Goal: Information Seeking & Learning: Check status

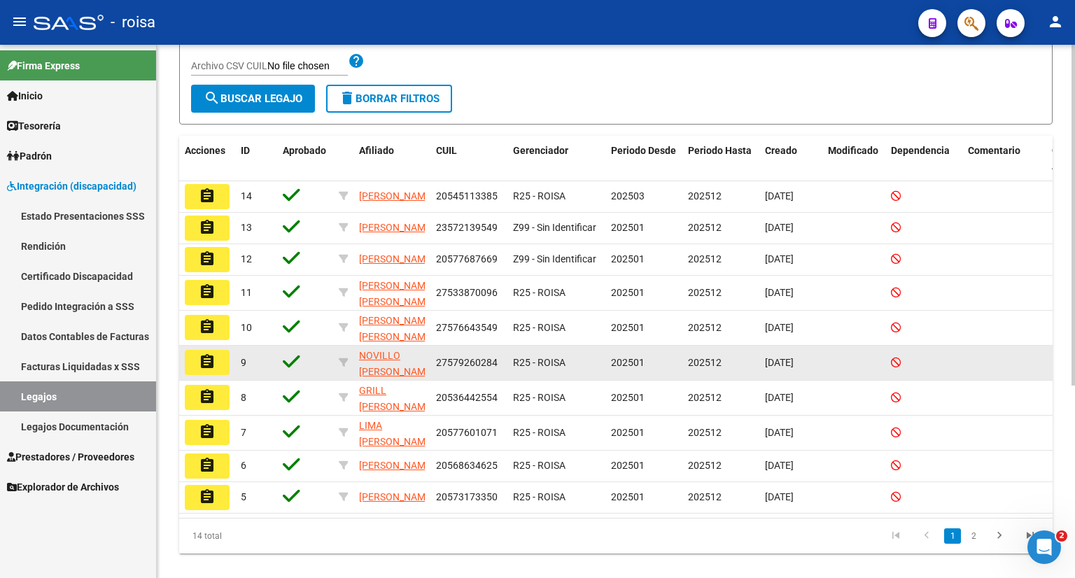
scroll to position [302, 0]
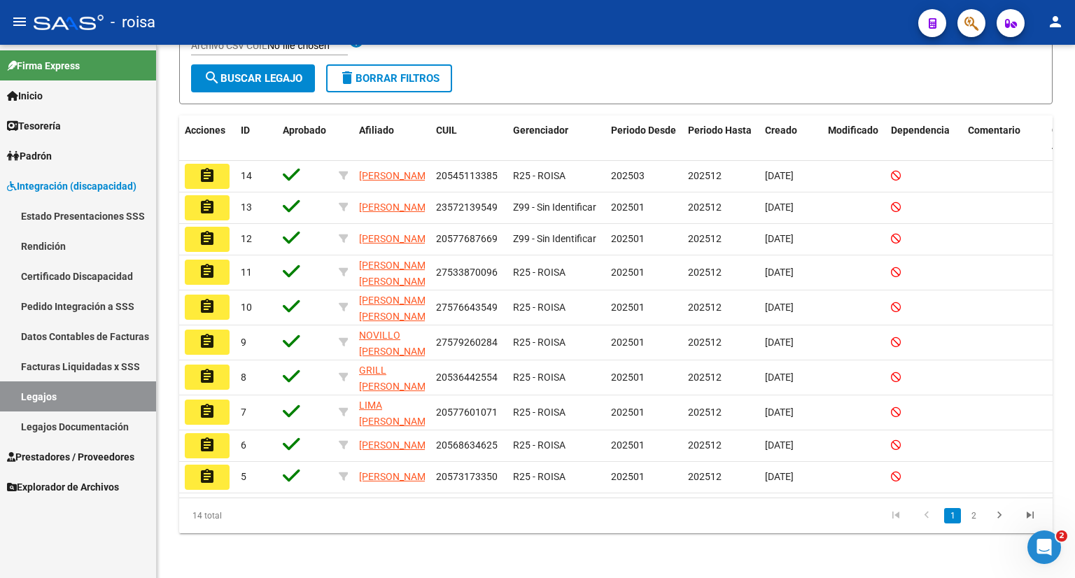
click at [107, 396] on link "Legajos" at bounding box center [78, 397] width 156 height 30
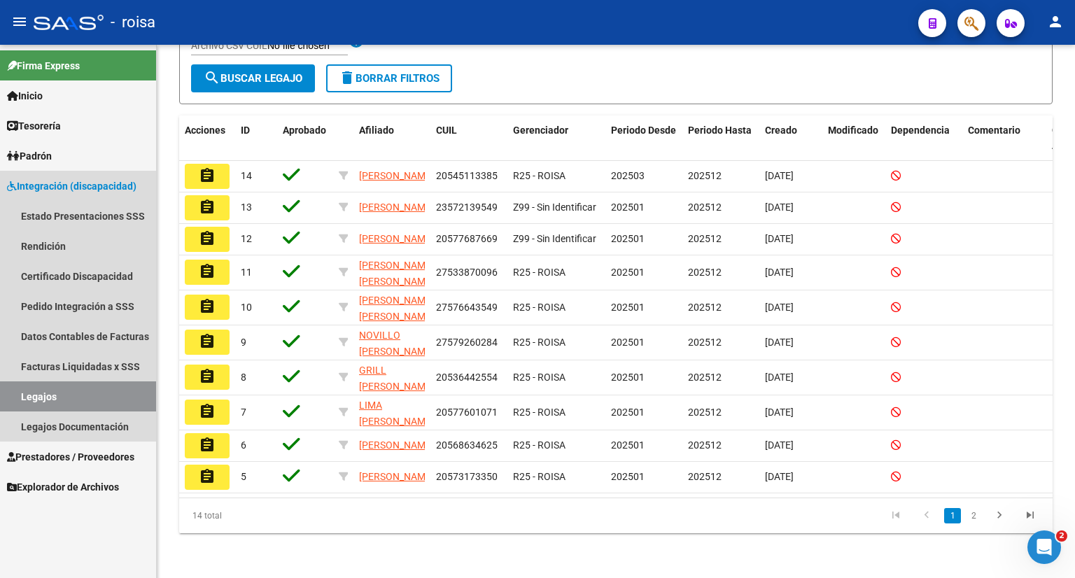
click at [118, 398] on link "Legajos" at bounding box center [78, 397] width 156 height 30
click at [95, 306] on link "Pedido Integración a SSS" at bounding box center [78, 306] width 156 height 30
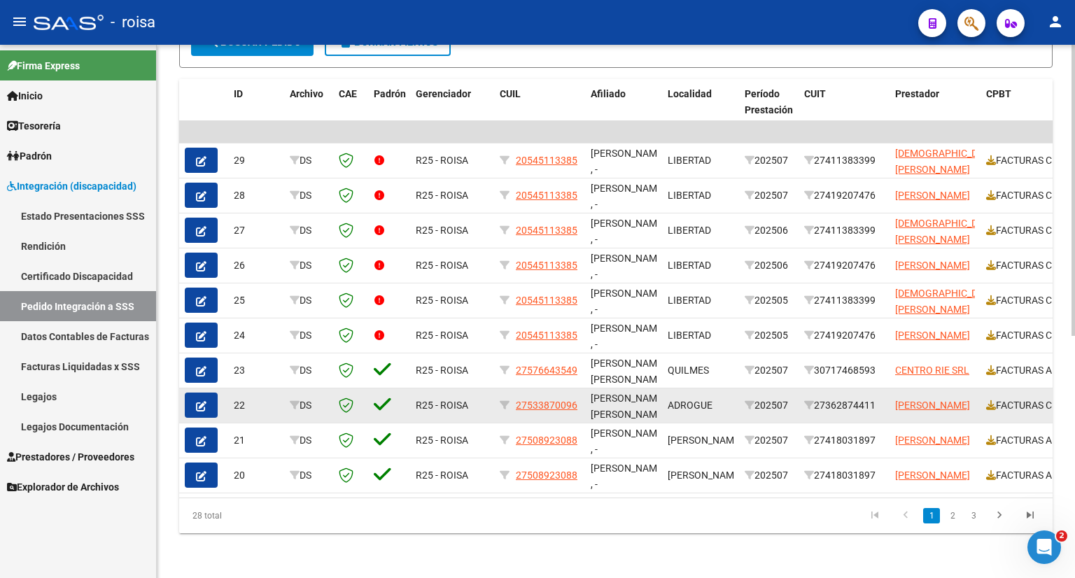
scroll to position [373, 0]
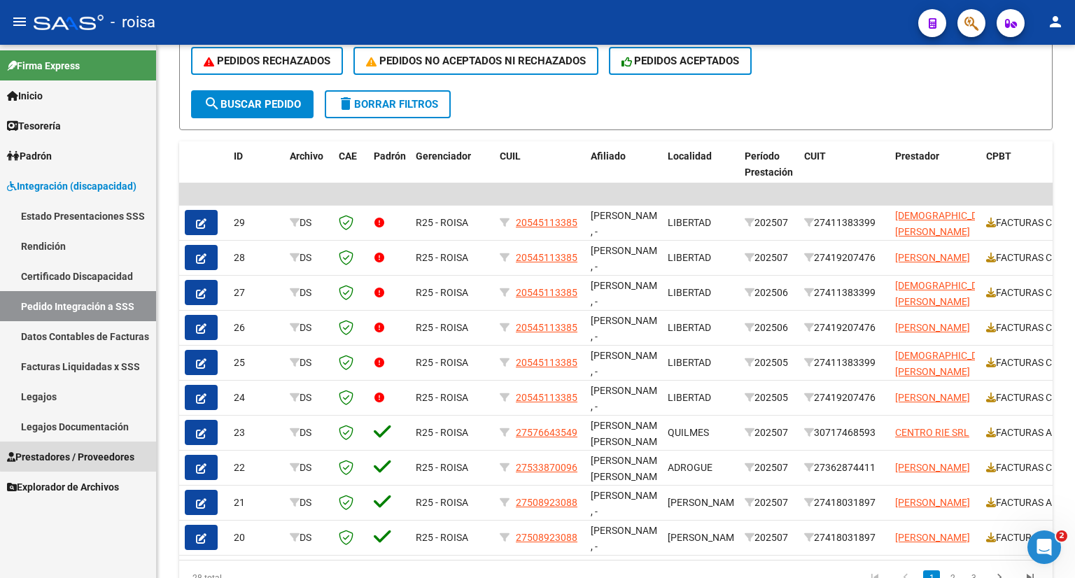
click at [78, 456] on span "Prestadores / Proveedores" at bounding box center [70, 456] width 127 height 15
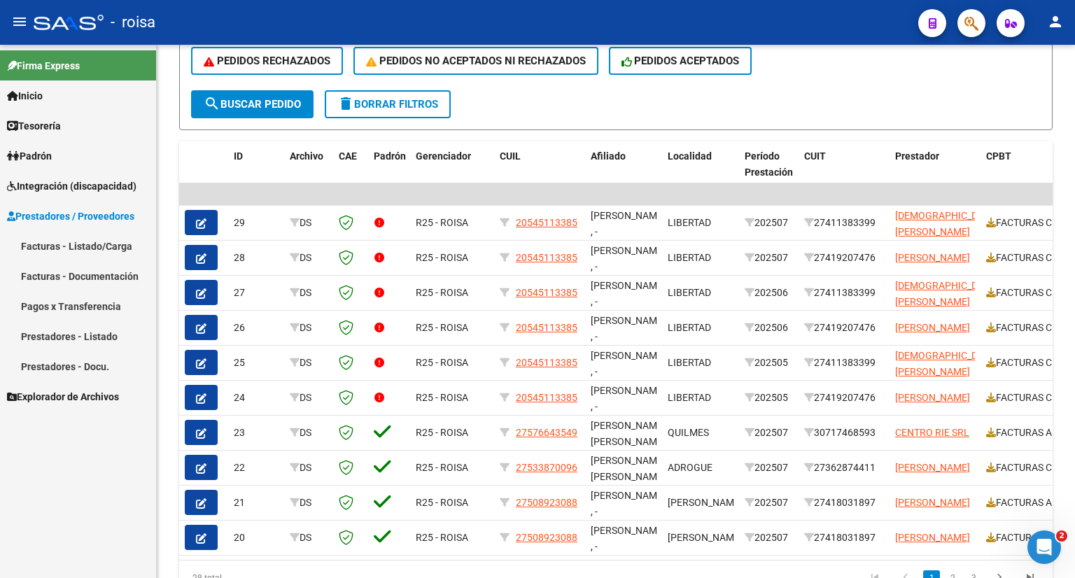
click at [92, 244] on link "Facturas - Listado/Carga" at bounding box center [78, 246] width 156 height 30
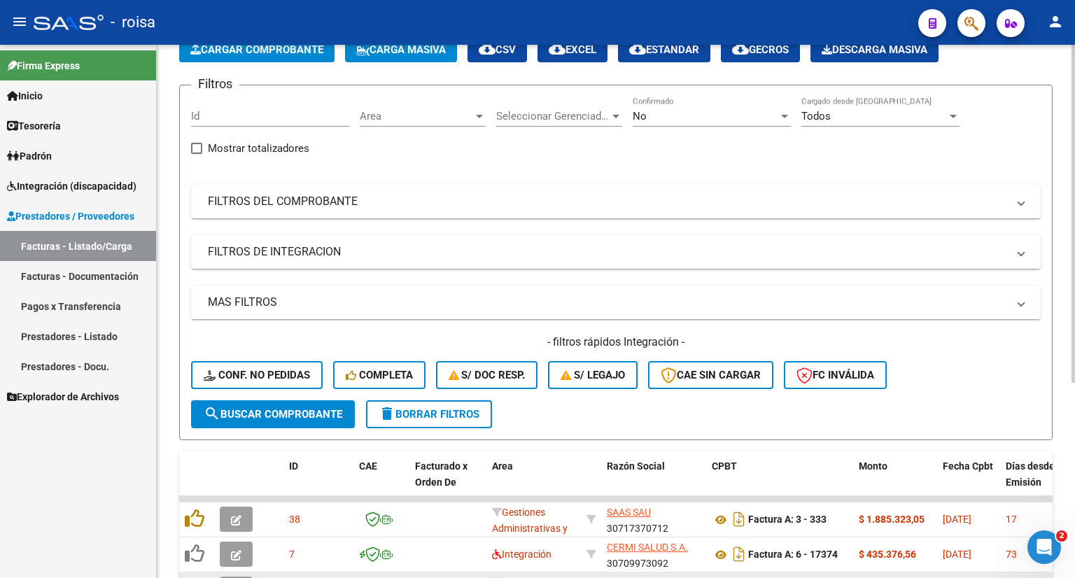
scroll to position [308, 0]
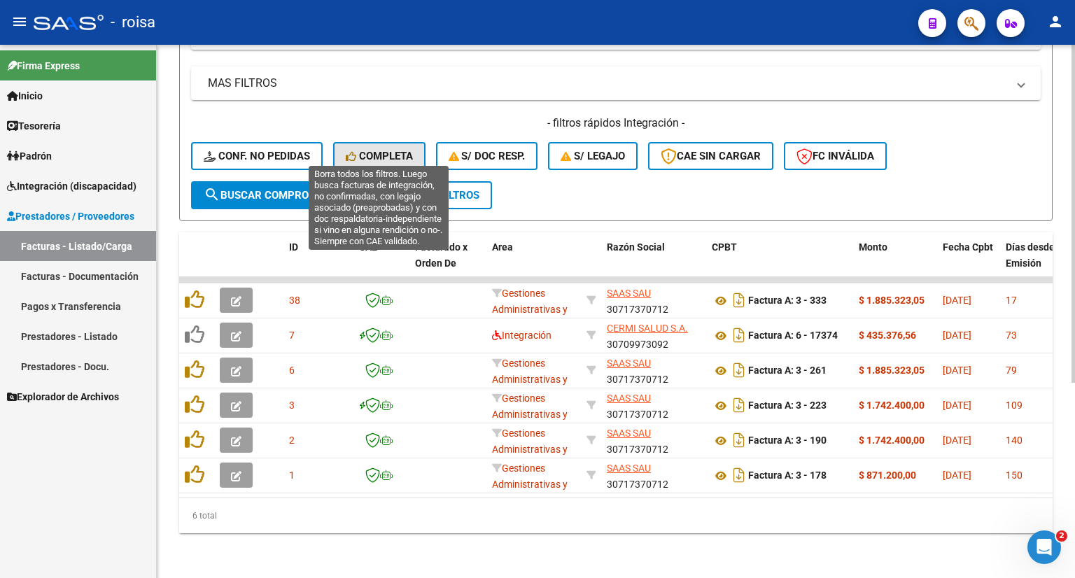
click at [377, 150] on span "Completa" at bounding box center [379, 156] width 67 height 13
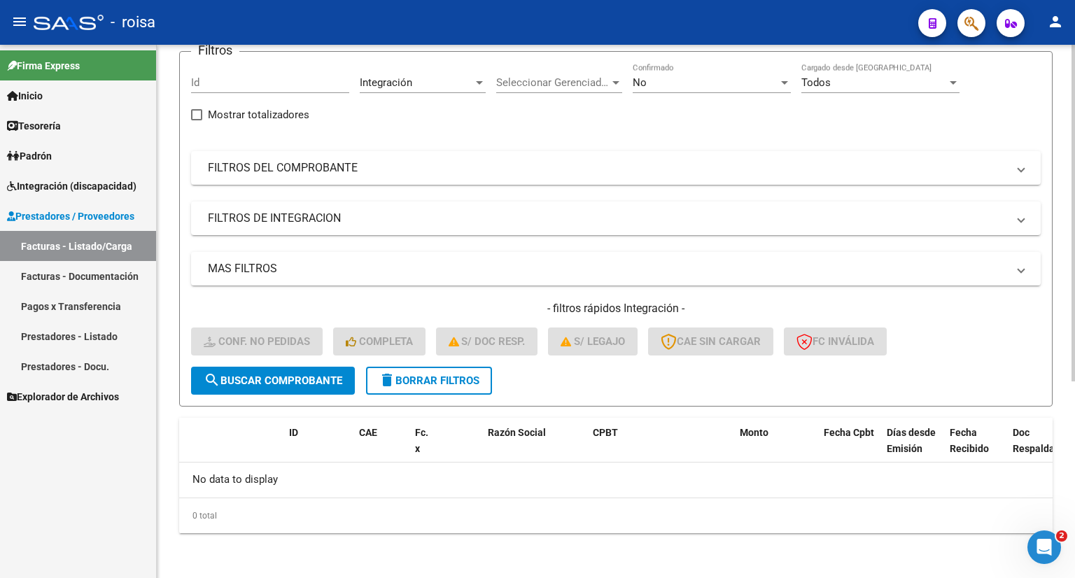
scroll to position [112, 0]
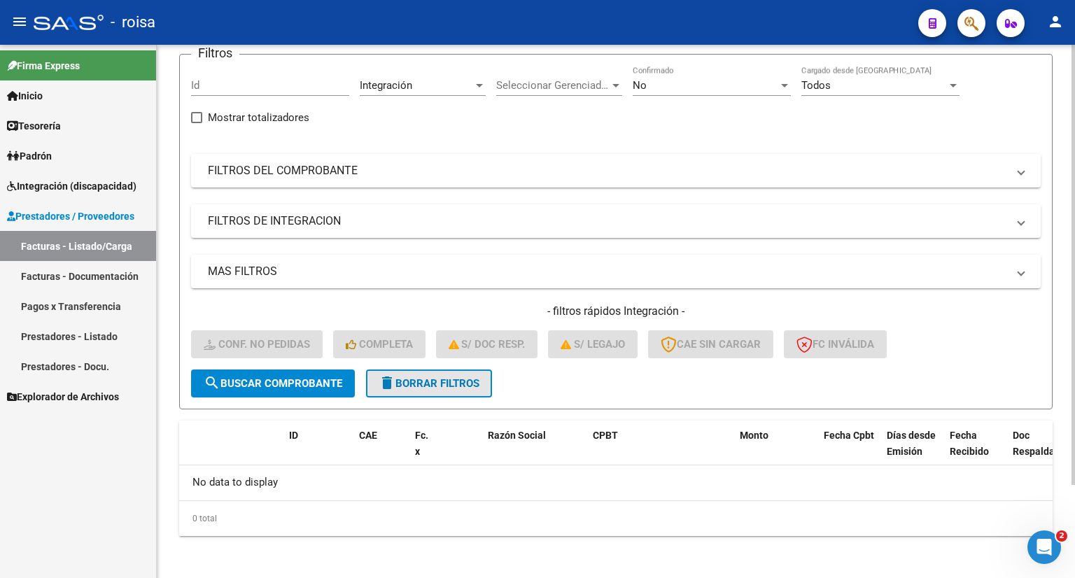
click at [420, 384] on span "delete Borrar Filtros" at bounding box center [429, 383] width 101 height 13
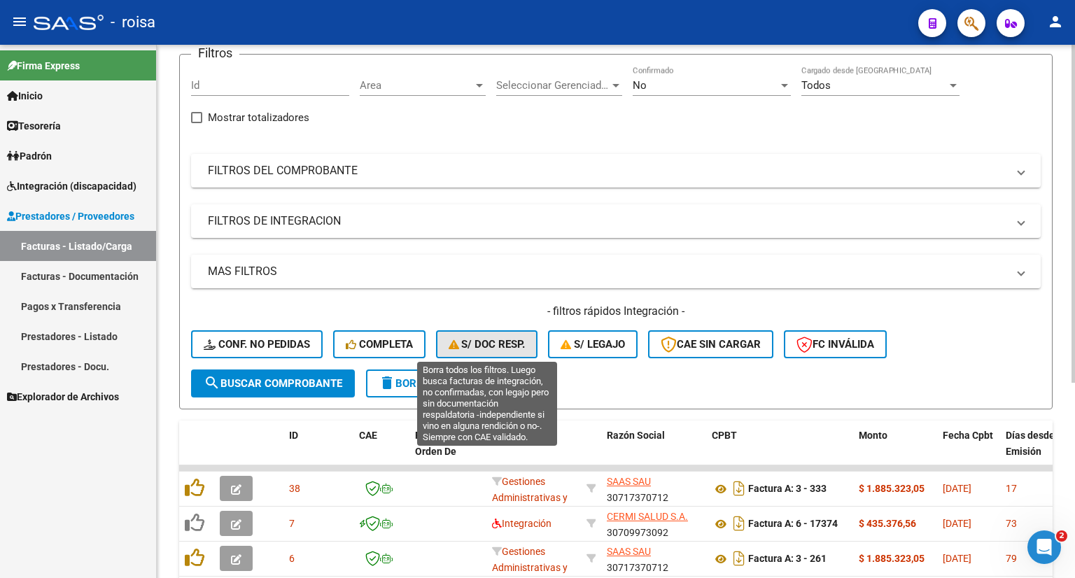
click at [486, 342] on span "S/ Doc Resp." at bounding box center [487, 344] width 77 height 13
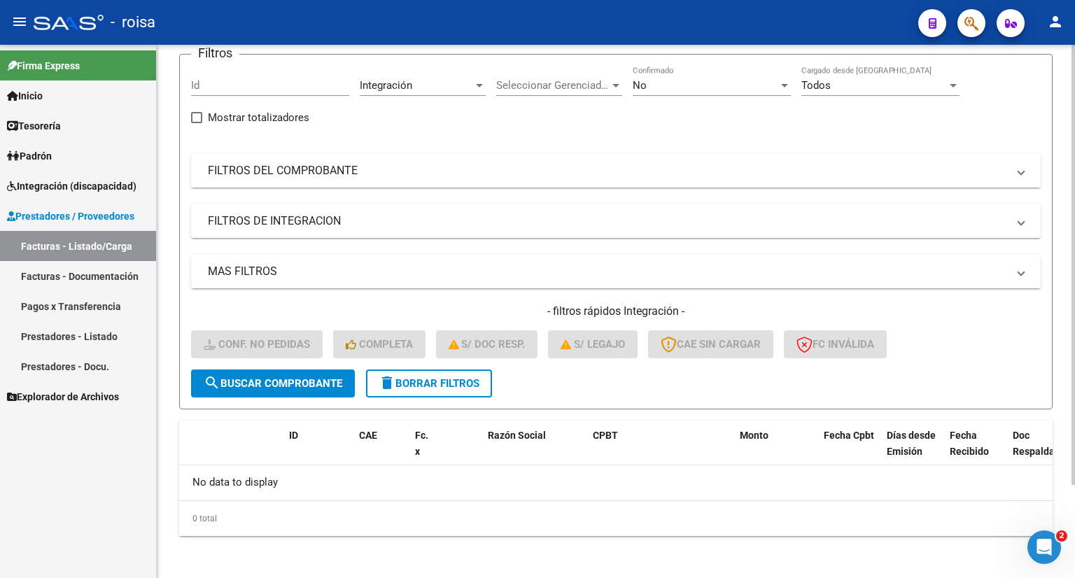
click at [462, 377] on span "delete Borrar Filtros" at bounding box center [429, 383] width 101 height 13
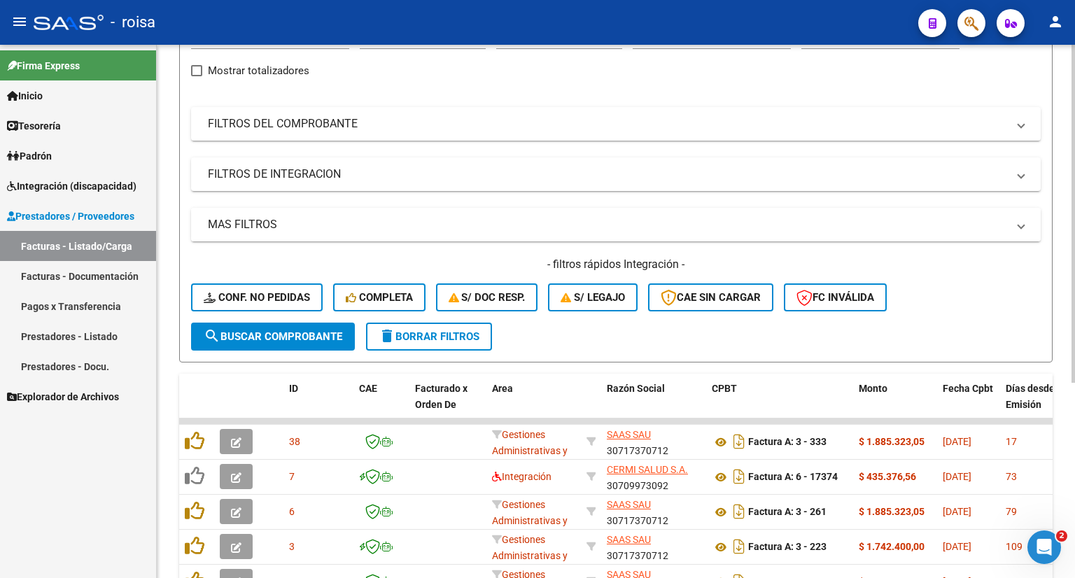
scroll to position [182, 0]
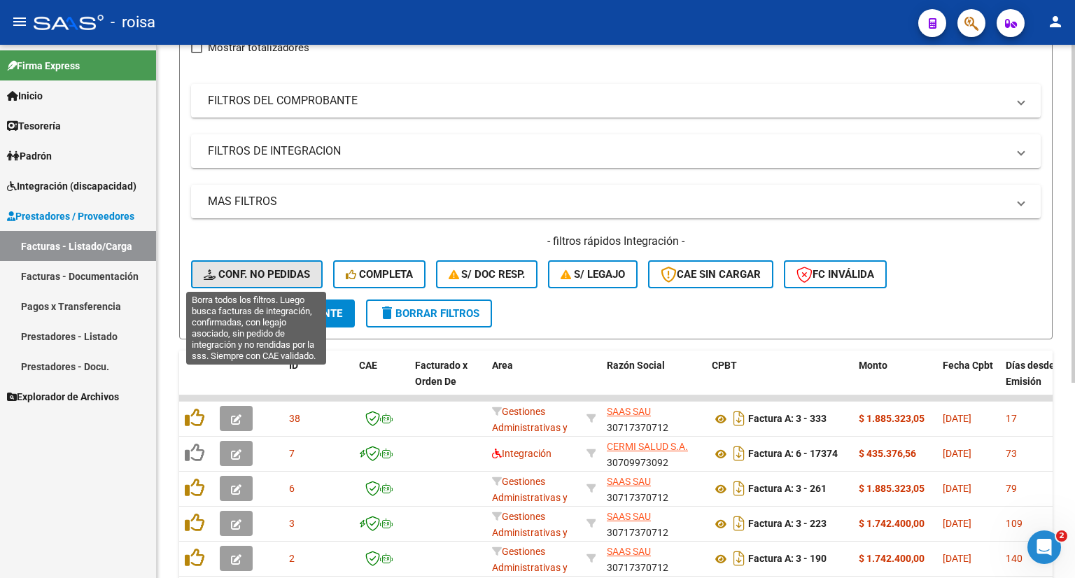
click at [261, 270] on span "Conf. no pedidas" at bounding box center [257, 274] width 106 height 13
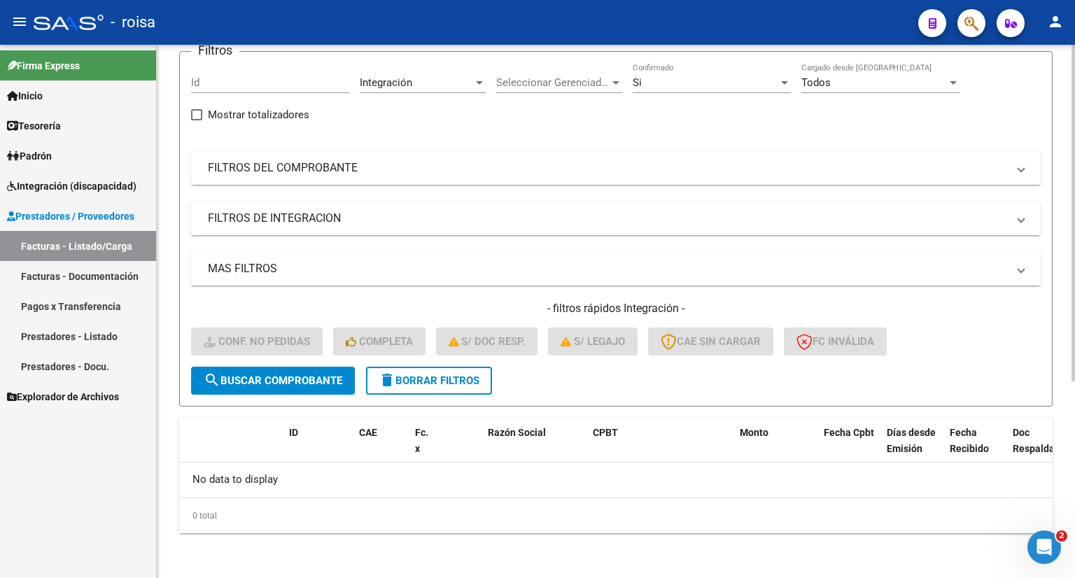
scroll to position [112, 0]
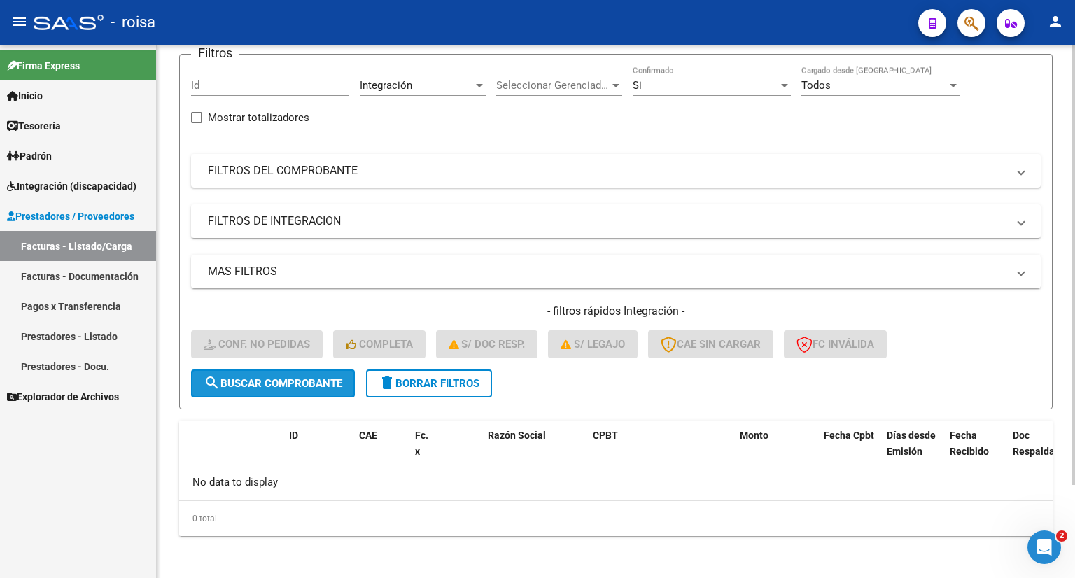
click at [231, 386] on span "search Buscar Comprobante" at bounding box center [273, 383] width 139 height 13
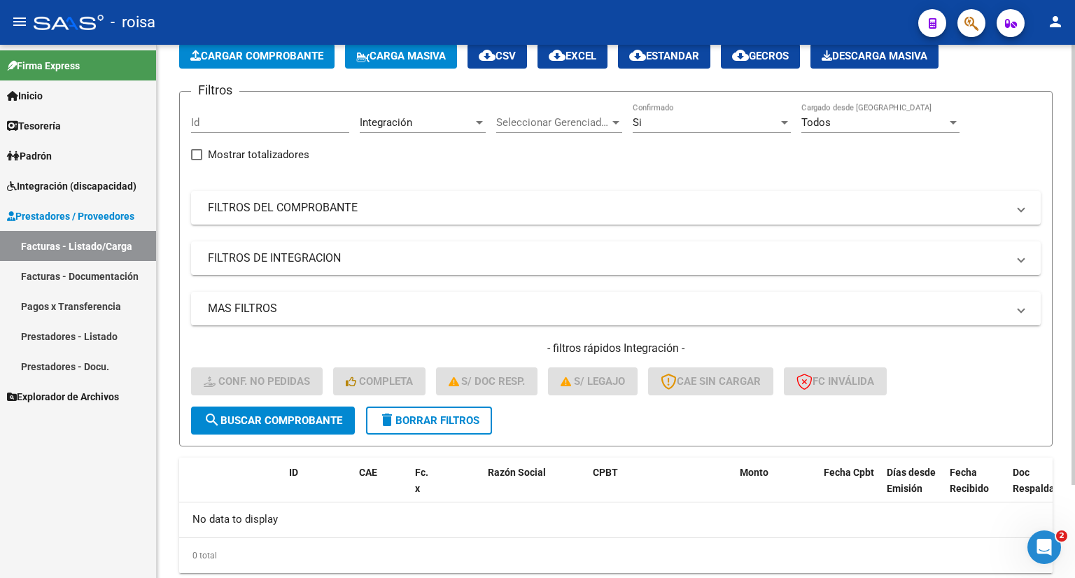
scroll to position [0, 0]
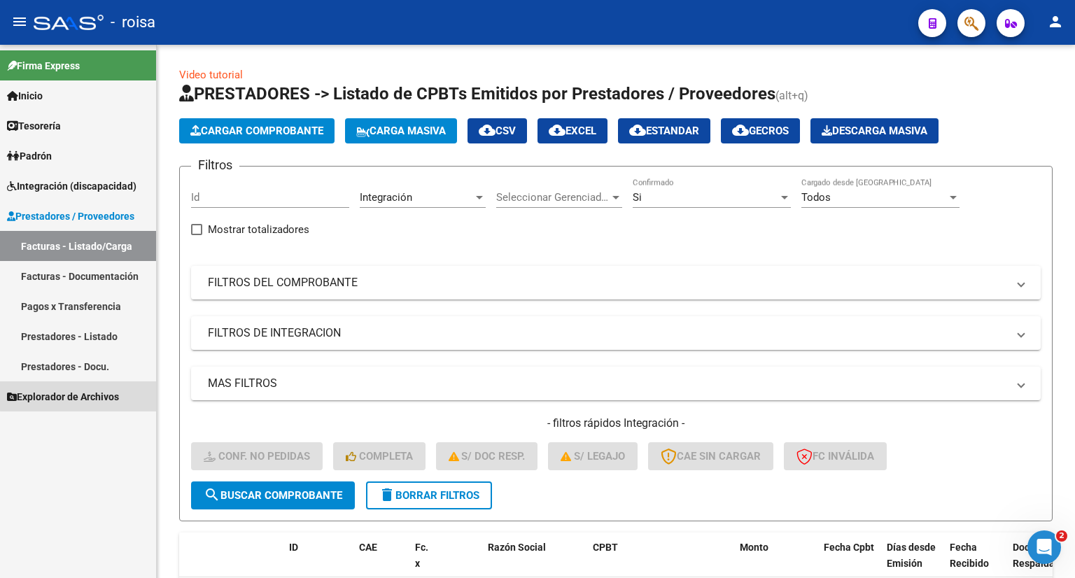
click at [104, 390] on span "Explorador de Archivos" at bounding box center [63, 396] width 112 height 15
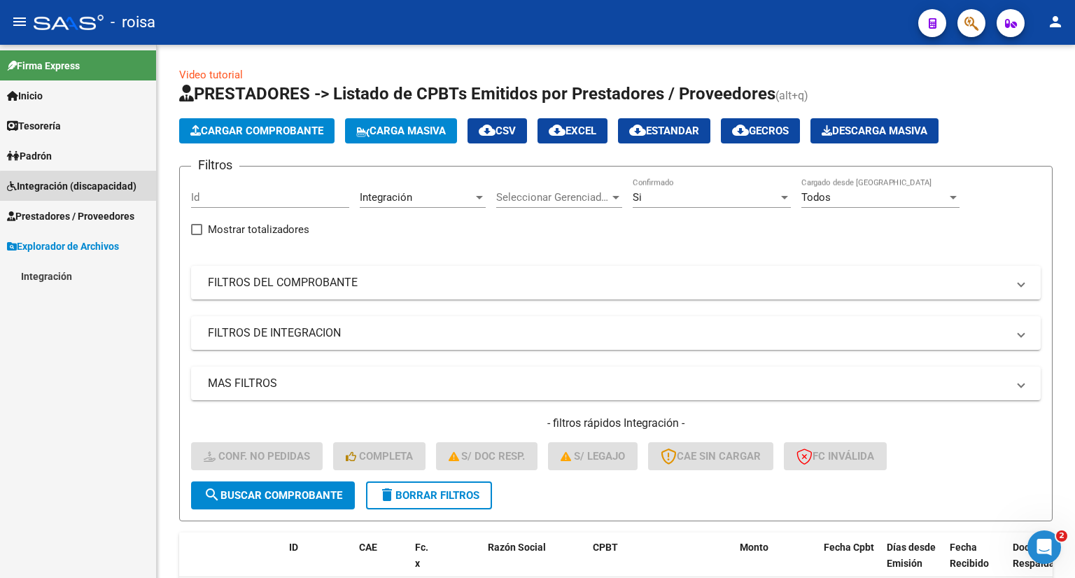
click at [80, 187] on span "Integración (discapacidad)" at bounding box center [72, 186] width 130 height 15
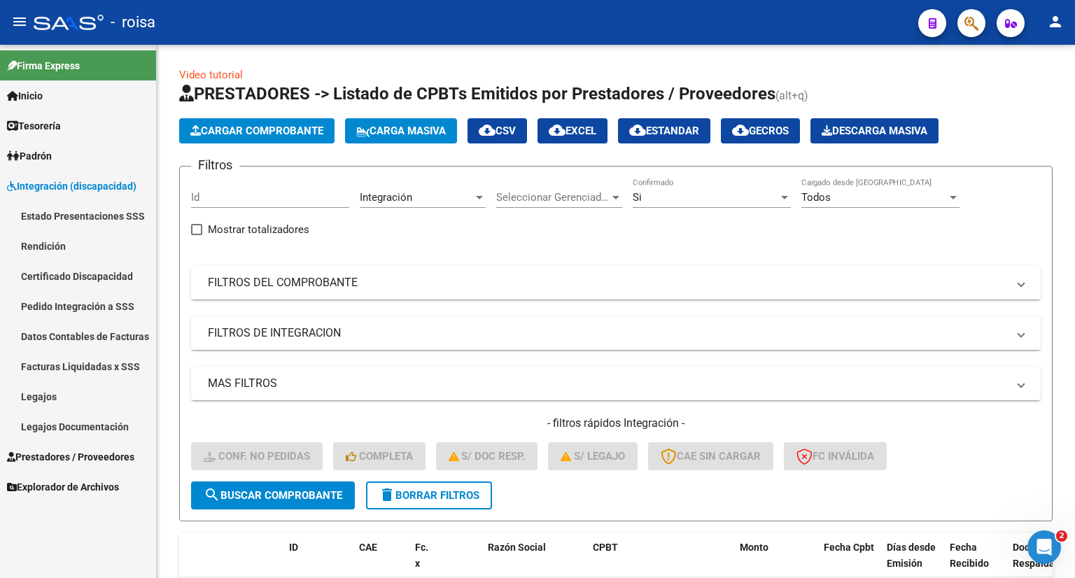
click at [87, 313] on link "Pedido Integración a SSS" at bounding box center [78, 306] width 156 height 30
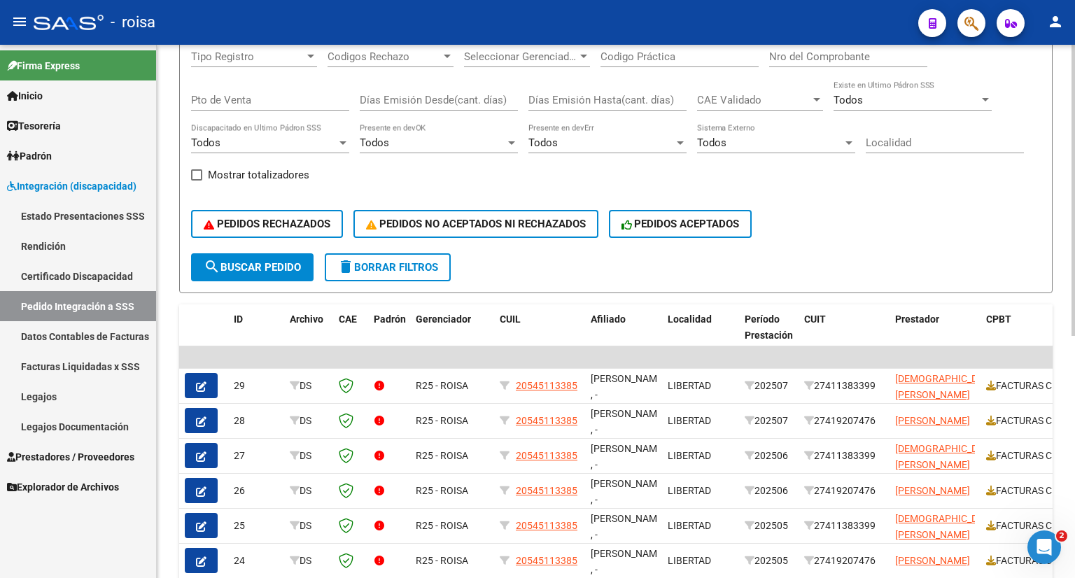
scroll to position [350, 0]
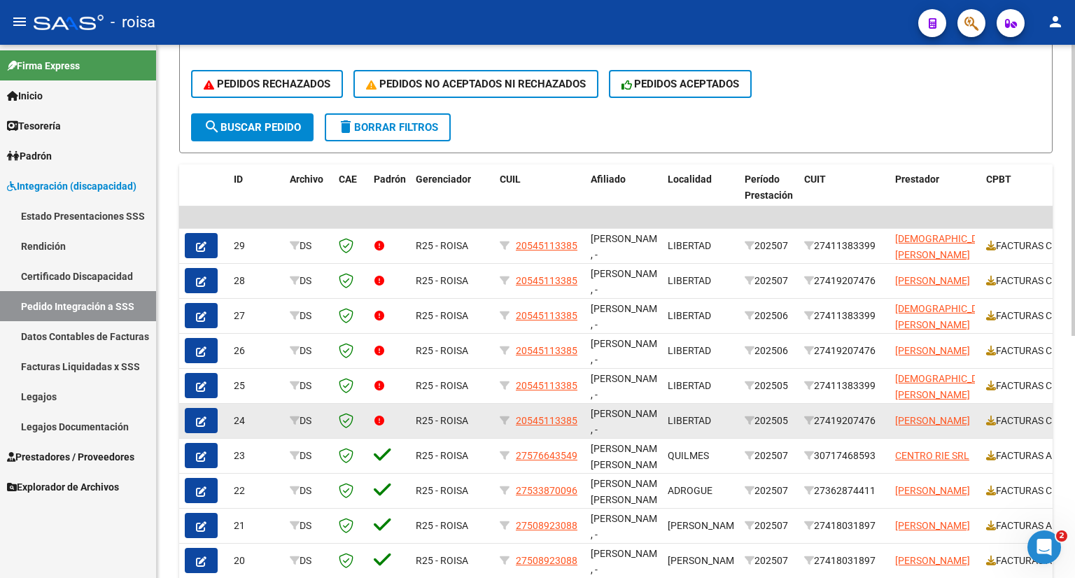
click at [374, 428] on datatable-body-cell at bounding box center [389, 421] width 42 height 34
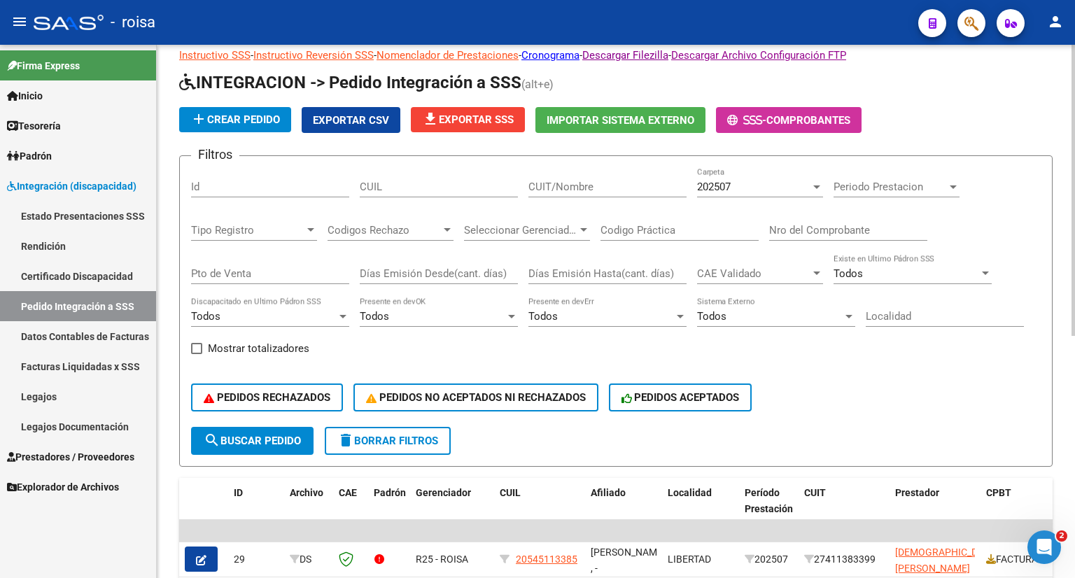
scroll to position [0, 0]
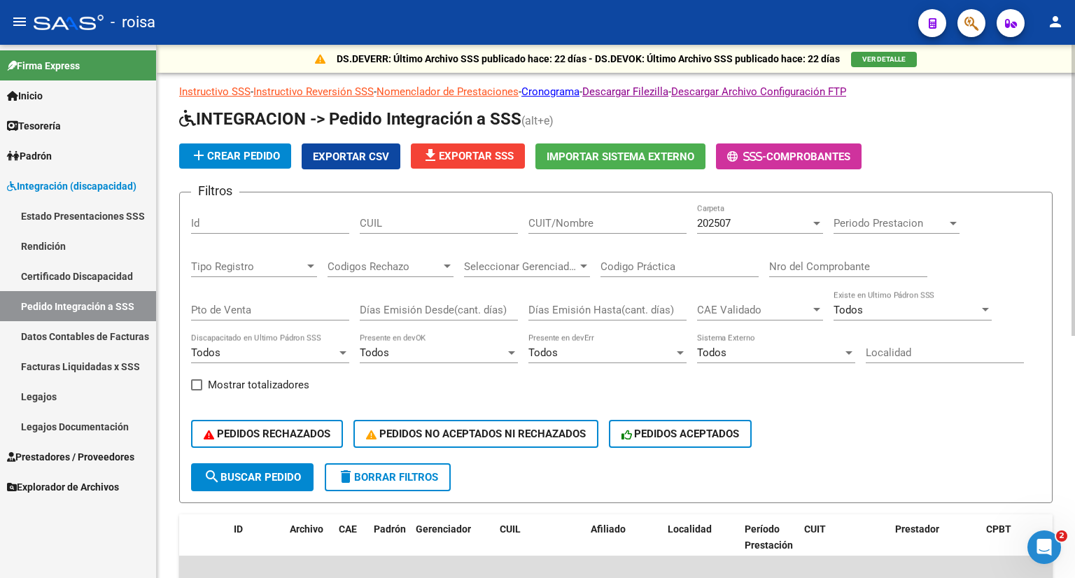
click at [322, 154] on span "Exportar CSV" at bounding box center [351, 157] width 76 height 13
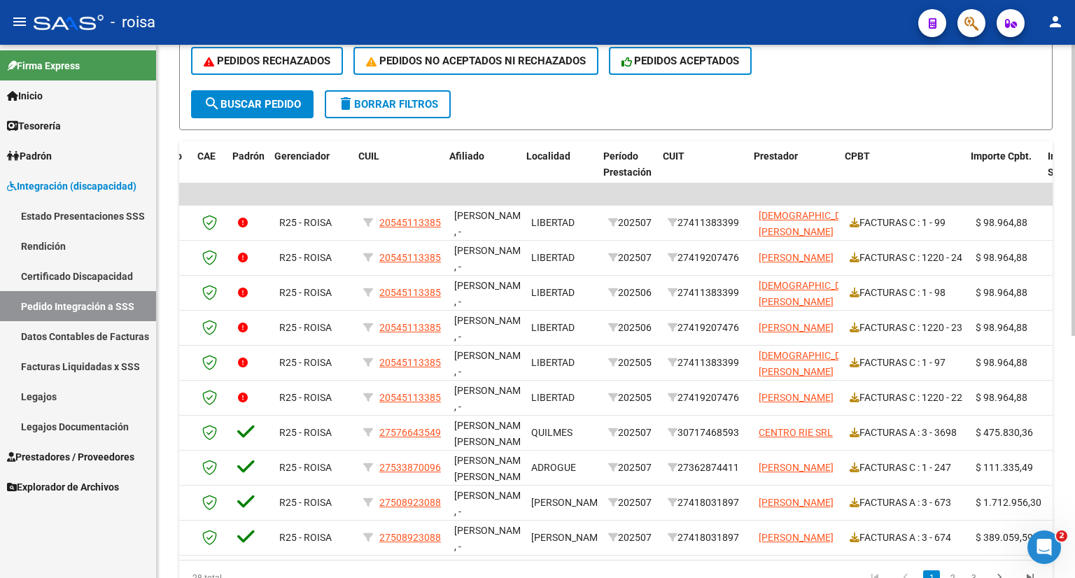
scroll to position [0, 192]
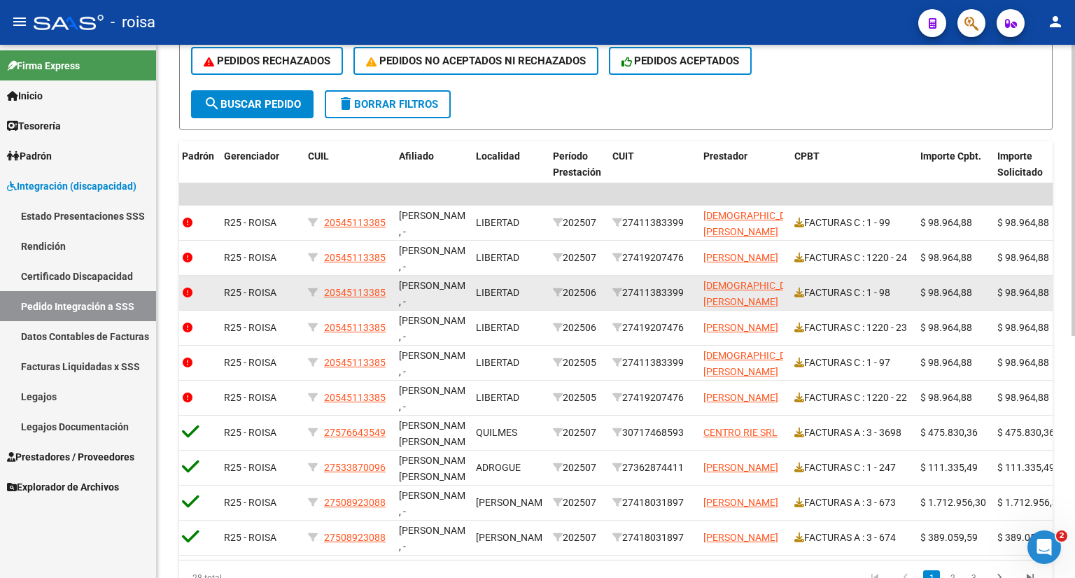
click at [874, 297] on div "FACTURAS C : 1 - 98" at bounding box center [852, 293] width 115 height 16
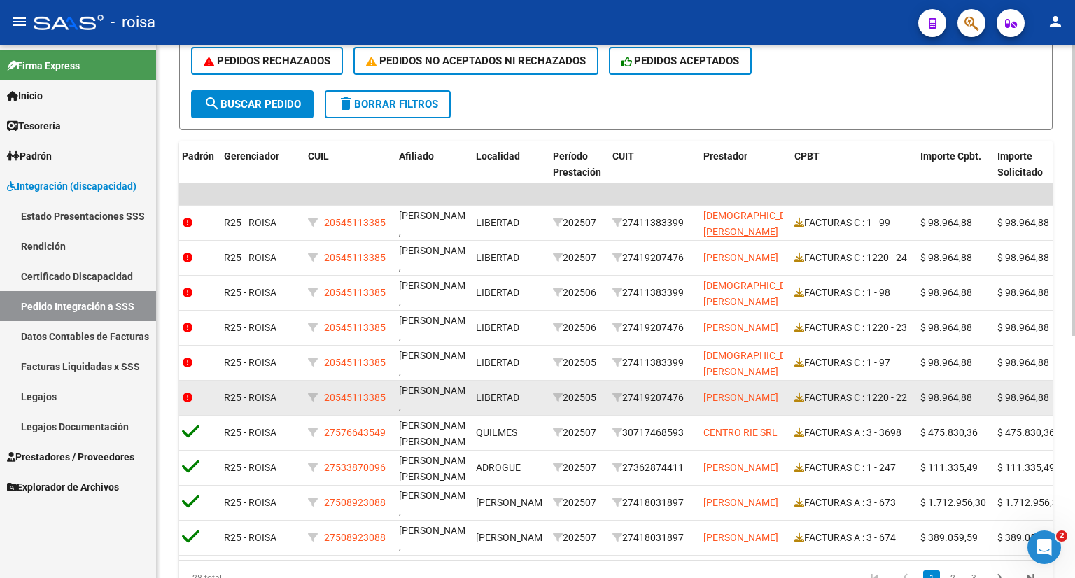
click at [462, 398] on div "[PERSON_NAME] , -" at bounding box center [432, 397] width 66 height 29
click at [448, 391] on div "[PERSON_NAME] , -" at bounding box center [432, 397] width 66 height 29
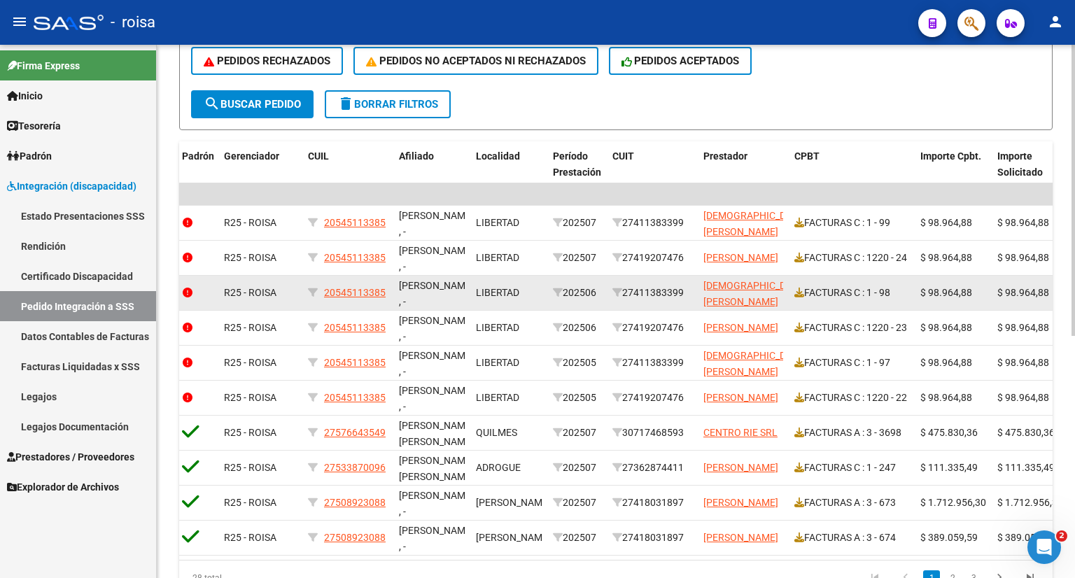
click at [286, 285] on div "R25 - ROISA" at bounding box center [260, 293] width 73 height 16
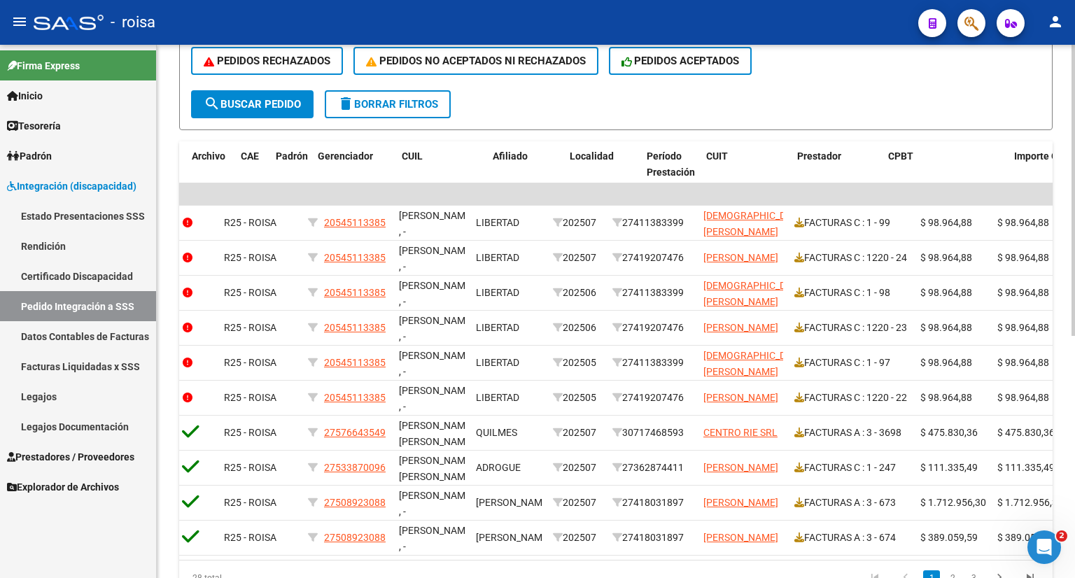
scroll to position [0, 0]
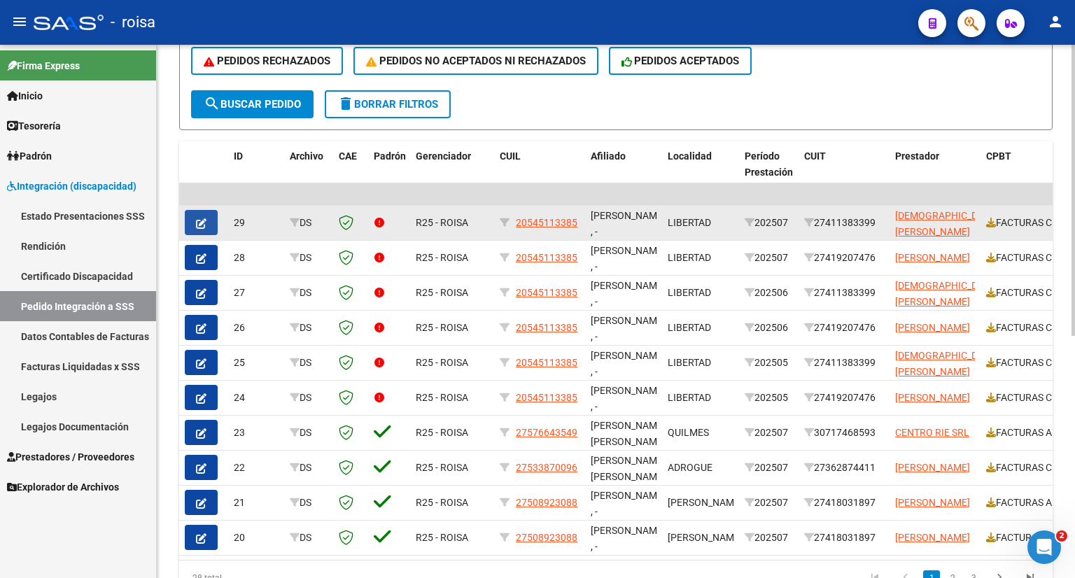
click at [195, 218] on button "button" at bounding box center [201, 222] width 33 height 25
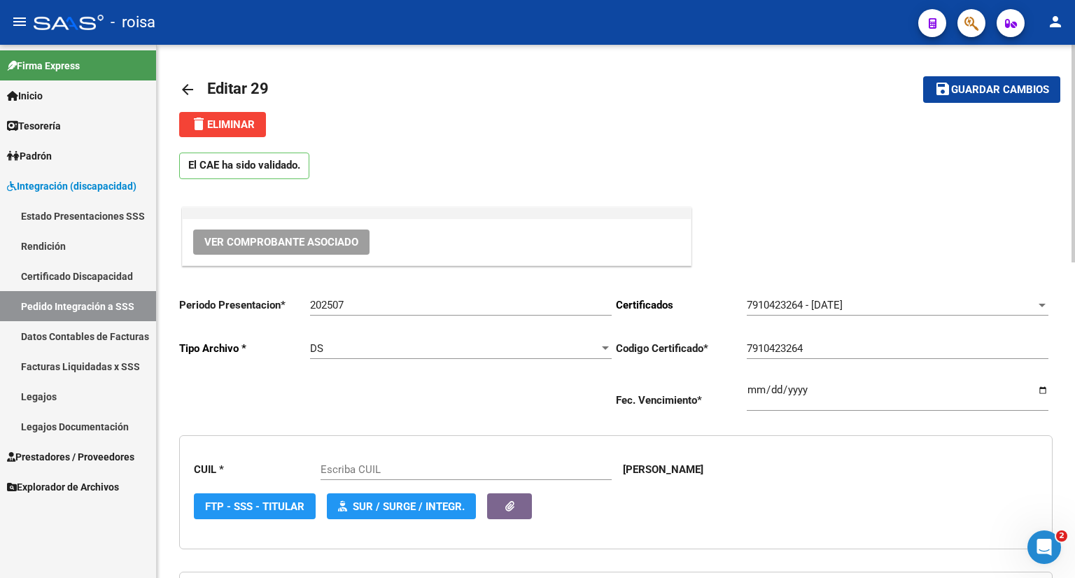
type input "20545113385"
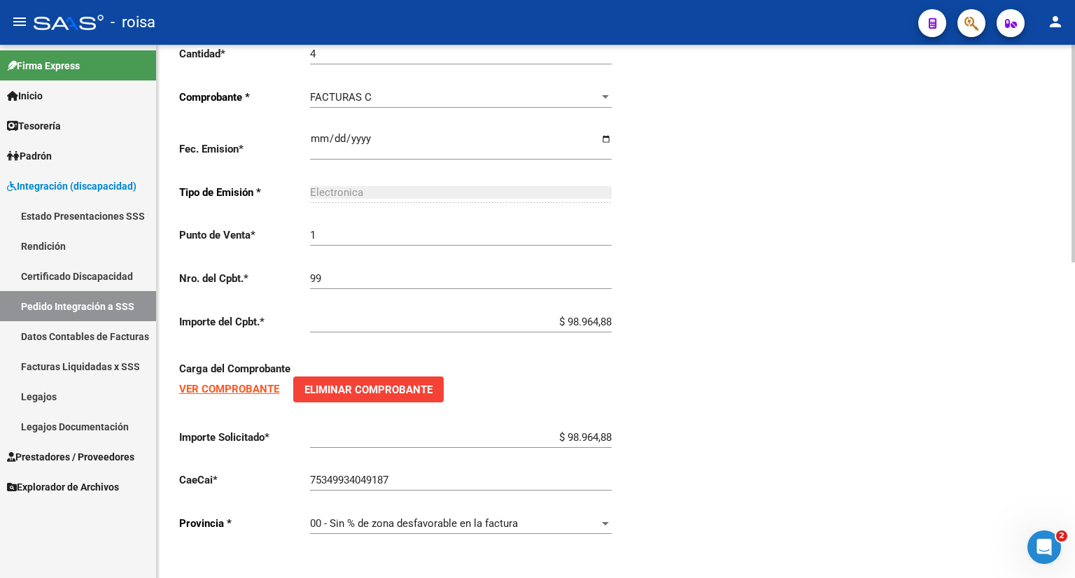
scroll to position [703, 0]
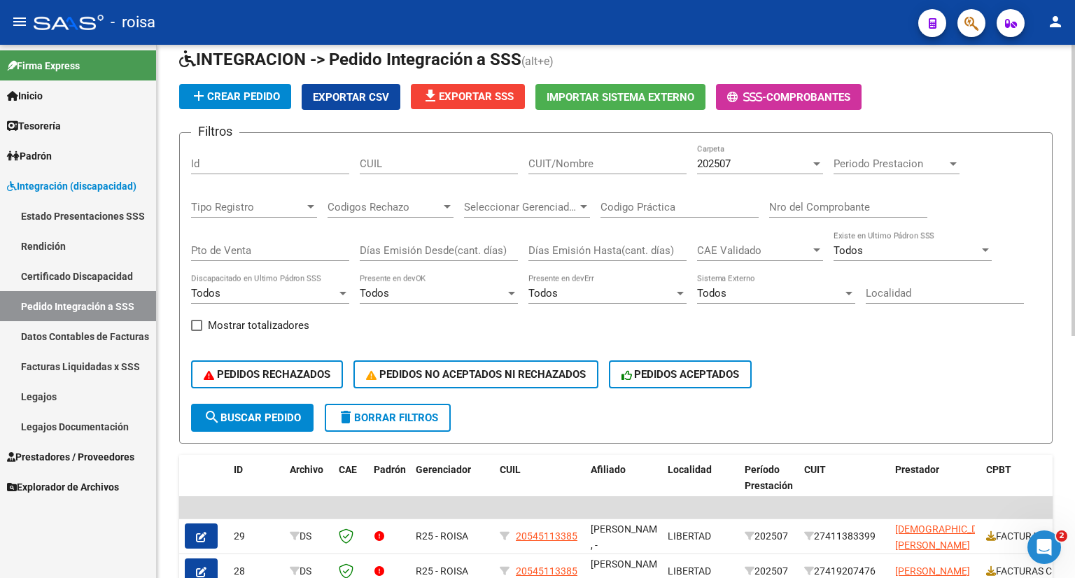
scroll to position [443, 0]
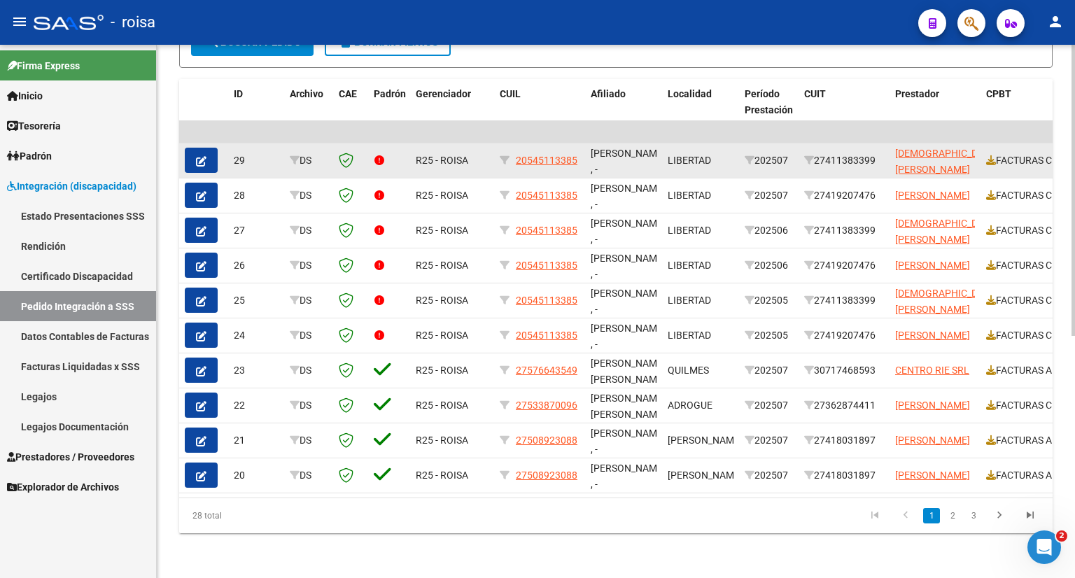
click at [479, 161] on datatable-body-cell "R25 - ROISA" at bounding box center [452, 161] width 84 height 34
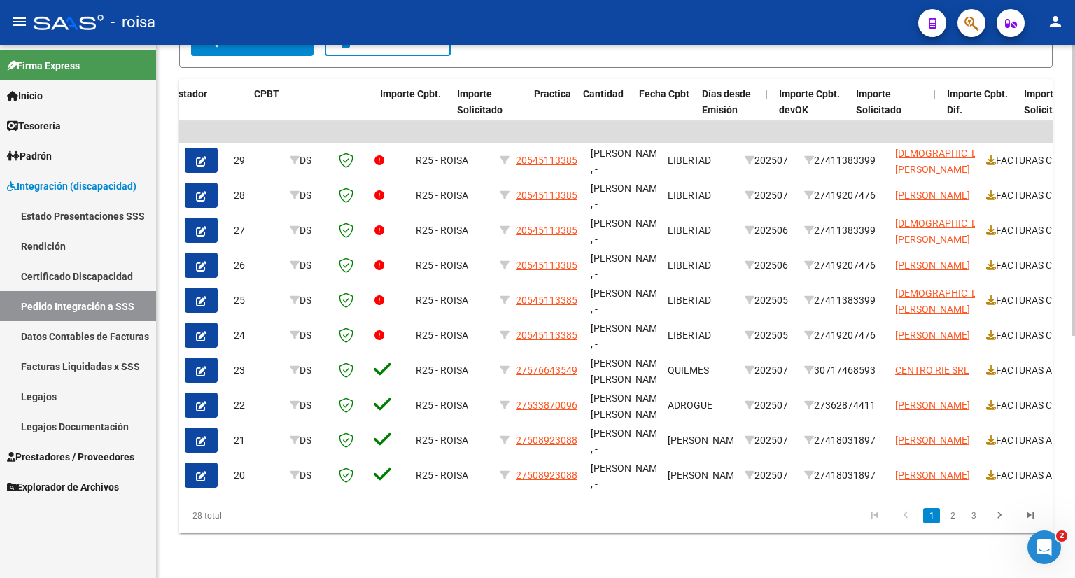
scroll to position [0, 764]
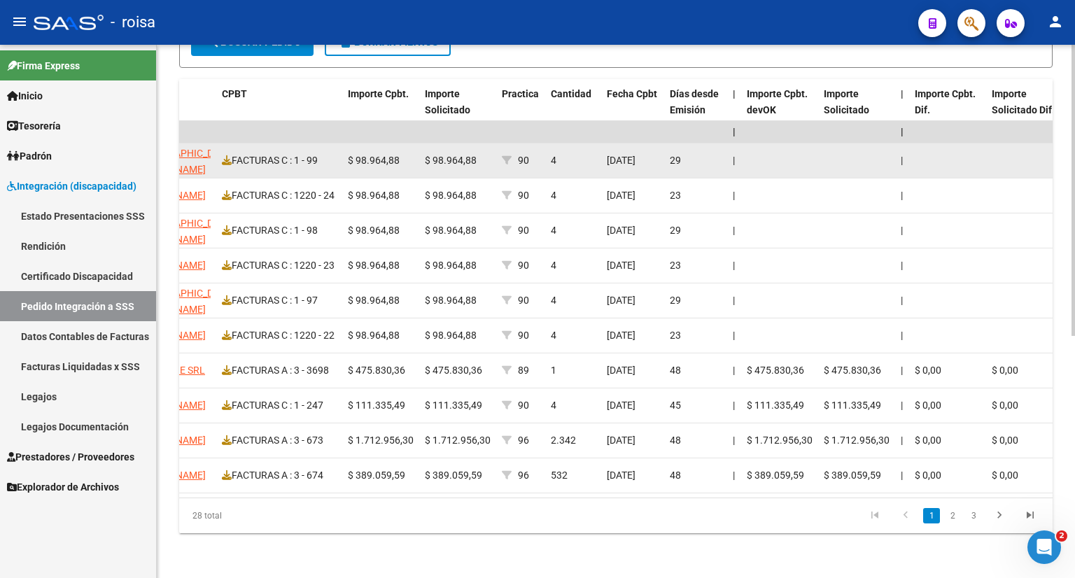
click at [456, 160] on datatable-body-cell "$ 98.964,88" at bounding box center [457, 161] width 77 height 34
click at [428, 158] on datatable-body-cell "$ 98.964,88" at bounding box center [457, 161] width 77 height 34
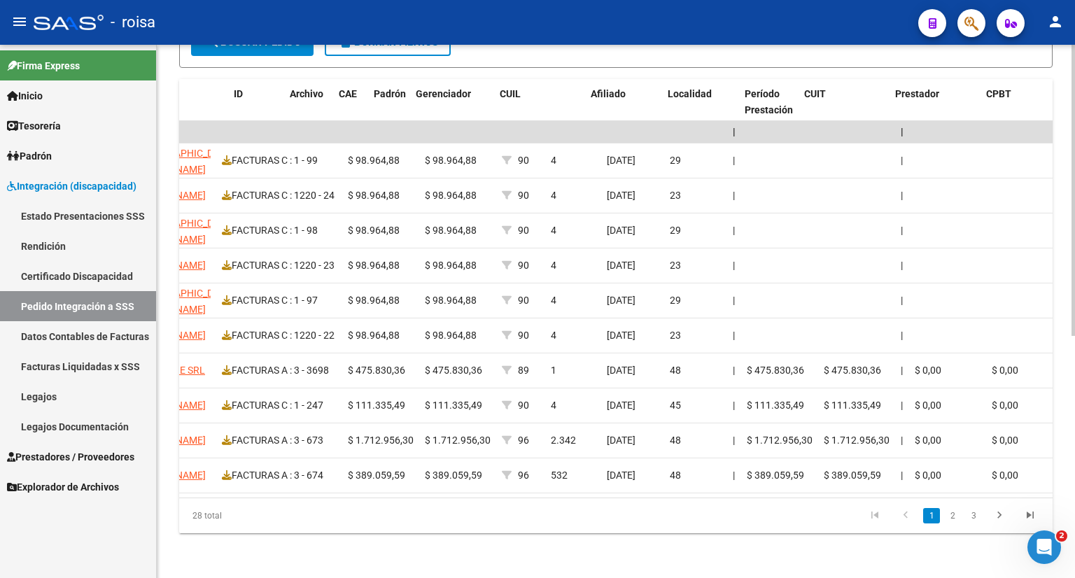
scroll to position [0, 0]
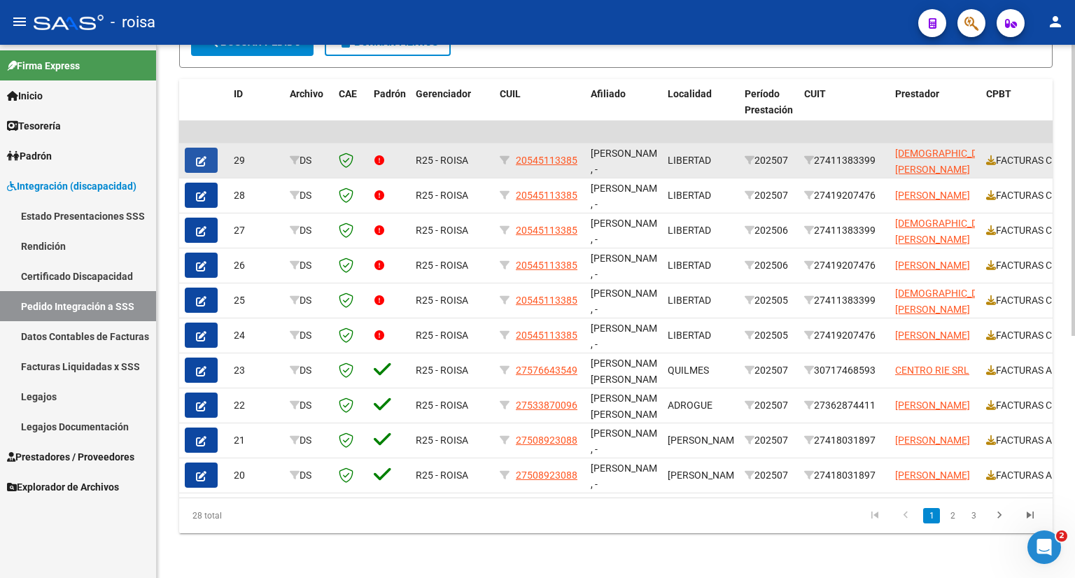
click at [207, 148] on button "button" at bounding box center [201, 160] width 33 height 25
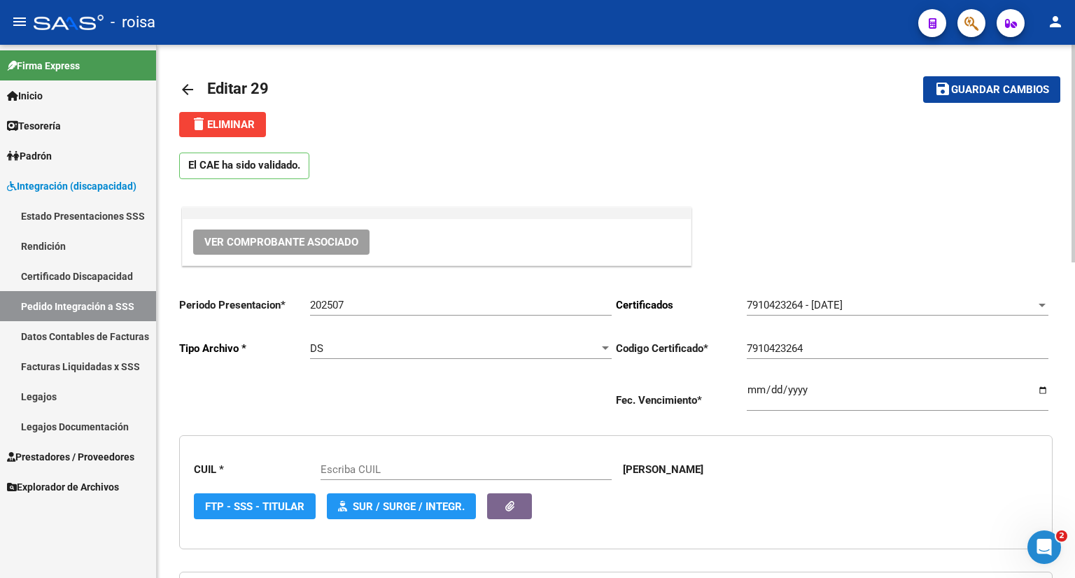
type input "20545113385"
click at [235, 124] on span "delete Eliminar" at bounding box center [222, 124] width 64 height 13
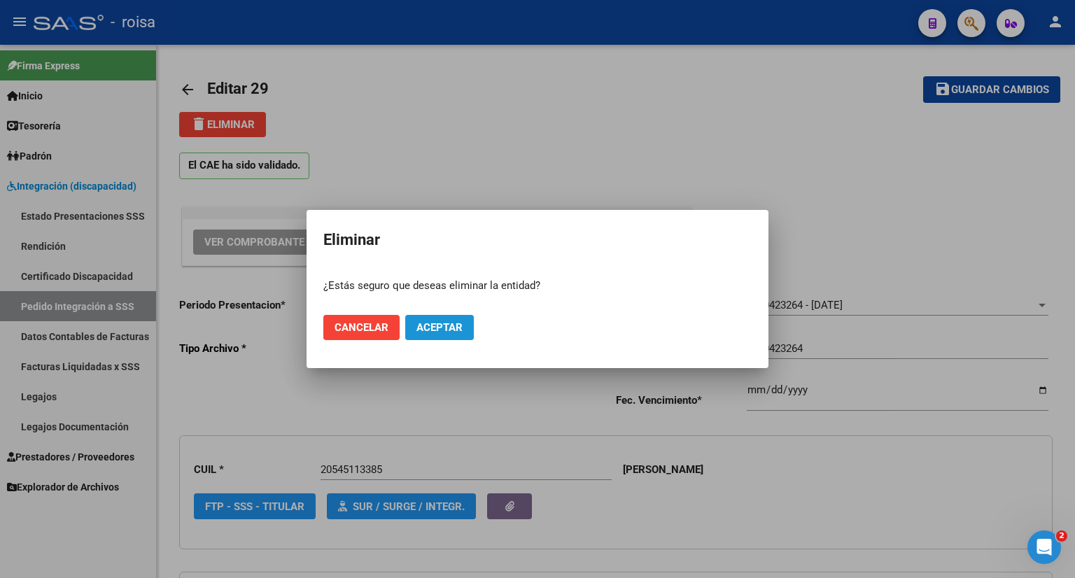
click at [438, 331] on span "Aceptar" at bounding box center [440, 327] width 46 height 13
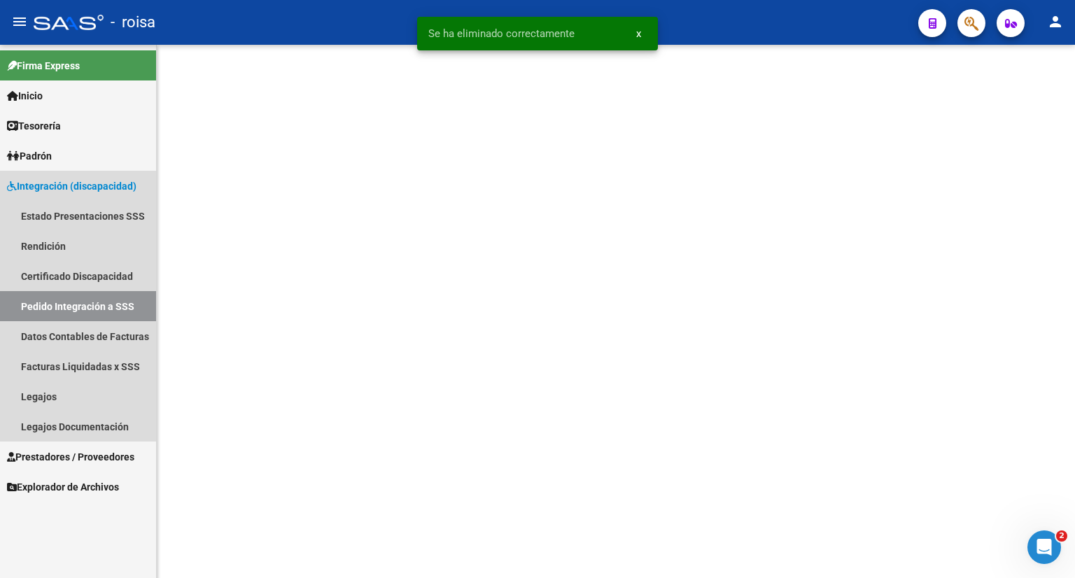
click at [118, 301] on link "Pedido Integración a SSS" at bounding box center [78, 306] width 156 height 30
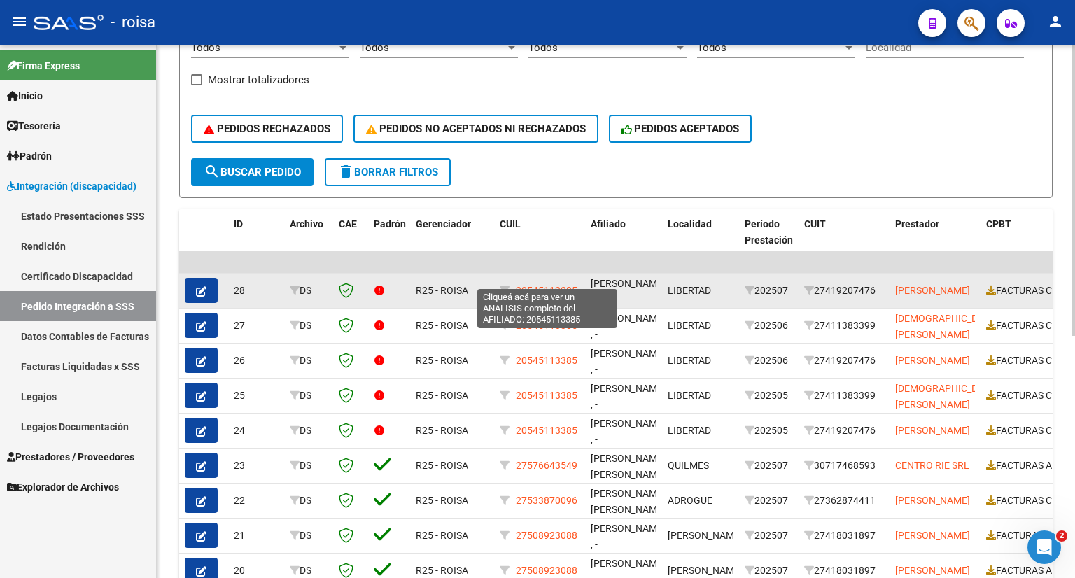
scroll to position [303, 0]
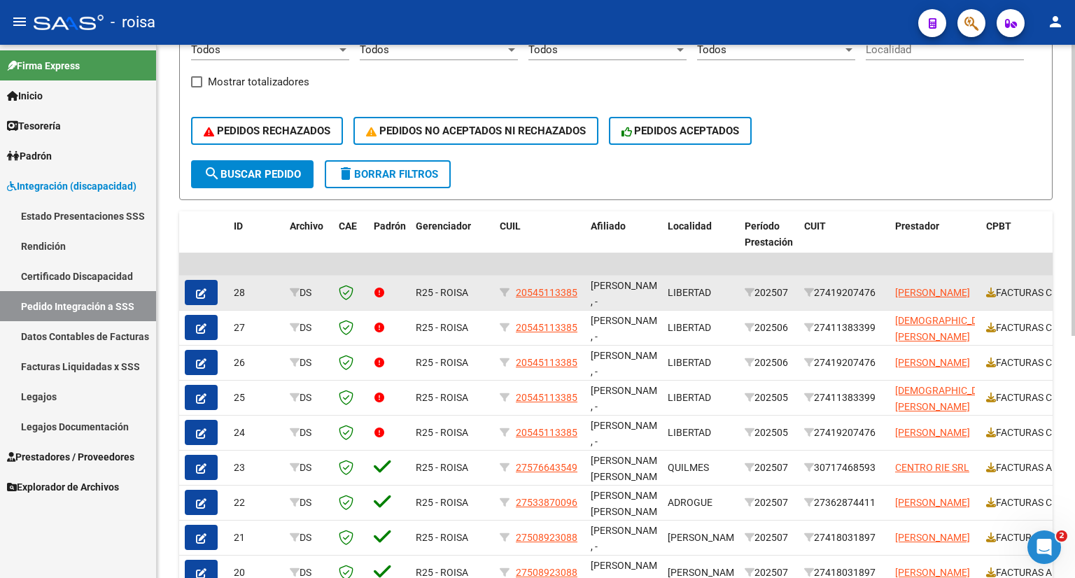
click at [477, 295] on div "R25 - ROISA" at bounding box center [452, 293] width 73 height 16
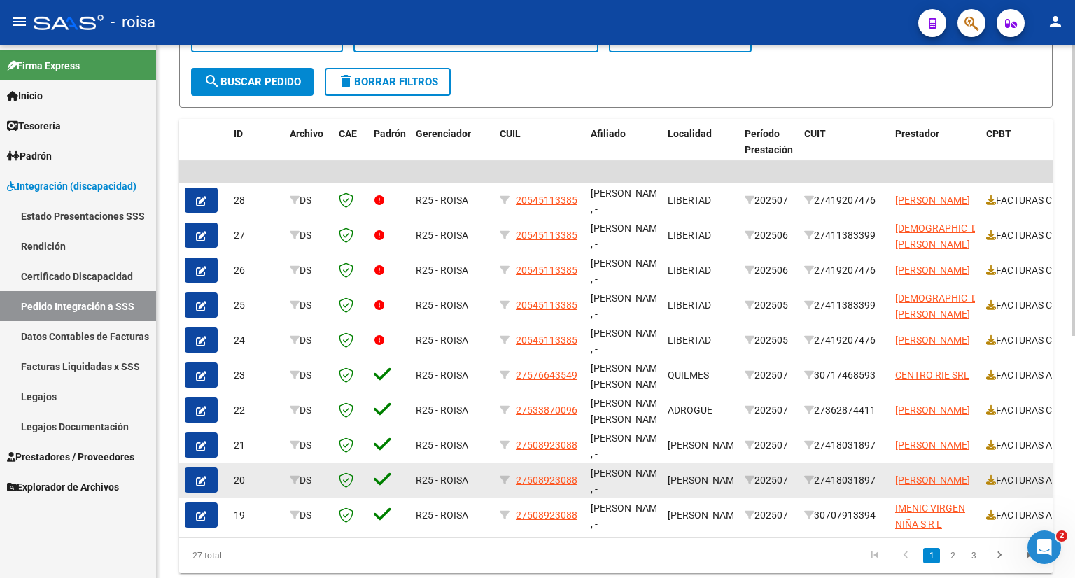
scroll to position [443, 0]
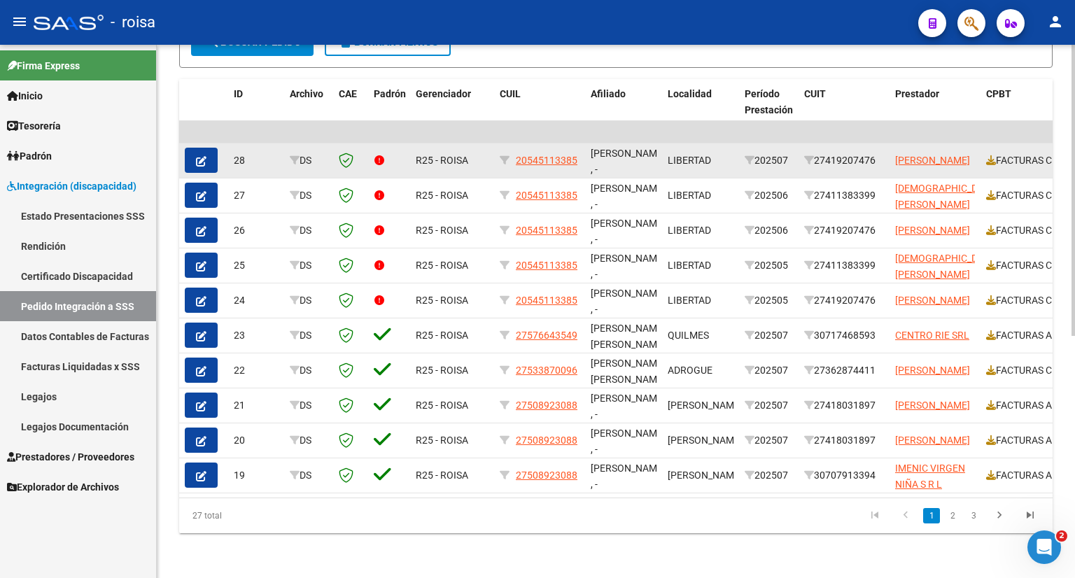
click at [392, 158] on div at bounding box center [389, 161] width 31 height 16
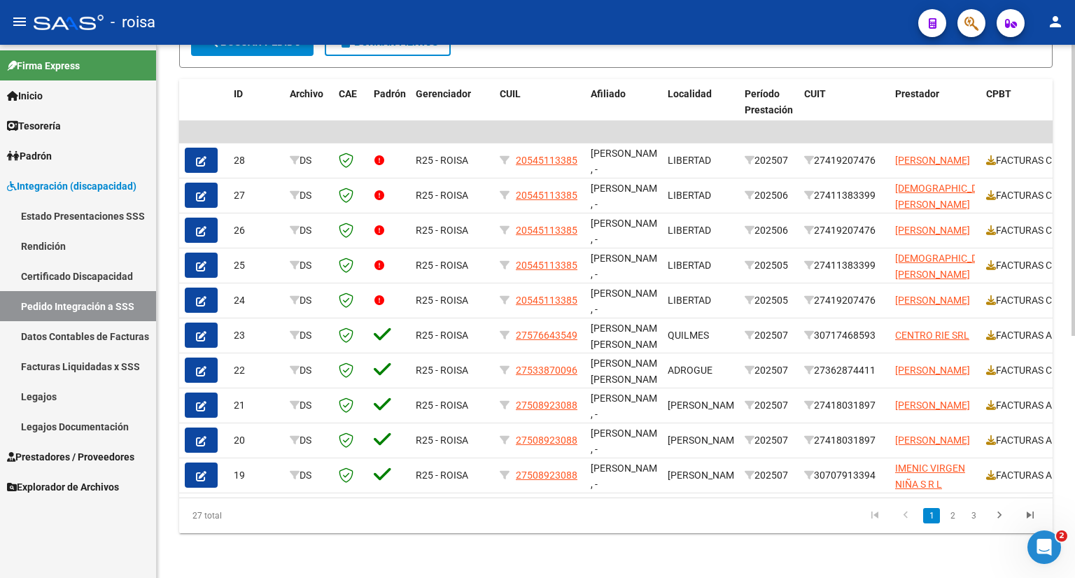
scroll to position [0, 764]
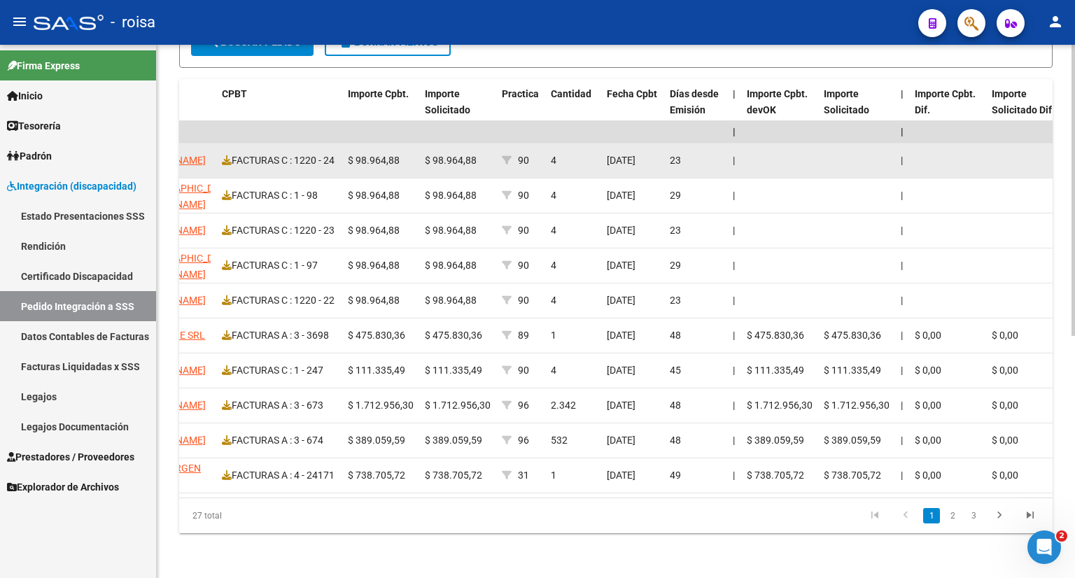
click at [254, 155] on div "FACTURAS C : 1220 - 24" at bounding box center [279, 161] width 115 height 16
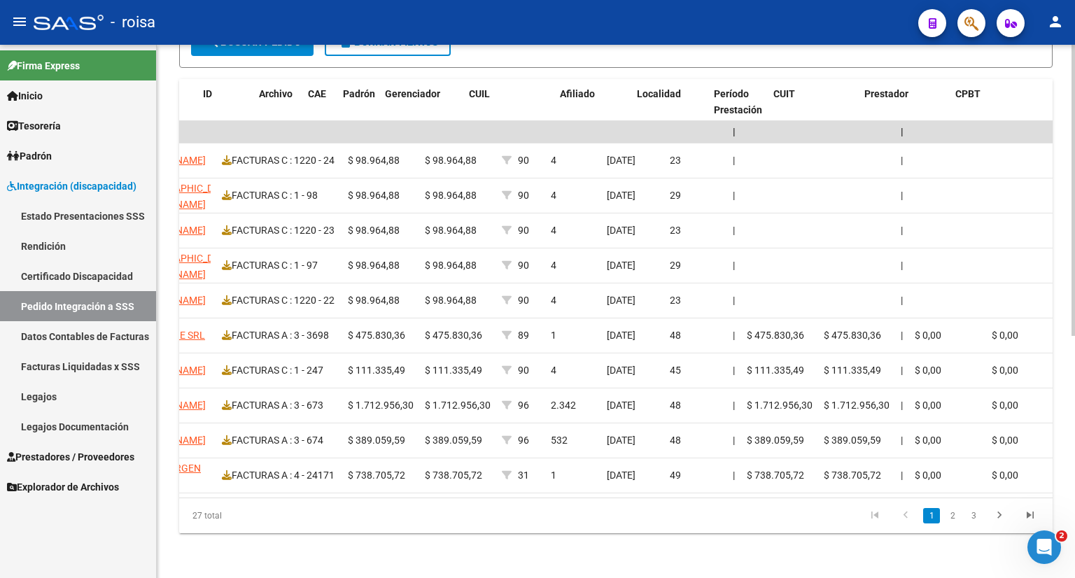
scroll to position [0, 0]
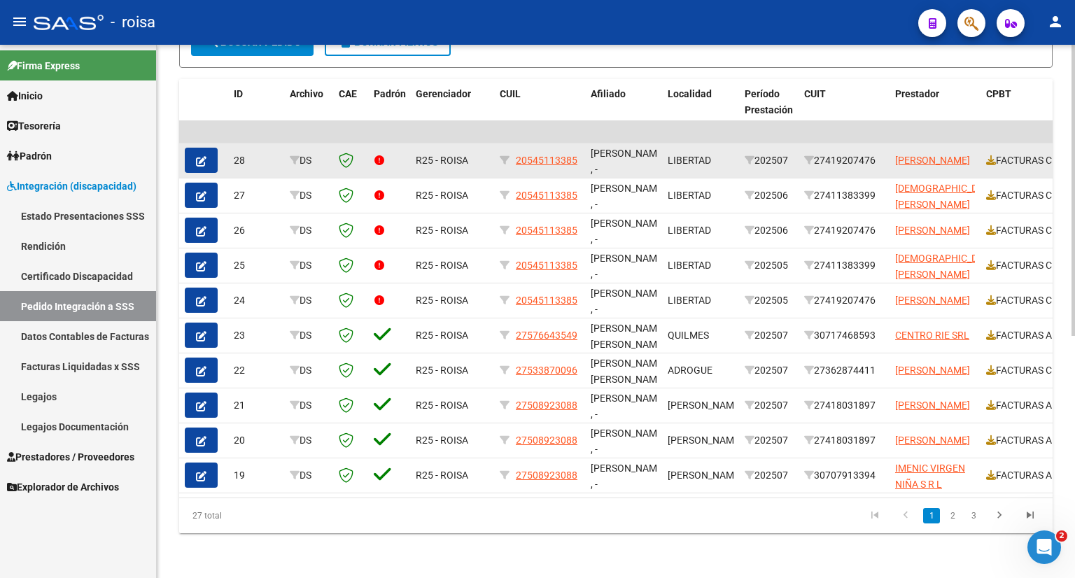
click at [202, 156] on icon "button" at bounding box center [201, 161] width 11 height 11
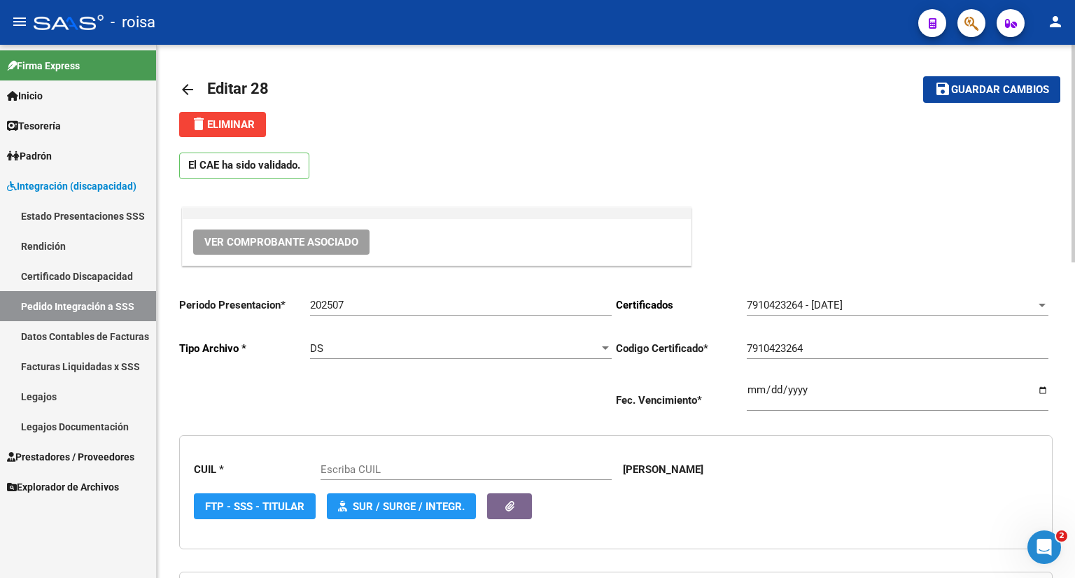
click at [229, 125] on span "delete Eliminar" at bounding box center [222, 124] width 64 height 13
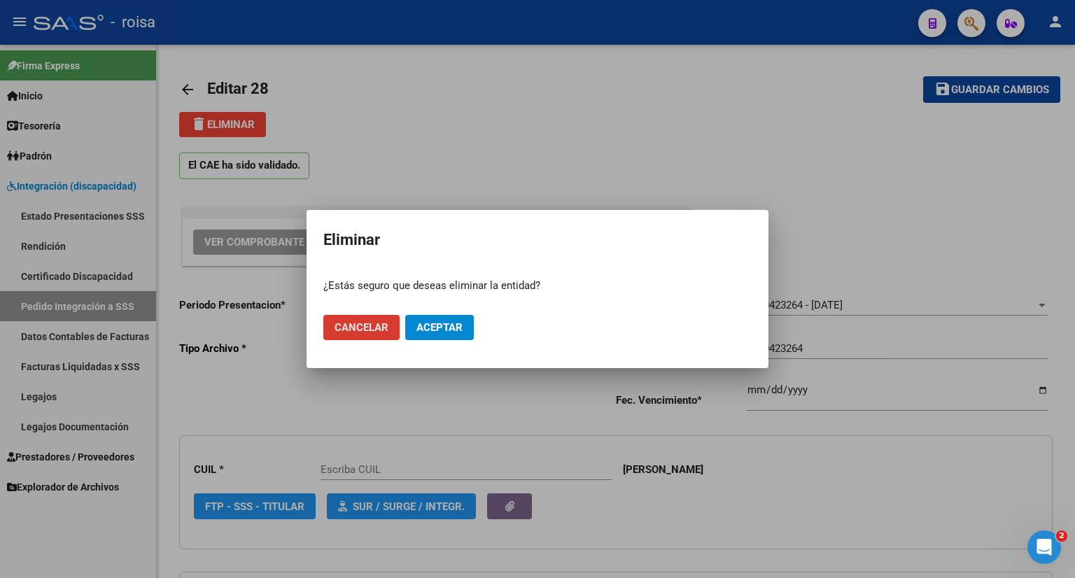
type input "20545113385"
click at [431, 329] on span "Aceptar" at bounding box center [440, 327] width 46 height 13
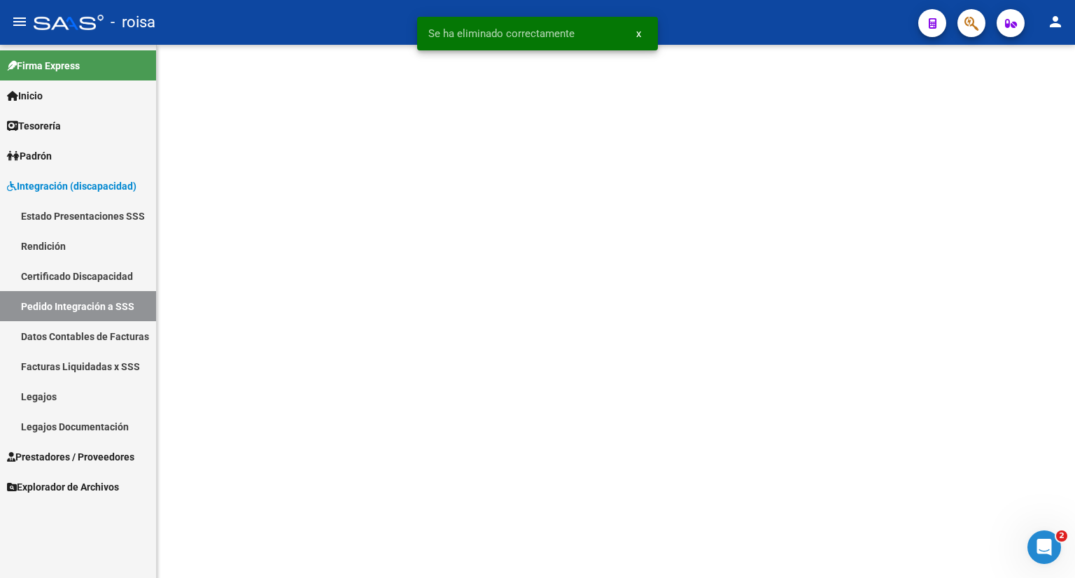
click at [78, 307] on link "Pedido Integración a SSS" at bounding box center [78, 306] width 156 height 30
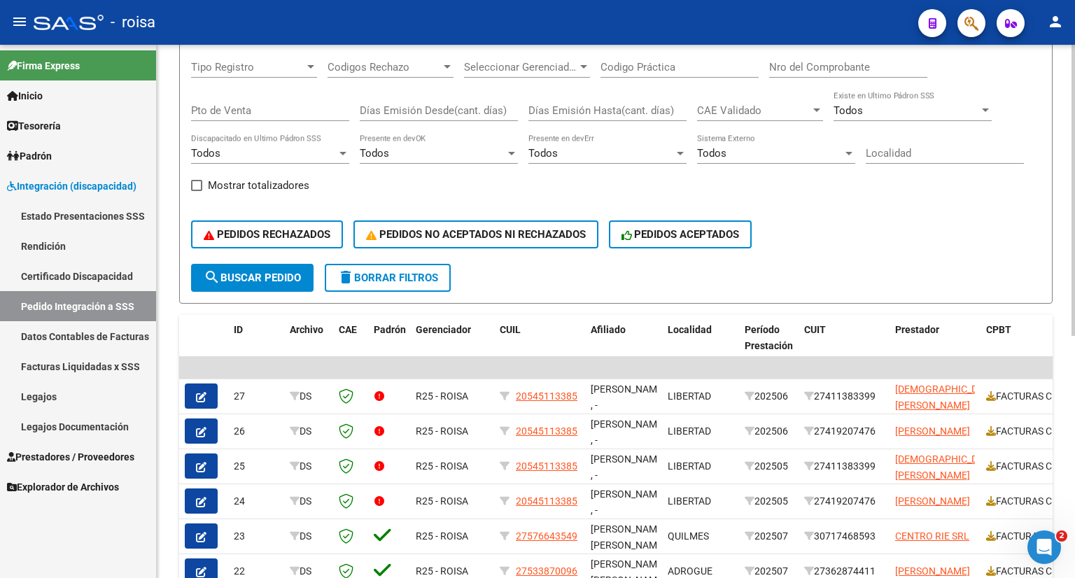
scroll to position [410, 0]
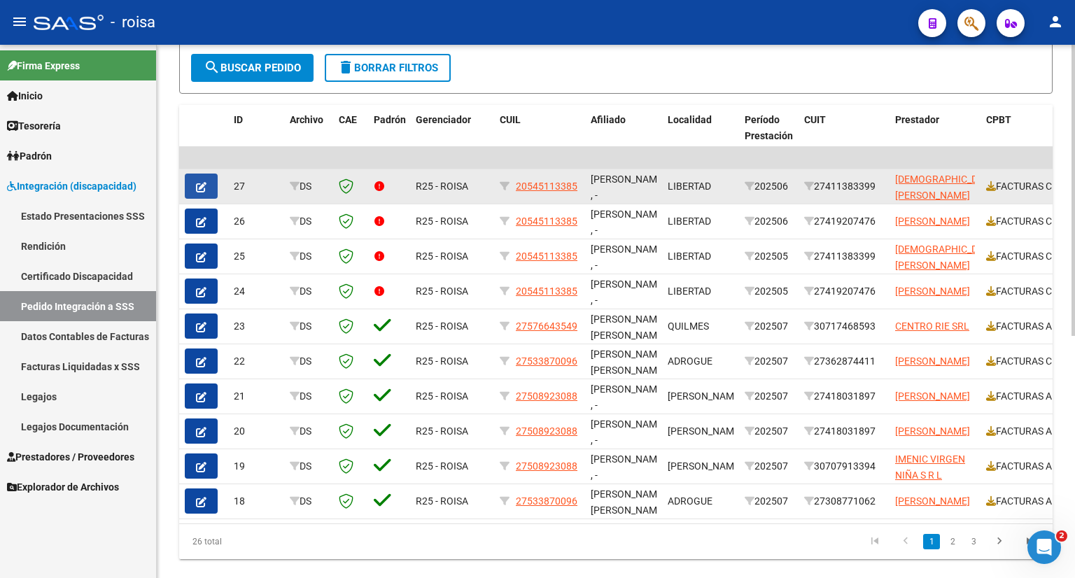
click at [207, 180] on button "button" at bounding box center [201, 186] width 33 height 25
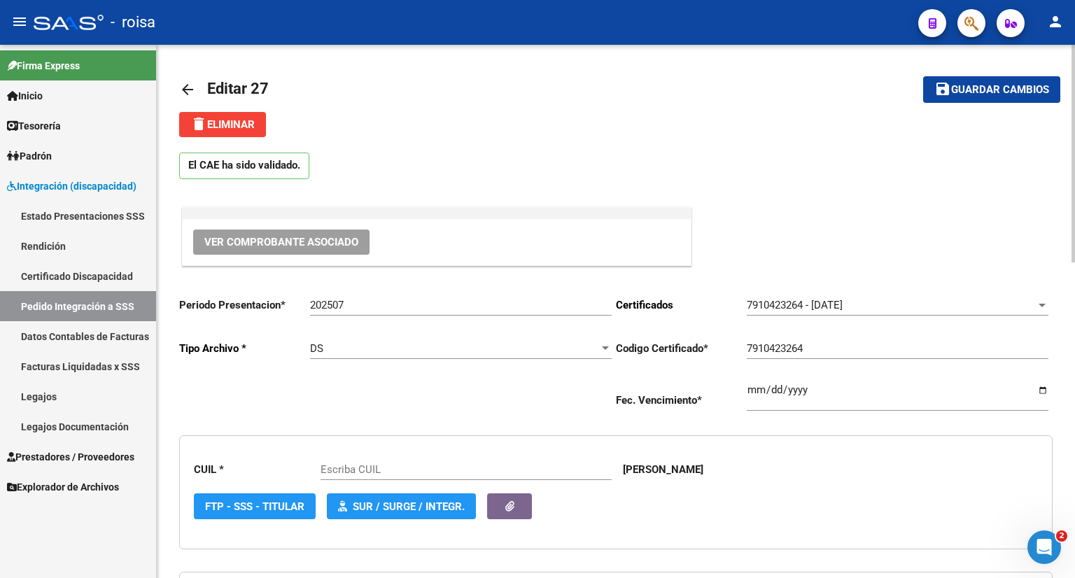
click at [251, 125] on span "delete Eliminar" at bounding box center [222, 124] width 64 height 13
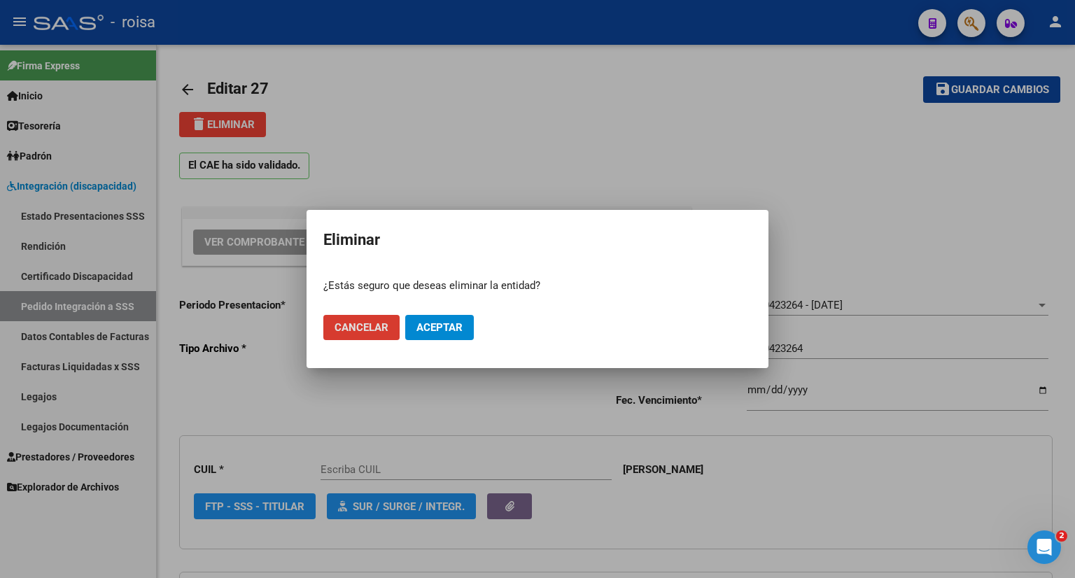
type input "20545113385"
click at [356, 333] on span "Cancelar" at bounding box center [362, 327] width 54 height 13
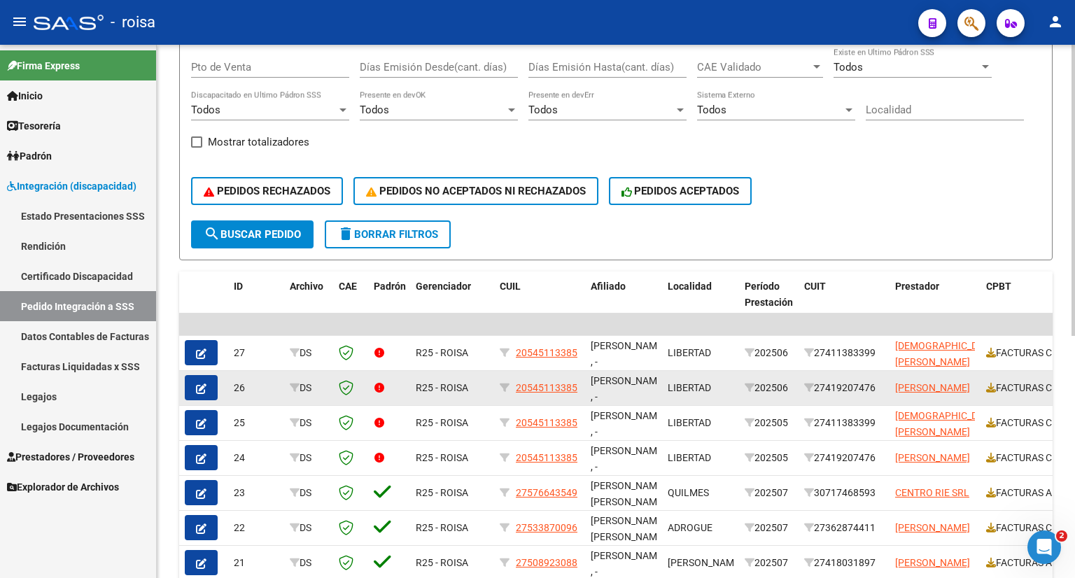
scroll to position [340, 0]
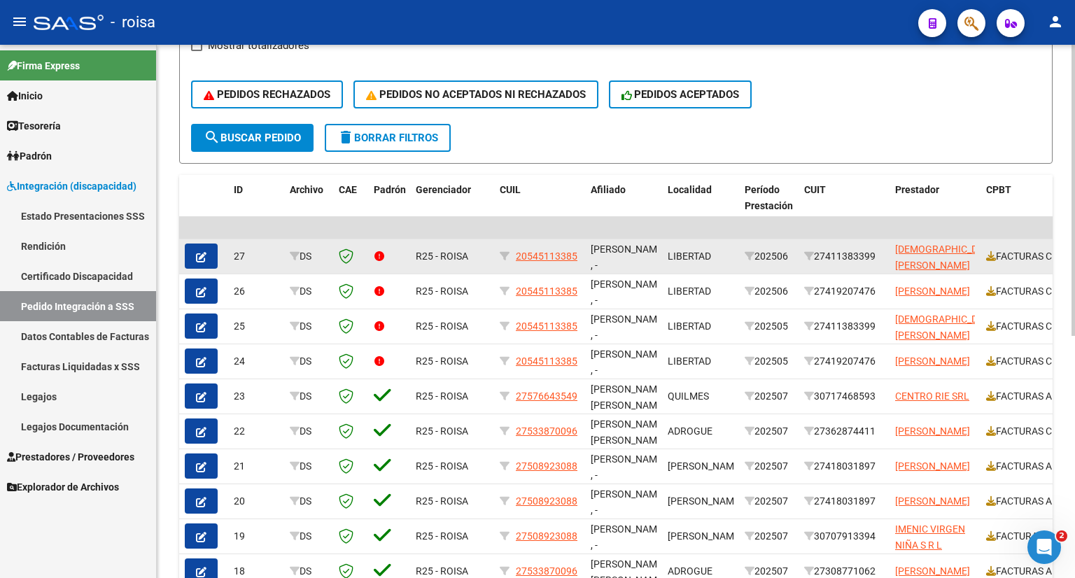
click at [198, 253] on icon "button" at bounding box center [201, 257] width 11 height 11
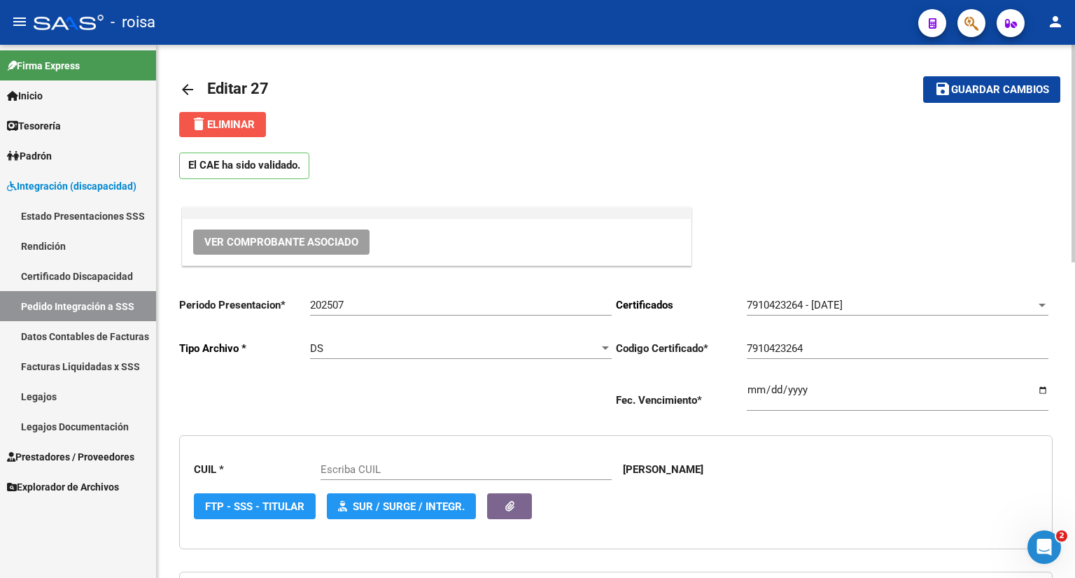
click at [224, 127] on span "delete Eliminar" at bounding box center [222, 124] width 64 height 13
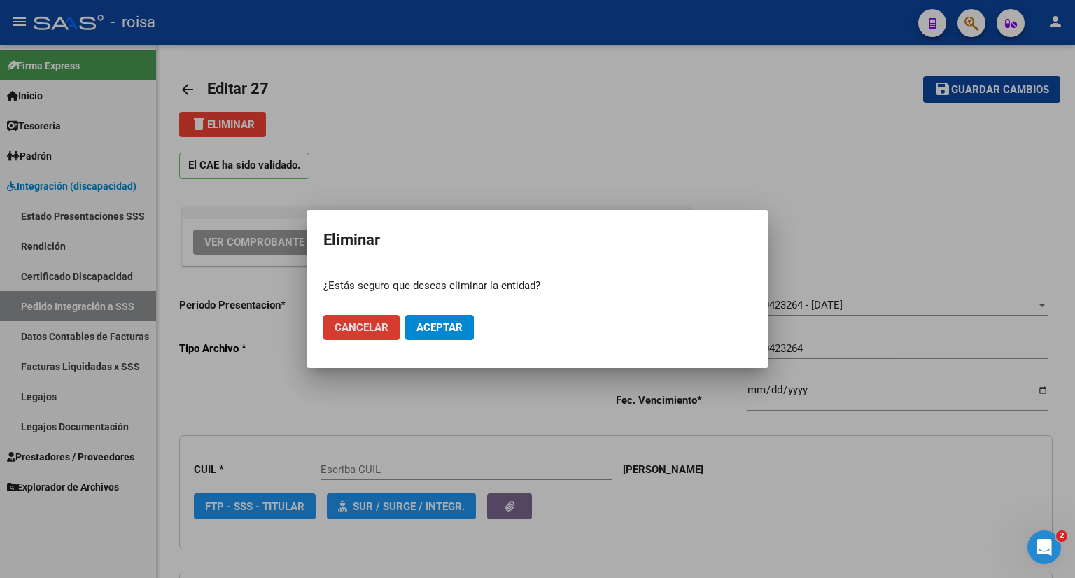
type input "20545113385"
click at [442, 329] on span "Aceptar" at bounding box center [440, 327] width 46 height 13
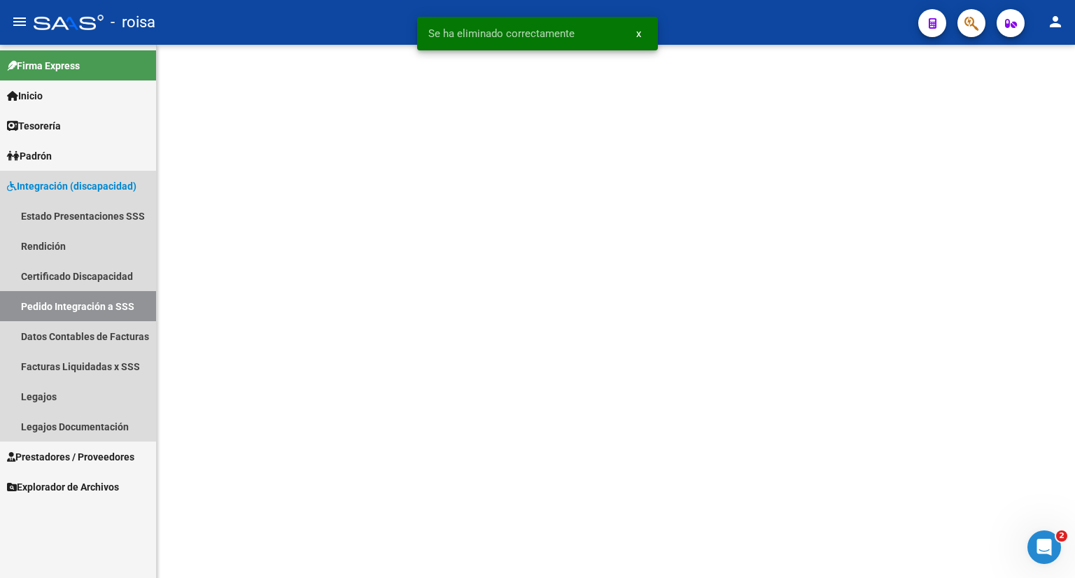
click at [84, 309] on link "Pedido Integración a SSS" at bounding box center [78, 306] width 156 height 30
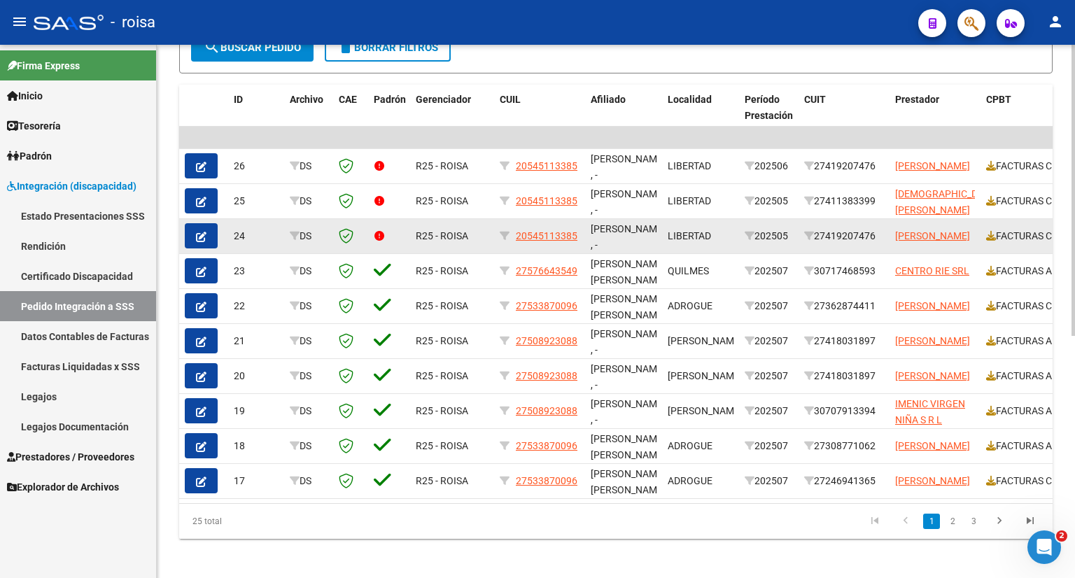
scroll to position [443, 0]
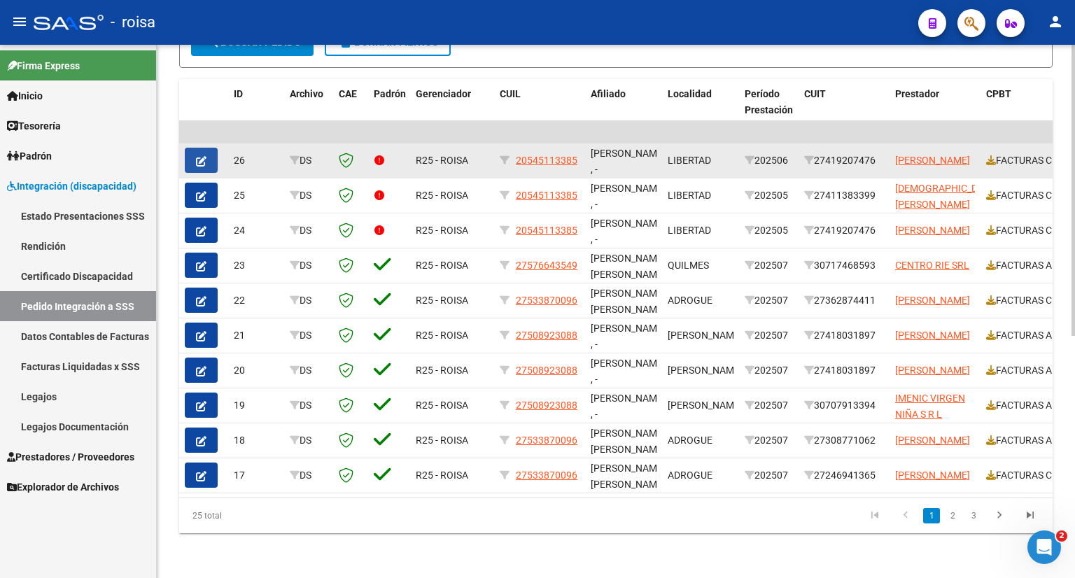
click at [201, 156] on icon "button" at bounding box center [201, 161] width 11 height 11
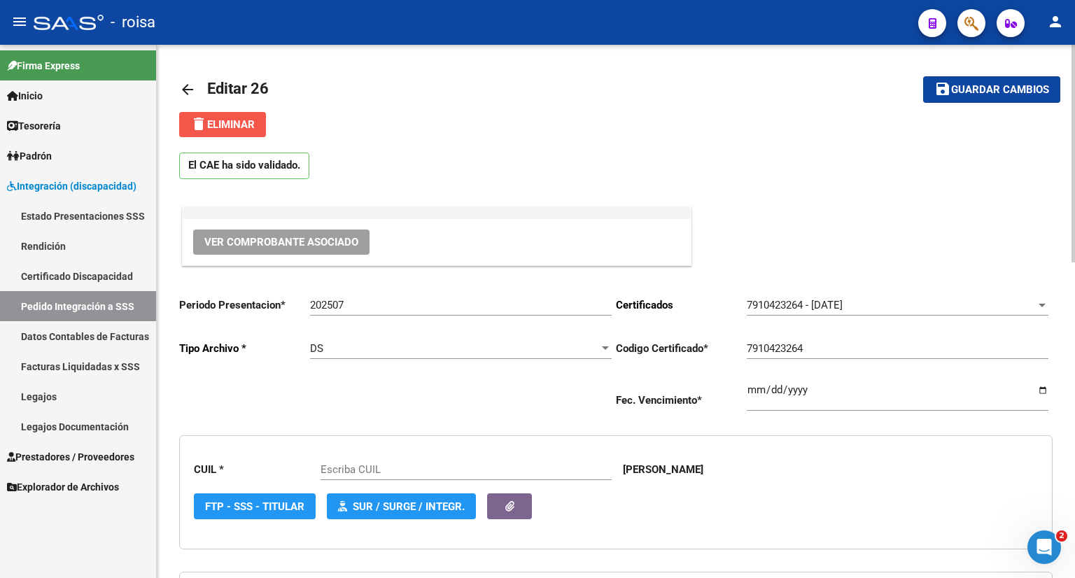
click at [230, 120] on span "delete Eliminar" at bounding box center [222, 124] width 64 height 13
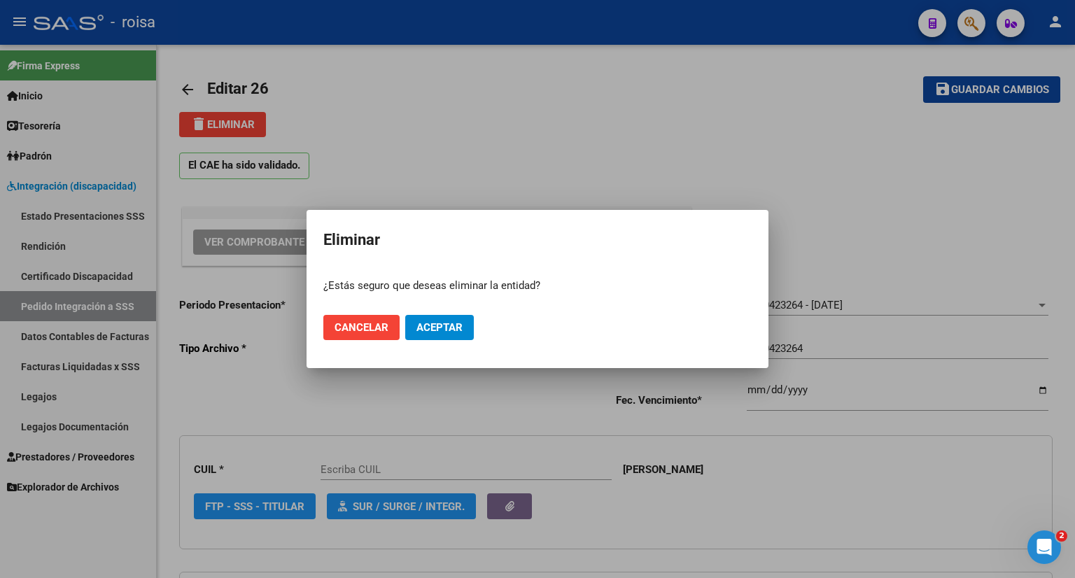
type input "20545113385"
click at [454, 336] on button "Aceptar" at bounding box center [439, 327] width 69 height 25
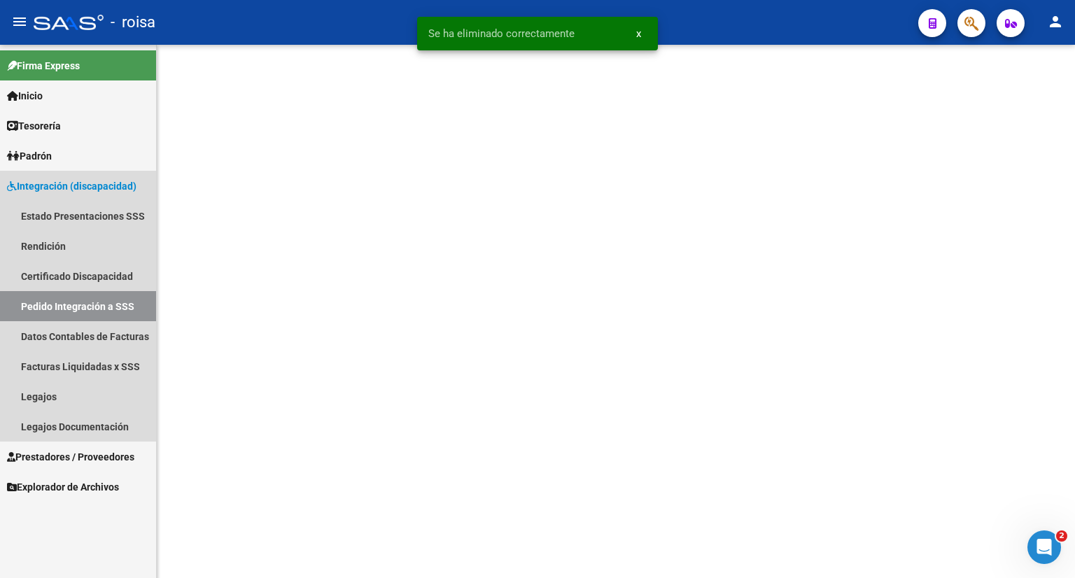
click at [95, 302] on link "Pedido Integración a SSS" at bounding box center [78, 306] width 156 height 30
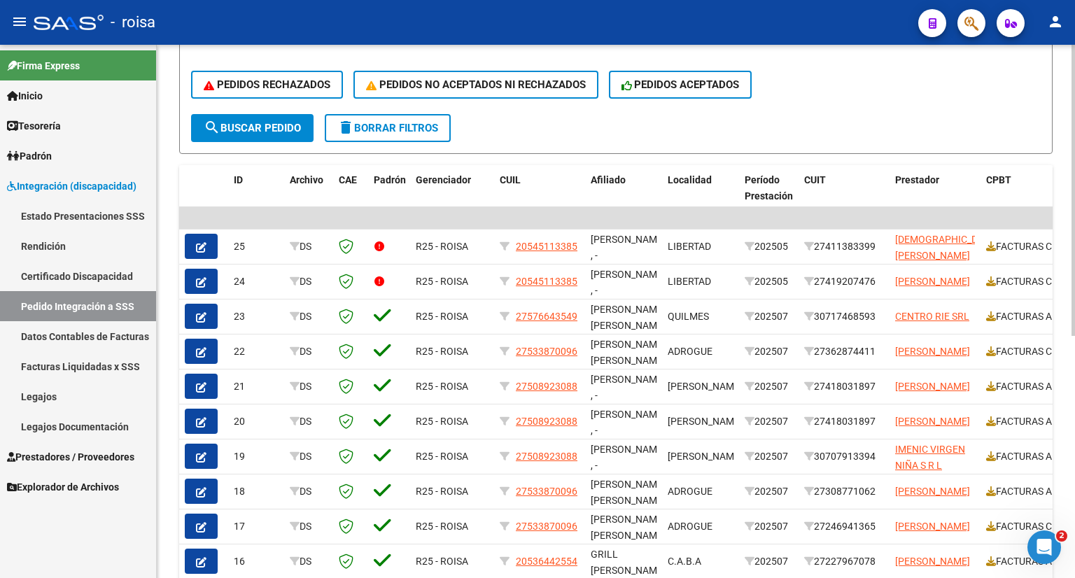
scroll to position [350, 0]
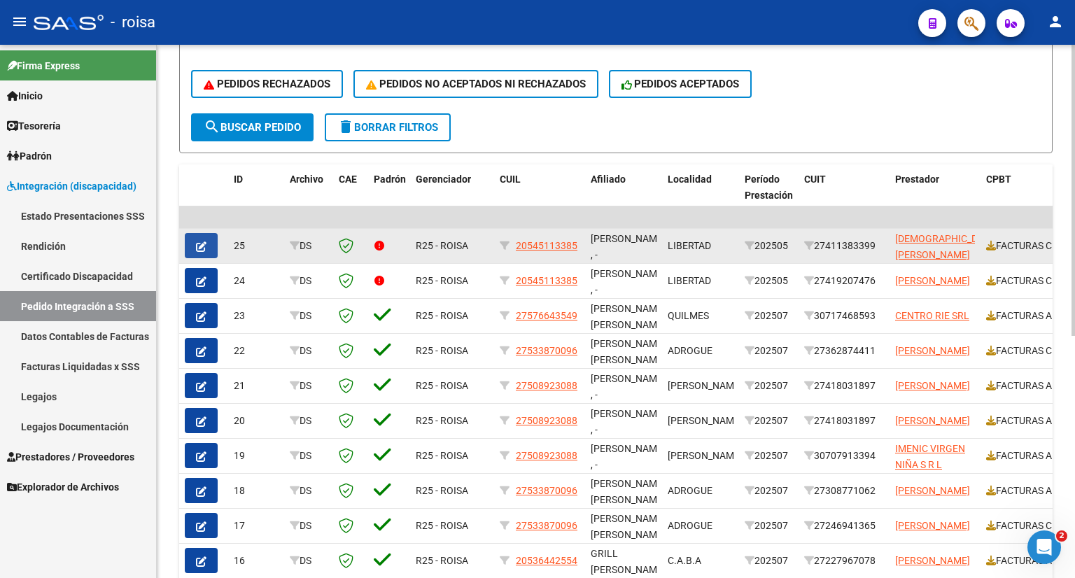
click at [202, 242] on icon "button" at bounding box center [201, 247] width 11 height 11
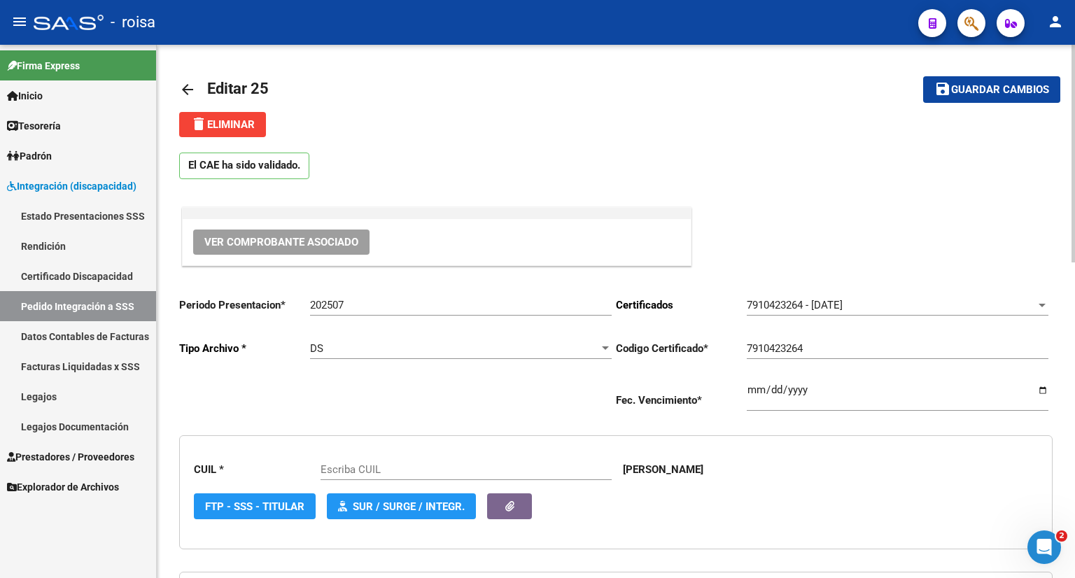
type input "20545113385"
click at [244, 125] on span "delete Eliminar" at bounding box center [222, 124] width 64 height 13
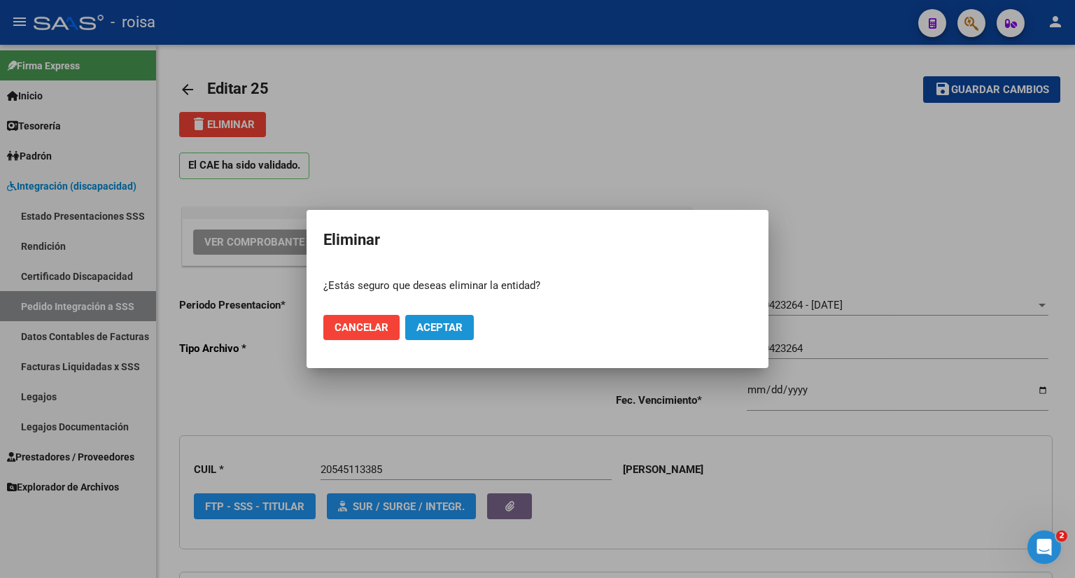
click at [447, 319] on button "Aceptar" at bounding box center [439, 327] width 69 height 25
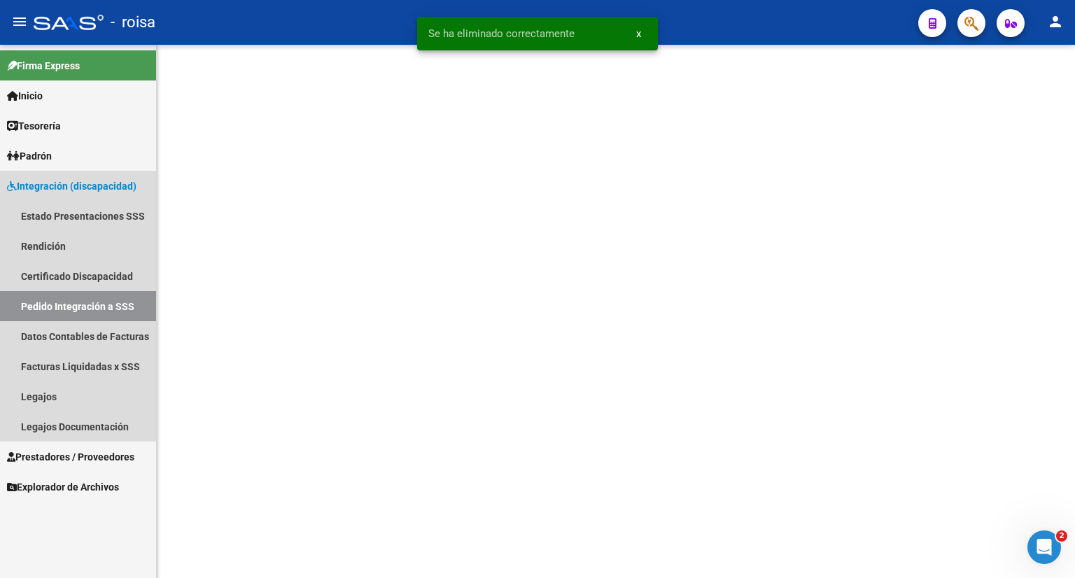
click at [129, 307] on link "Pedido Integración a SSS" at bounding box center [78, 306] width 156 height 30
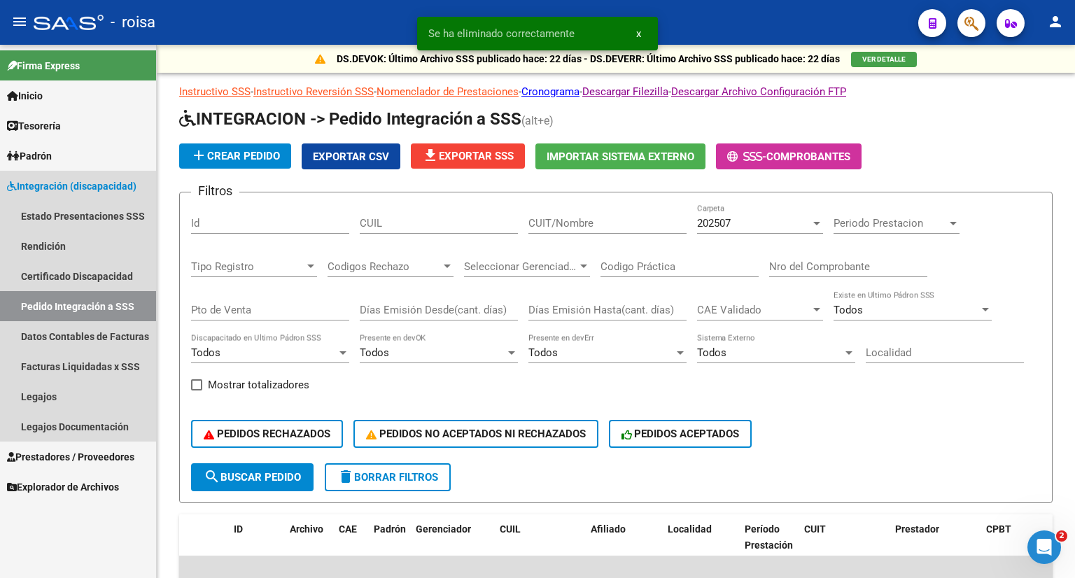
click at [129, 307] on link "Pedido Integración a SSS" at bounding box center [78, 306] width 156 height 30
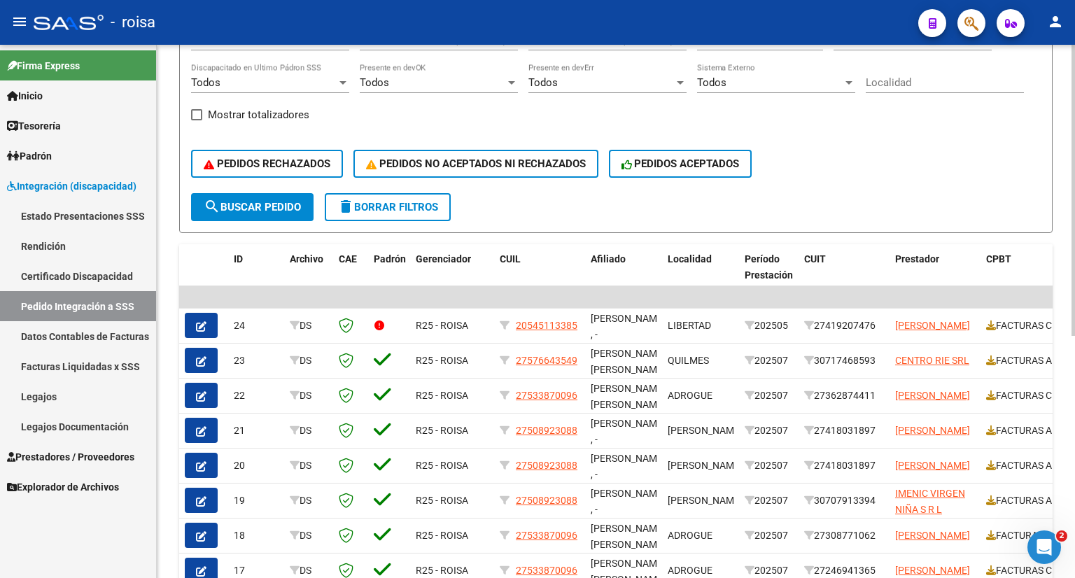
scroll to position [280, 0]
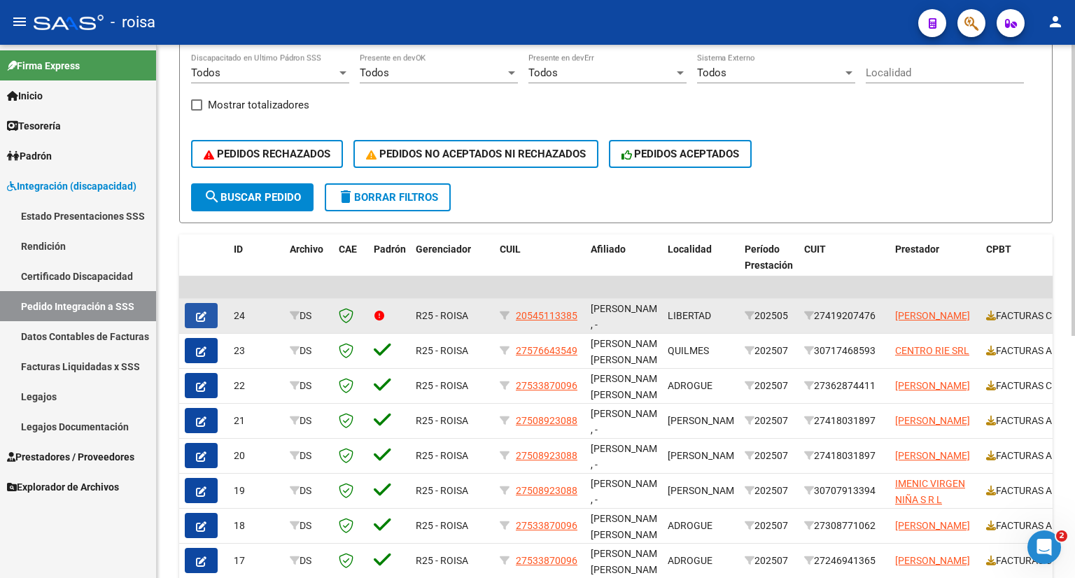
click at [199, 312] on icon "button" at bounding box center [201, 317] width 11 height 11
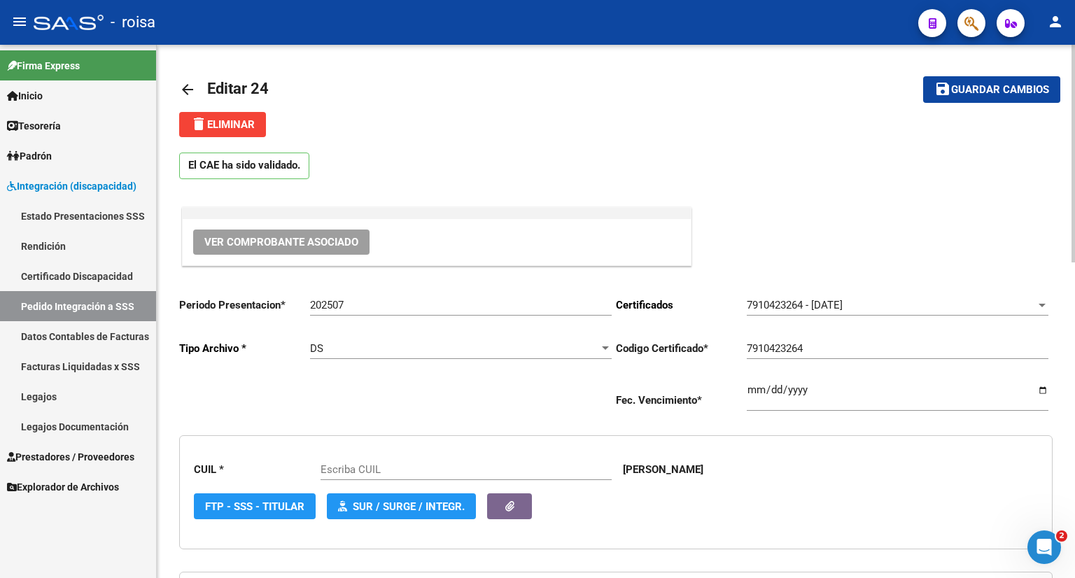
type input "20545113385"
click at [240, 120] on span "delete Eliminar" at bounding box center [222, 124] width 64 height 13
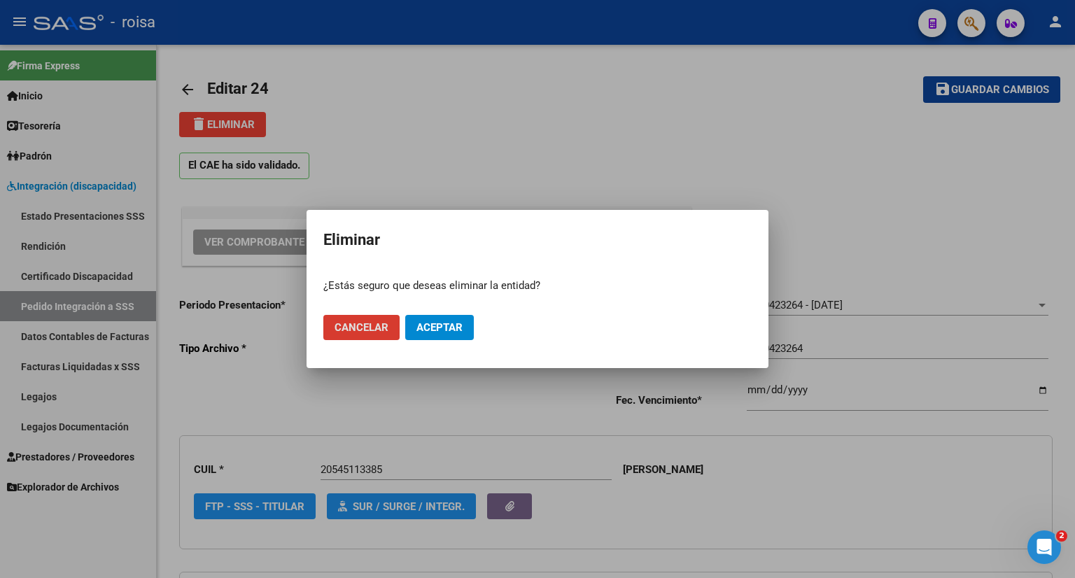
drag, startPoint x: 375, startPoint y: 326, endPoint x: 483, endPoint y: 309, distance: 109.2
click at [482, 304] on mat-dialog-actions "Cancelar Aceptar" at bounding box center [537, 328] width 428 height 48
click at [442, 329] on span "Aceptar" at bounding box center [440, 327] width 46 height 13
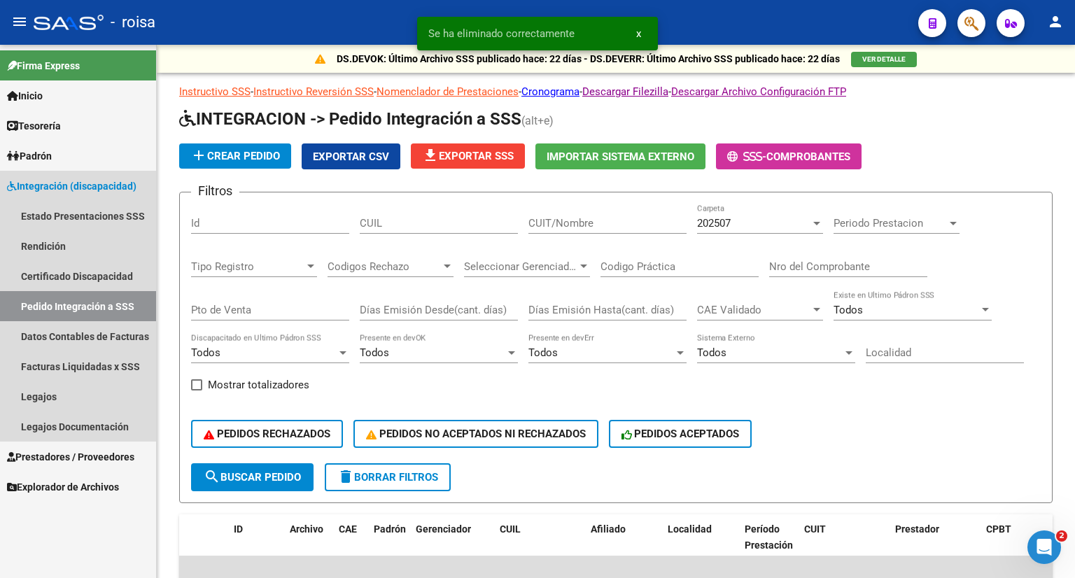
click at [69, 303] on link "Pedido Integración a SSS" at bounding box center [78, 306] width 156 height 30
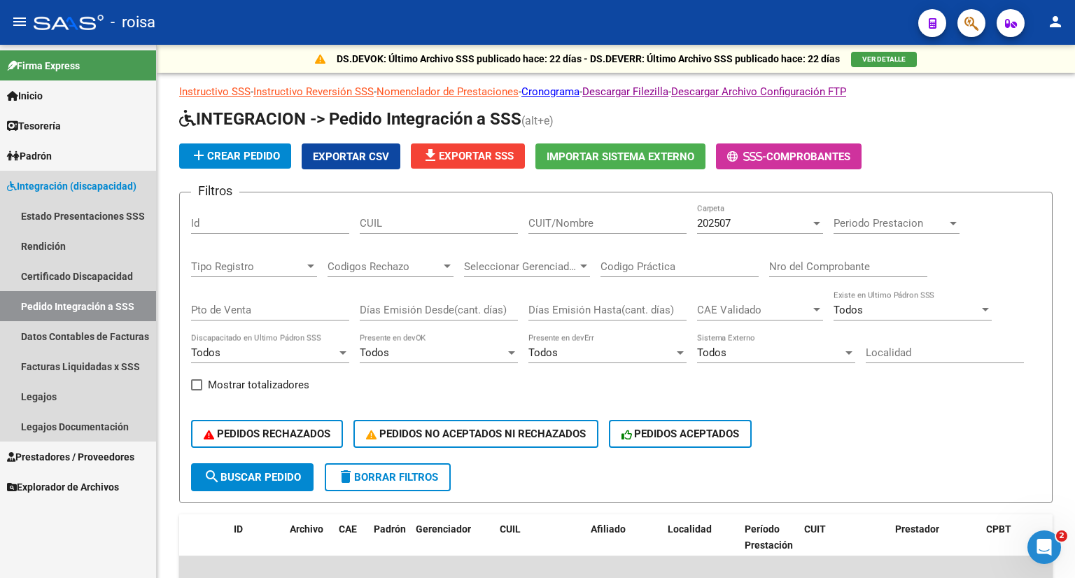
click at [69, 303] on link "Pedido Integración a SSS" at bounding box center [78, 306] width 156 height 30
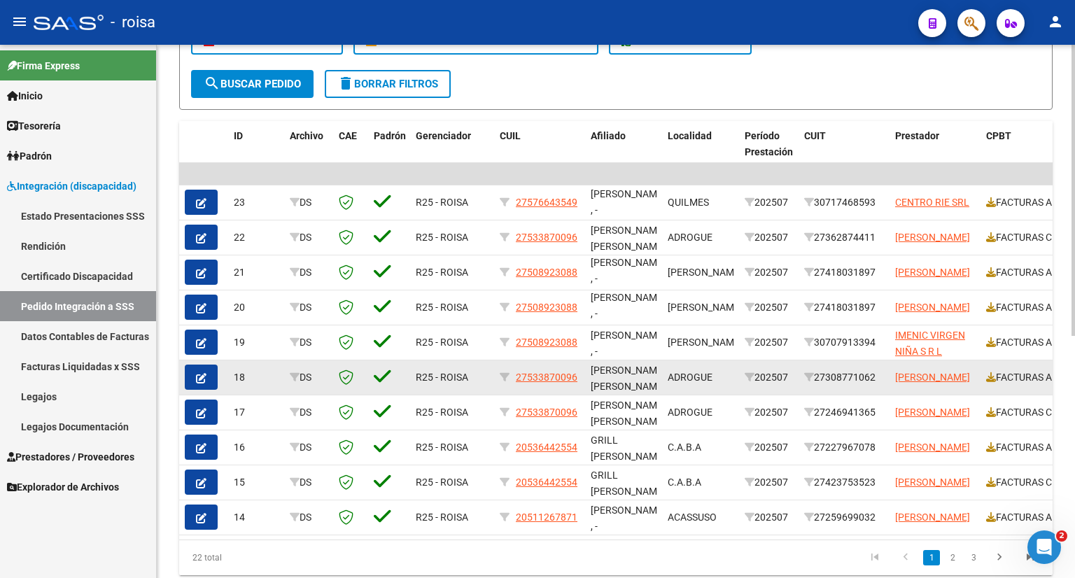
scroll to position [303, 0]
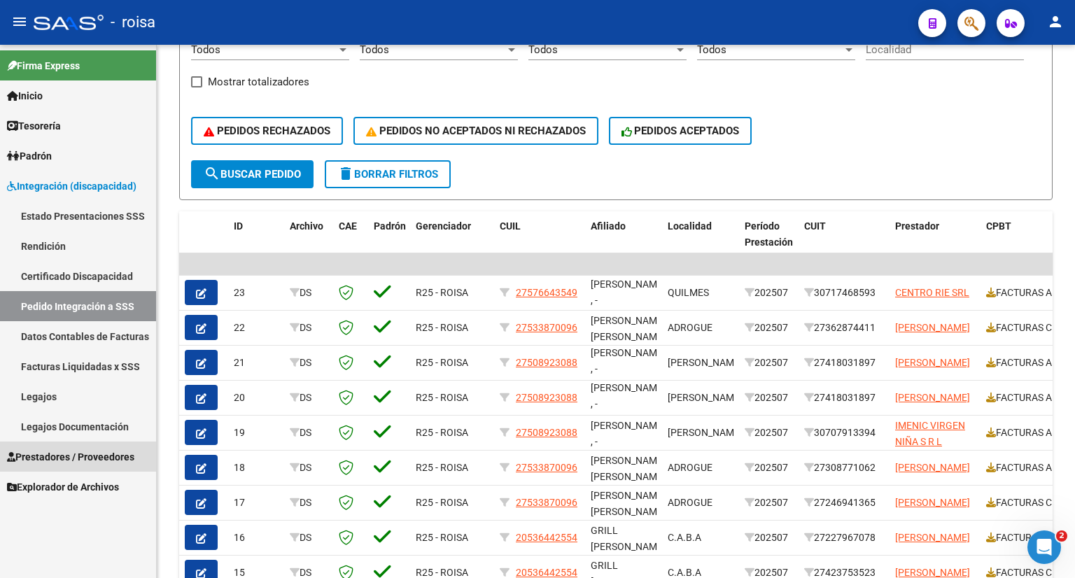
click at [81, 454] on span "Prestadores / Proveedores" at bounding box center [70, 456] width 127 height 15
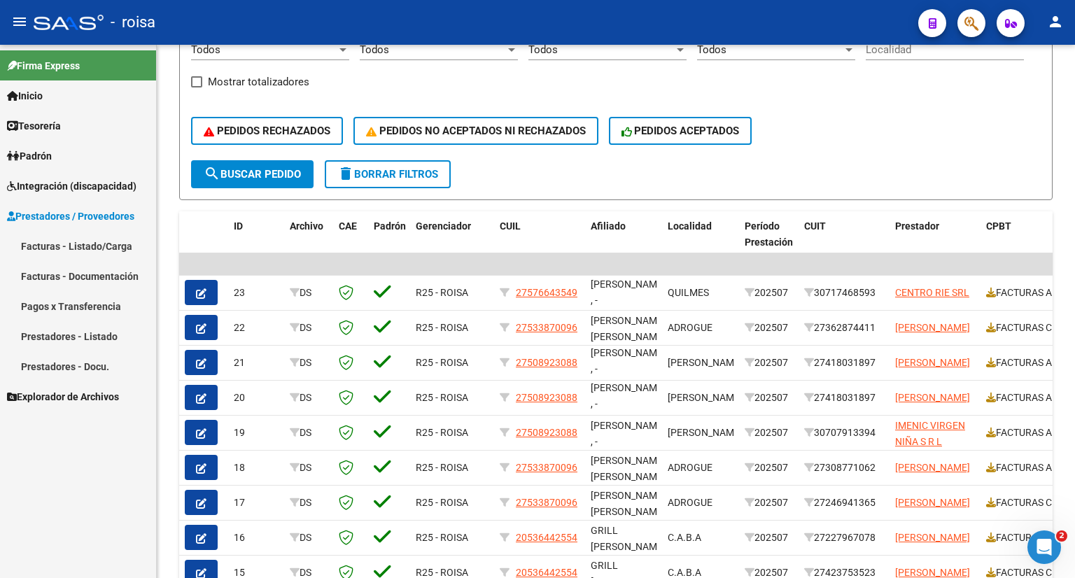
click at [56, 244] on link "Facturas - Listado/Carga" at bounding box center [78, 246] width 156 height 30
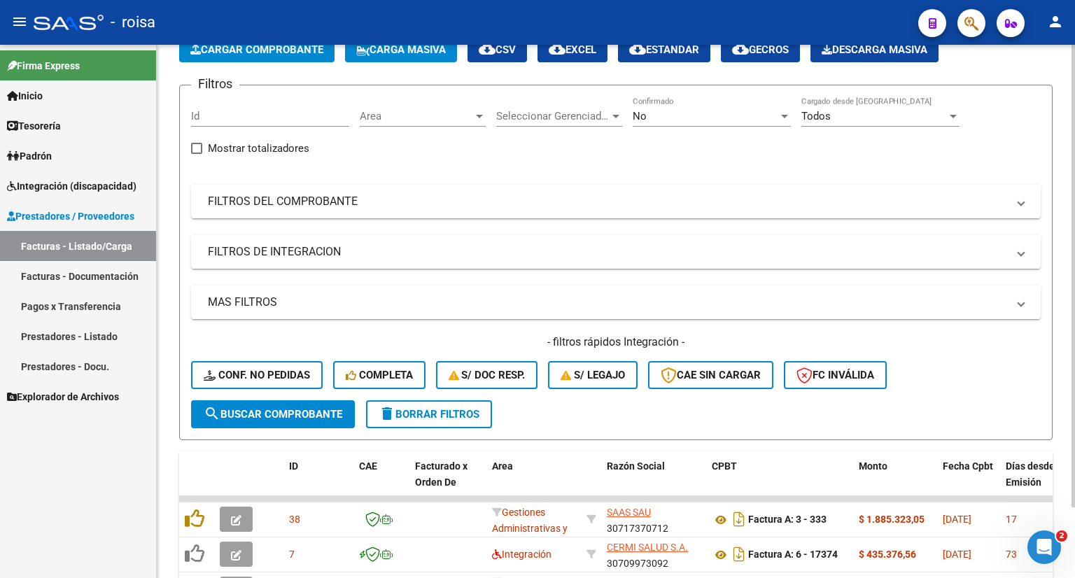
scroll to position [303, 0]
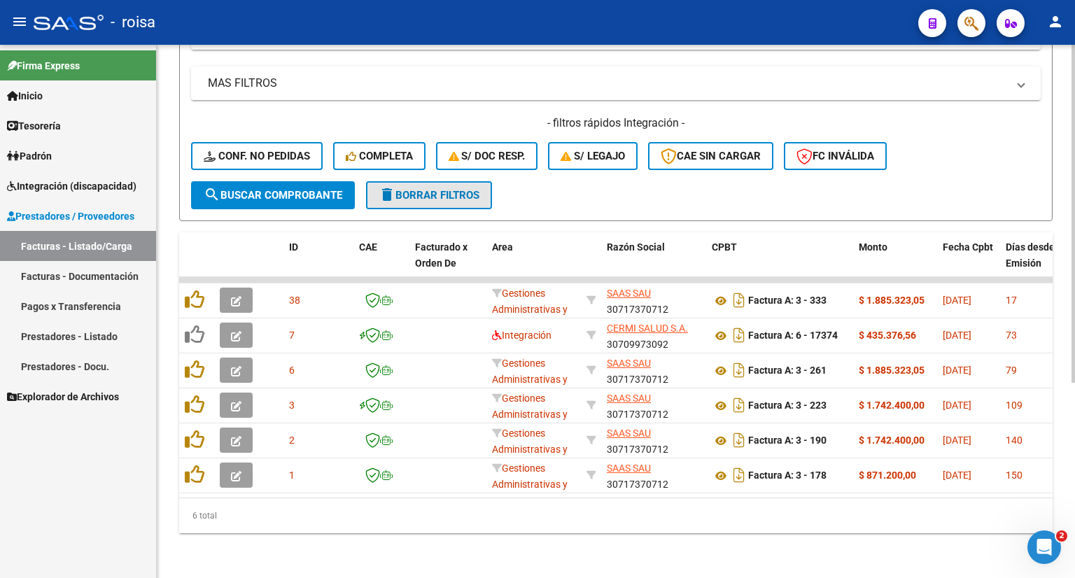
click at [406, 197] on span "delete Borrar Filtros" at bounding box center [429, 195] width 101 height 13
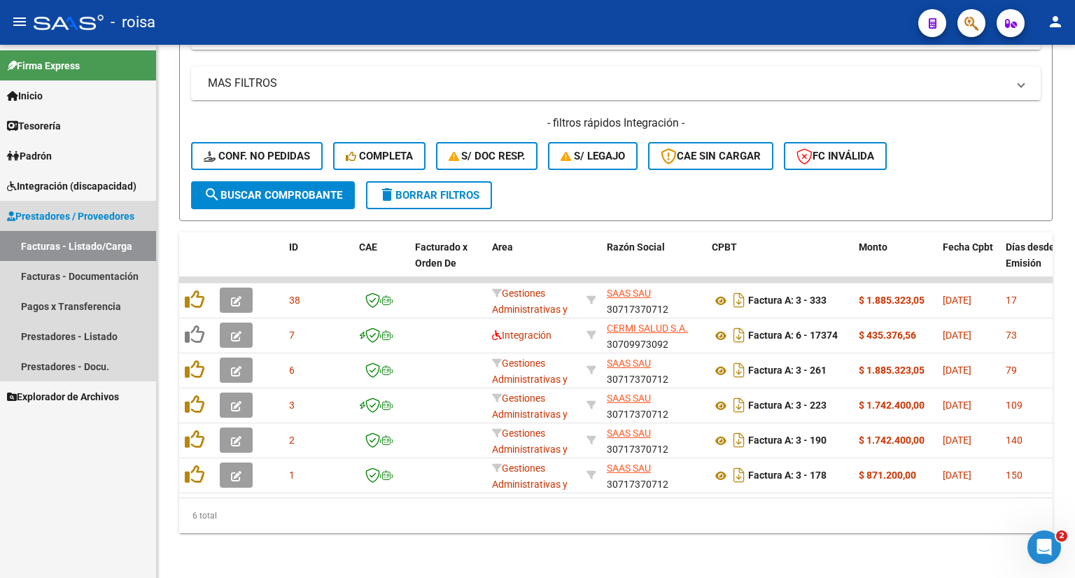
click at [76, 247] on link "Facturas - Listado/Carga" at bounding box center [78, 246] width 156 height 30
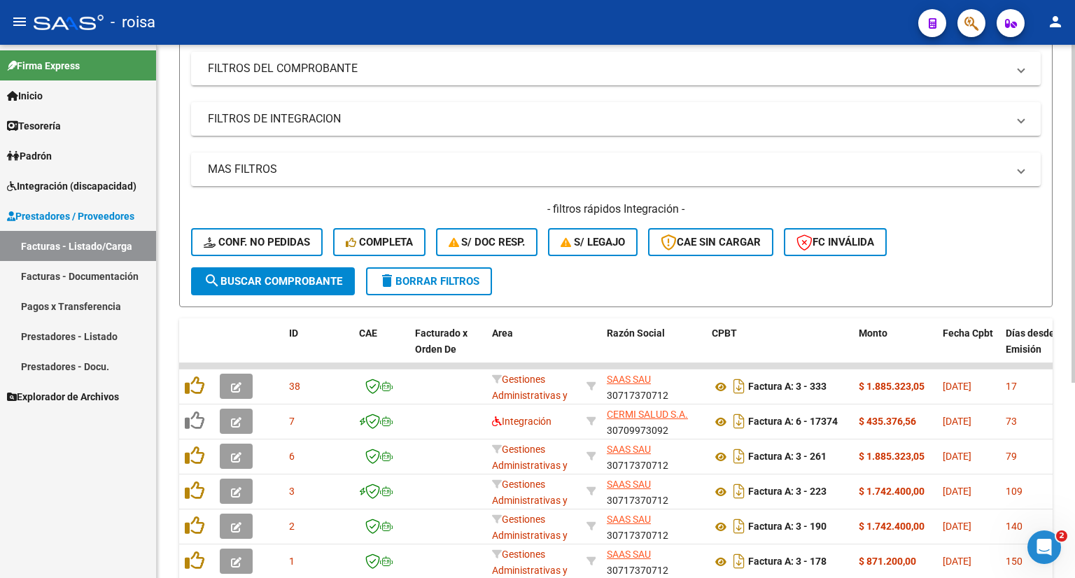
scroll to position [308, 0]
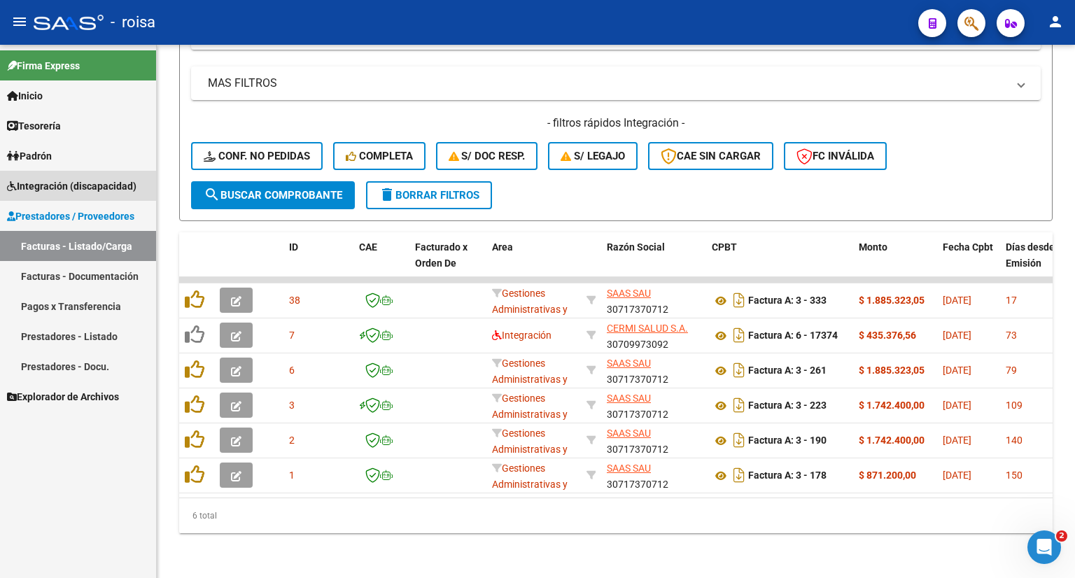
click at [56, 186] on span "Integración (discapacidad)" at bounding box center [72, 186] width 130 height 15
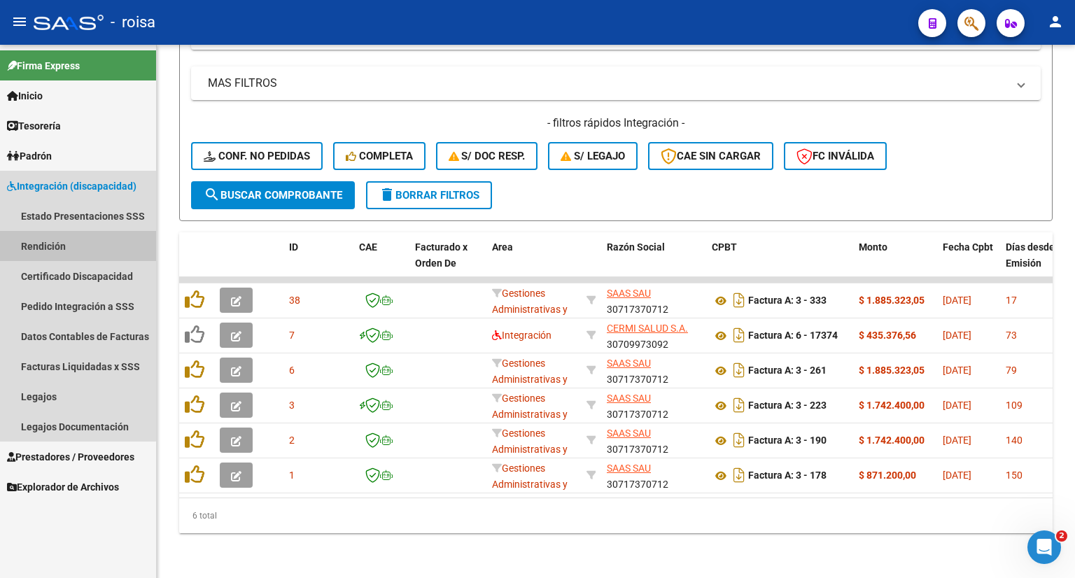
click at [50, 247] on link "Rendición" at bounding box center [78, 246] width 156 height 30
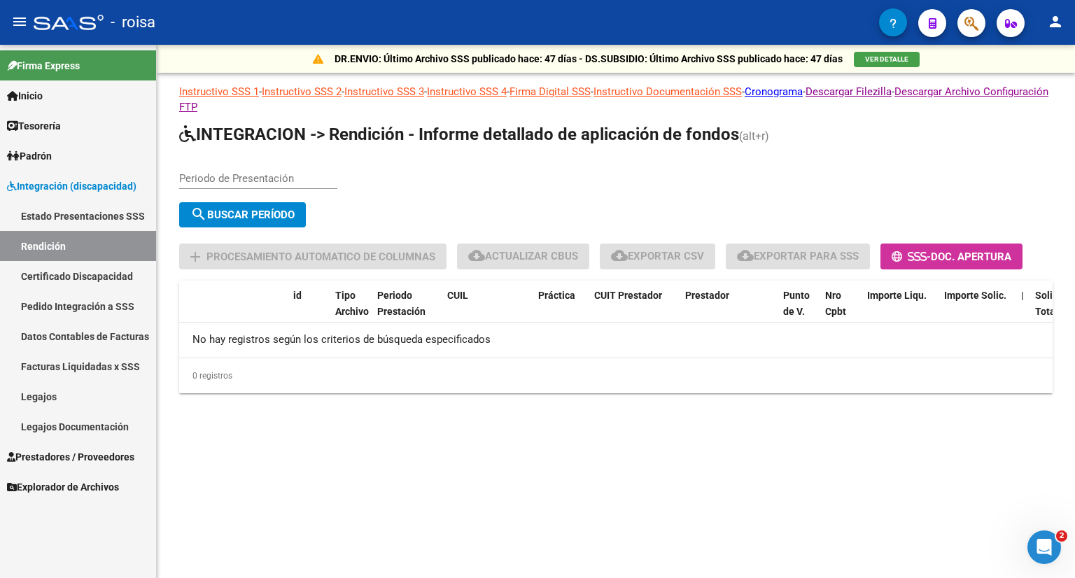
click at [270, 179] on input "Periodo de Presentación" at bounding box center [258, 178] width 158 height 13
type input "202504"
click at [243, 212] on span "search Buscar Período" at bounding box center [242, 215] width 104 height 13
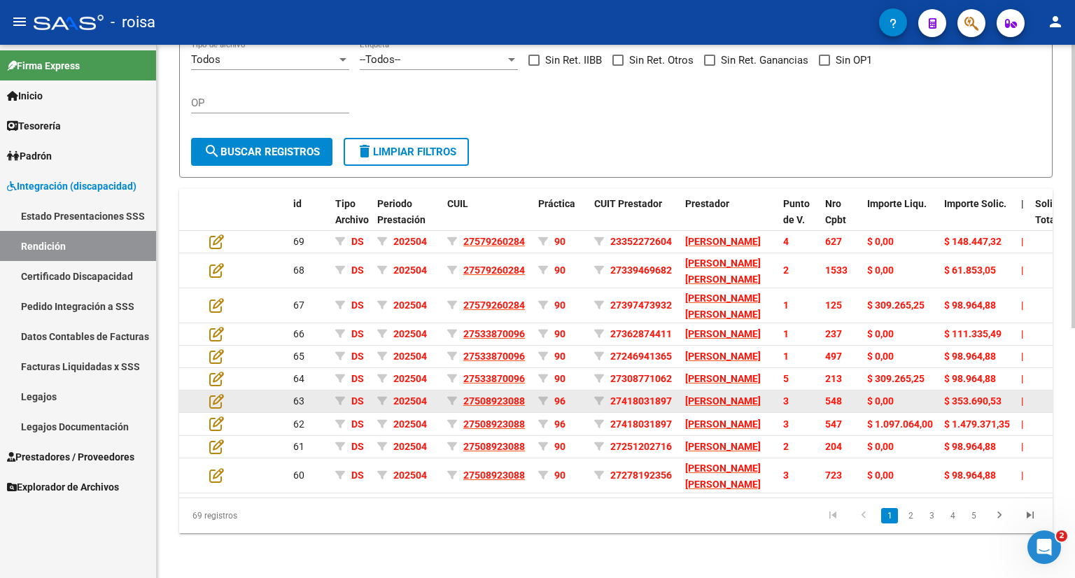
scroll to position [471, 0]
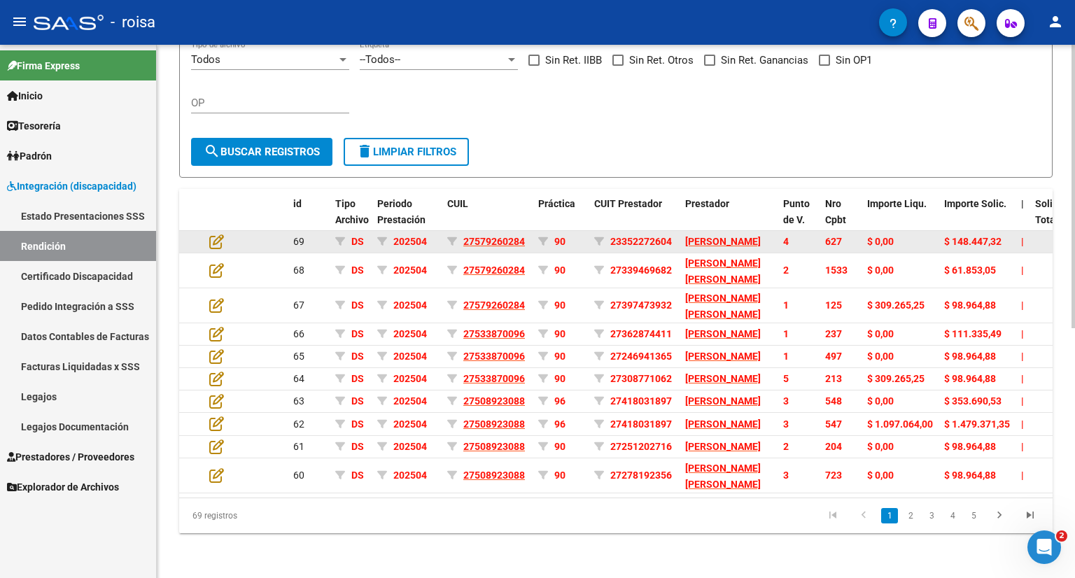
click at [417, 234] on div "202504" at bounding box center [406, 242] width 59 height 16
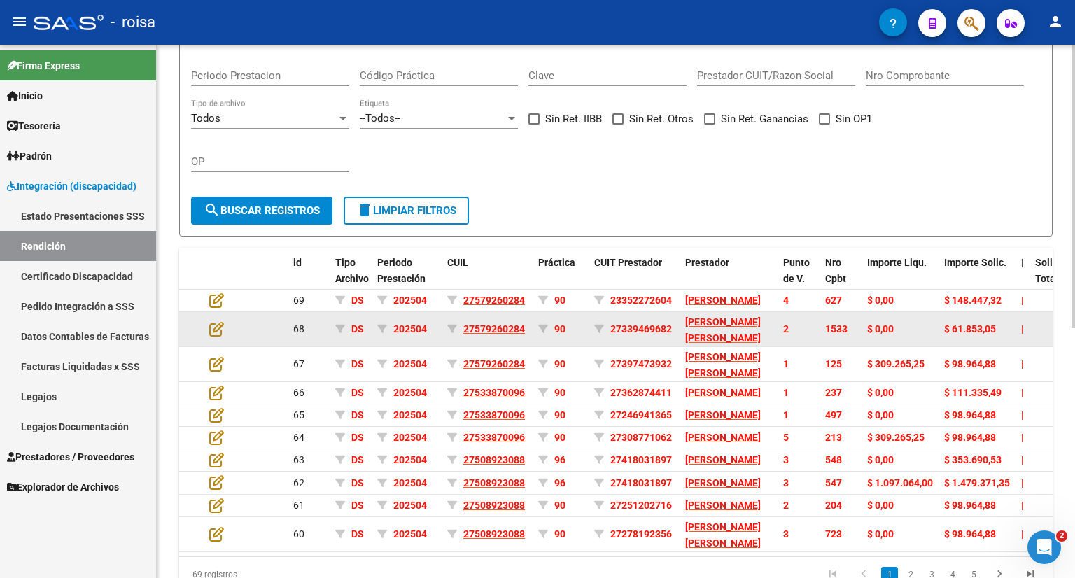
scroll to position [331, 0]
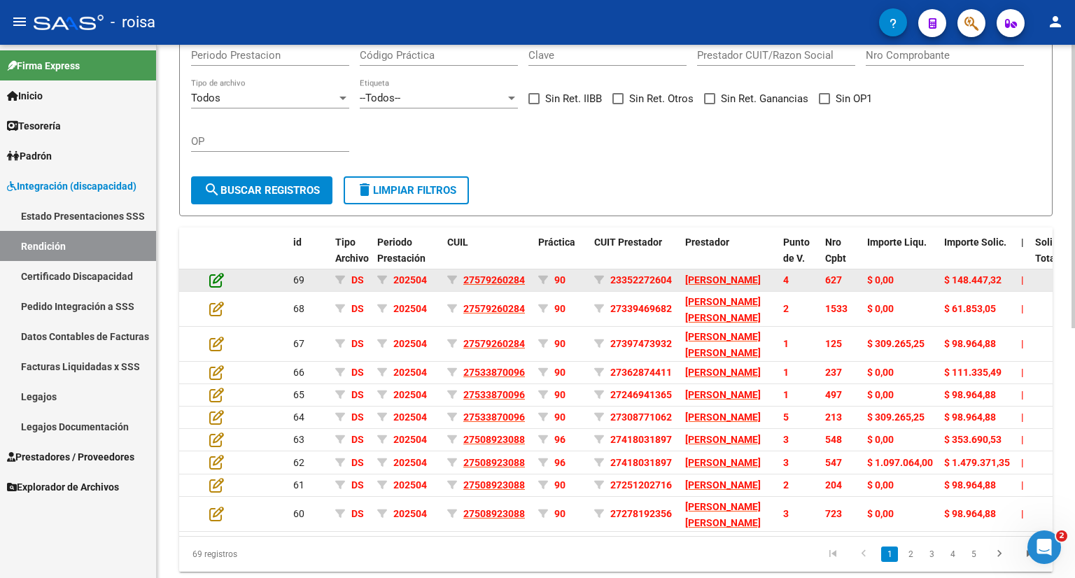
click at [218, 288] on icon at bounding box center [216, 279] width 15 height 15
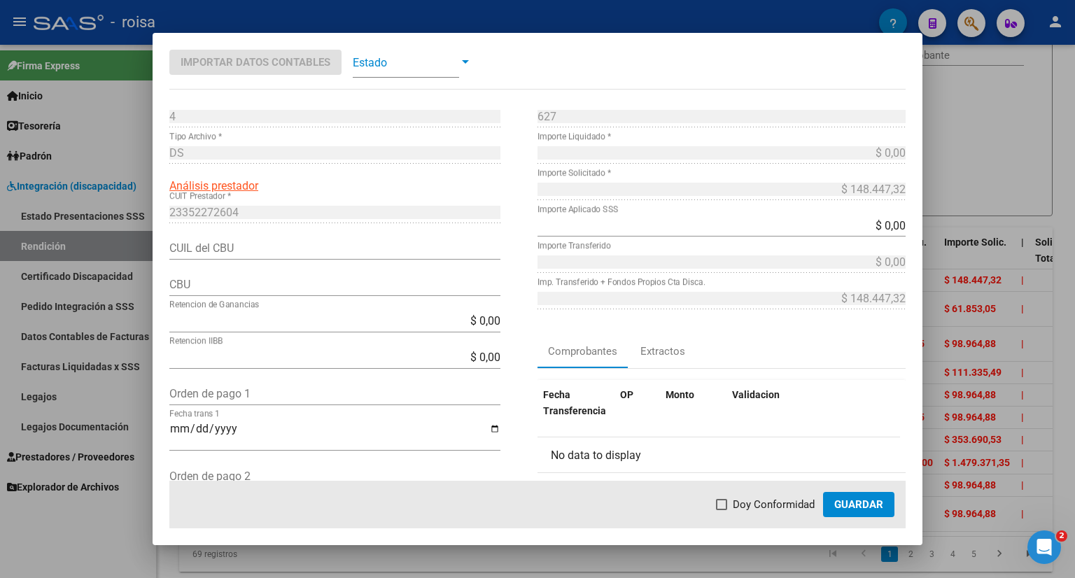
click at [1042, 93] on div at bounding box center [537, 289] width 1075 height 578
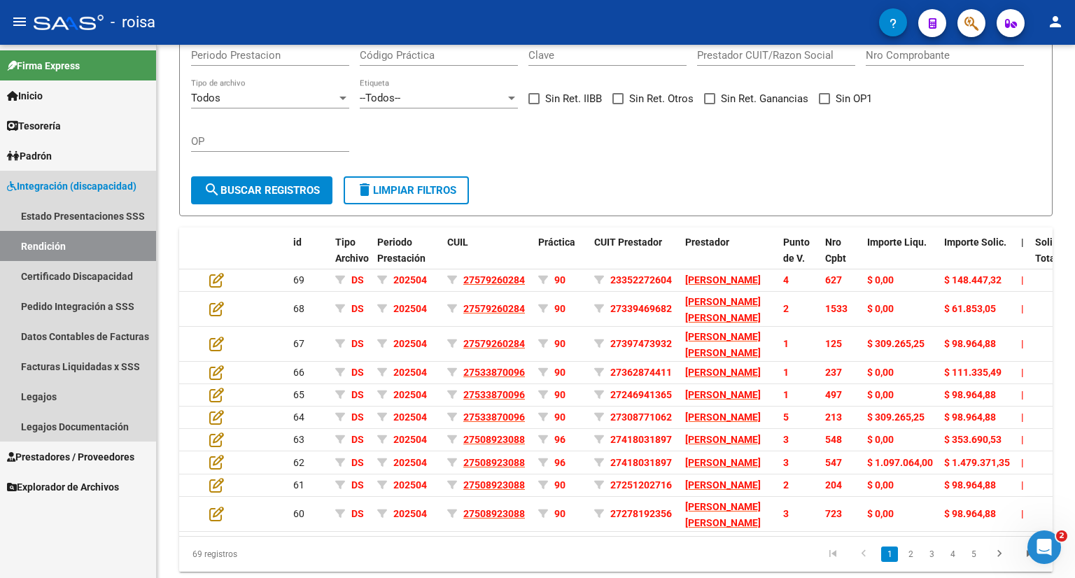
click at [56, 244] on link "Rendición" at bounding box center [78, 246] width 156 height 30
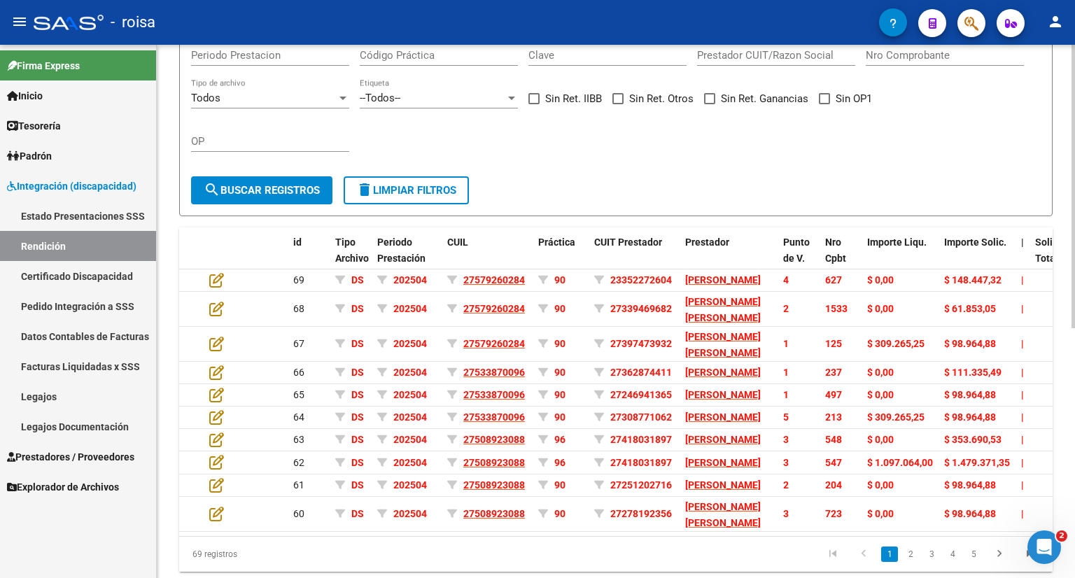
click at [647, 165] on div "Todos Solo registros con errores de validación (control 623 instructivo de rend…" at bounding box center [616, 78] width 850 height 173
click at [65, 456] on span "Prestadores / Proveedores" at bounding box center [70, 456] width 127 height 15
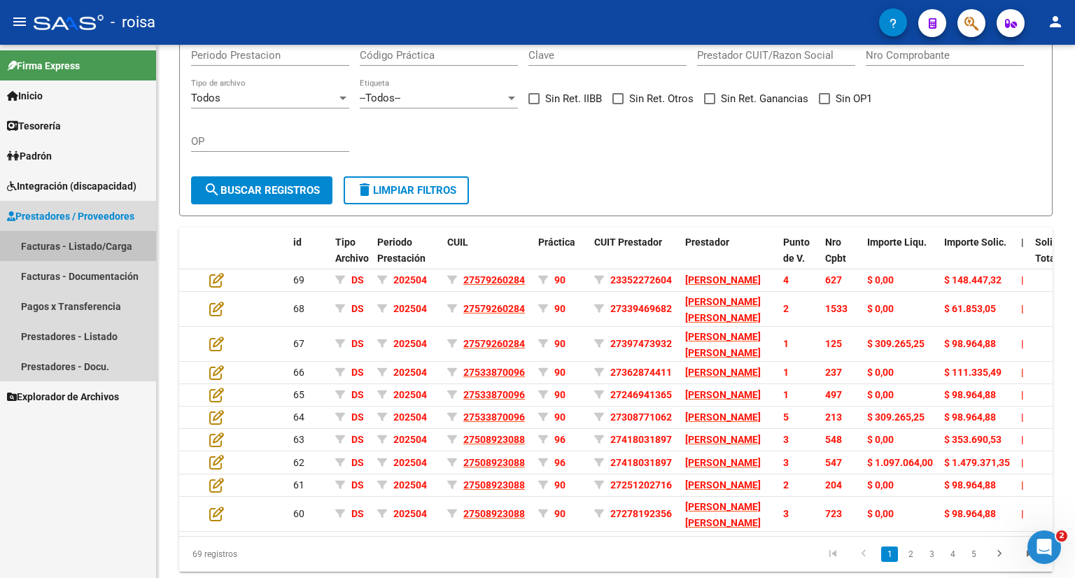
click at [71, 250] on link "Facturas - Listado/Carga" at bounding box center [78, 246] width 156 height 30
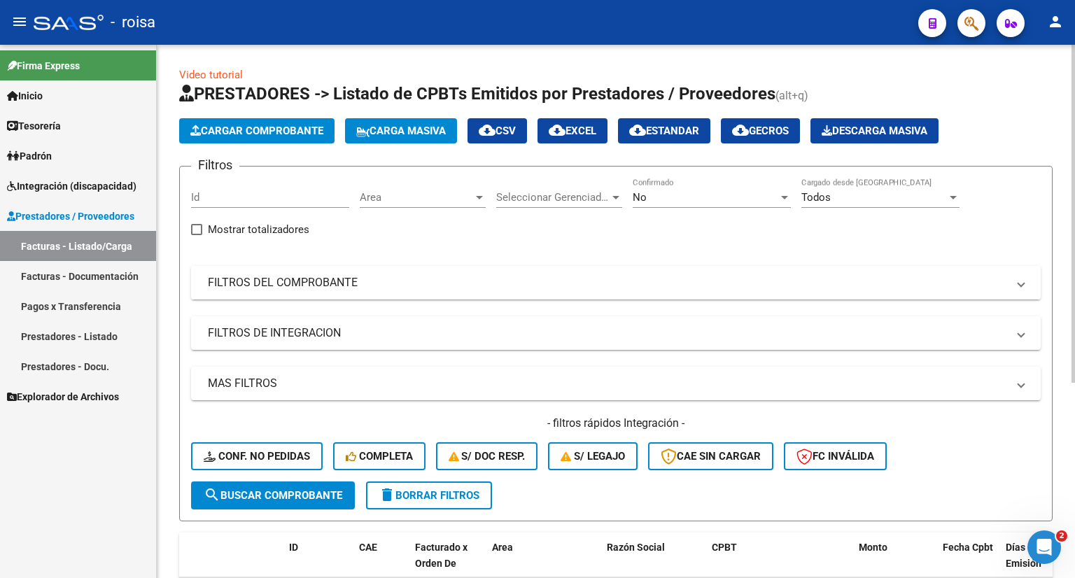
click at [321, 284] on mat-panel-title "FILTROS DEL COMPROBANTE" at bounding box center [607, 282] width 799 height 15
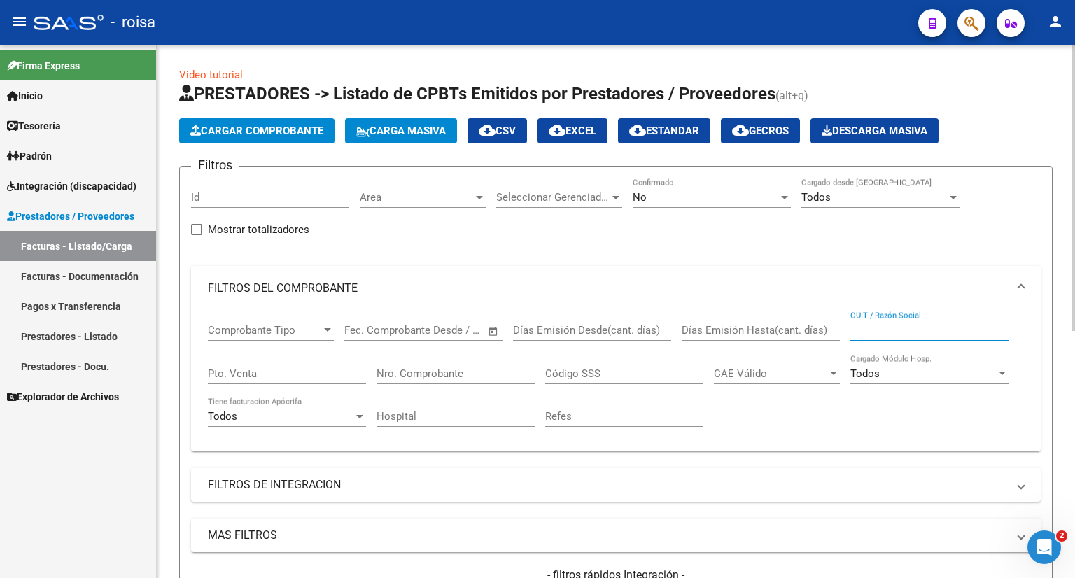
paste input "27419207476"
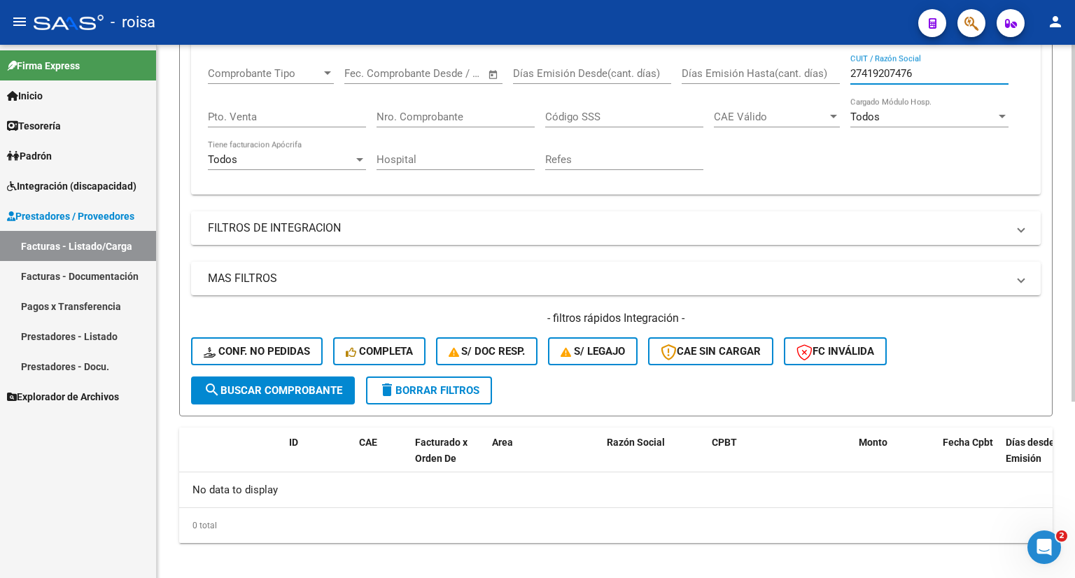
scroll to position [264, 0]
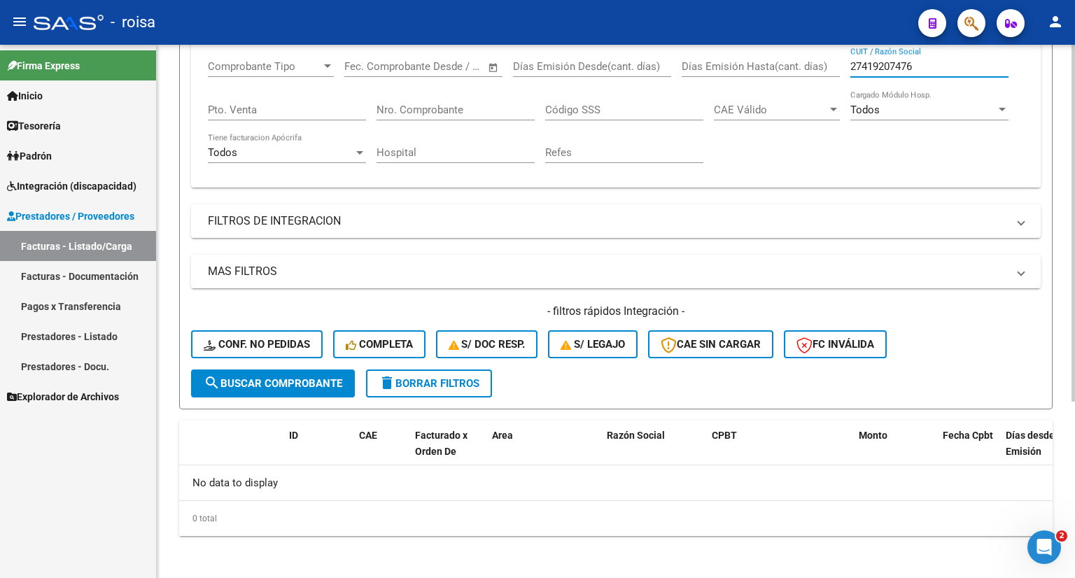
type input "27419207476"
click at [299, 388] on button "search Buscar Comprobante" at bounding box center [273, 384] width 164 height 28
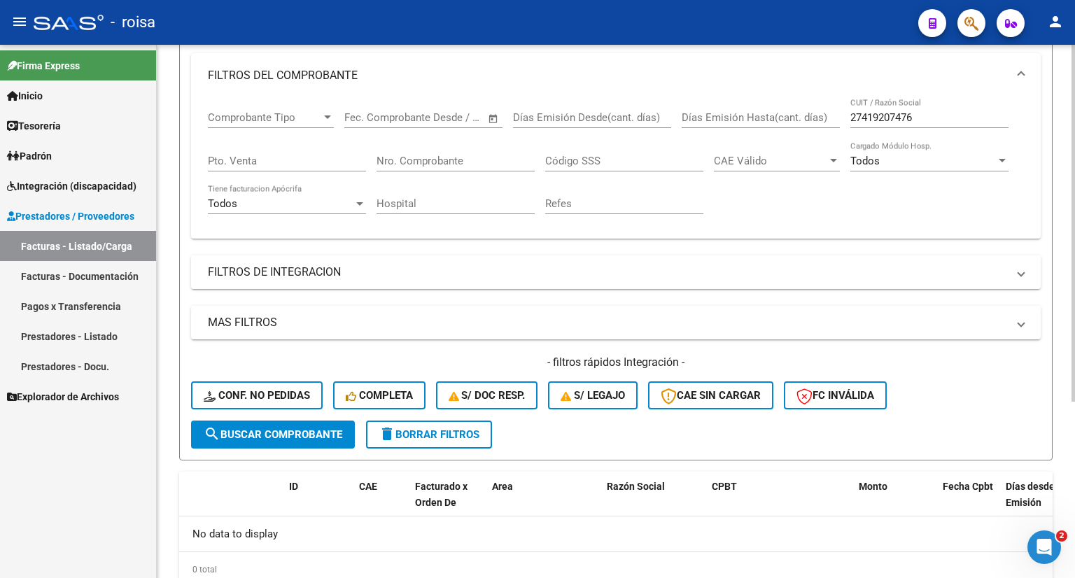
scroll to position [194, 0]
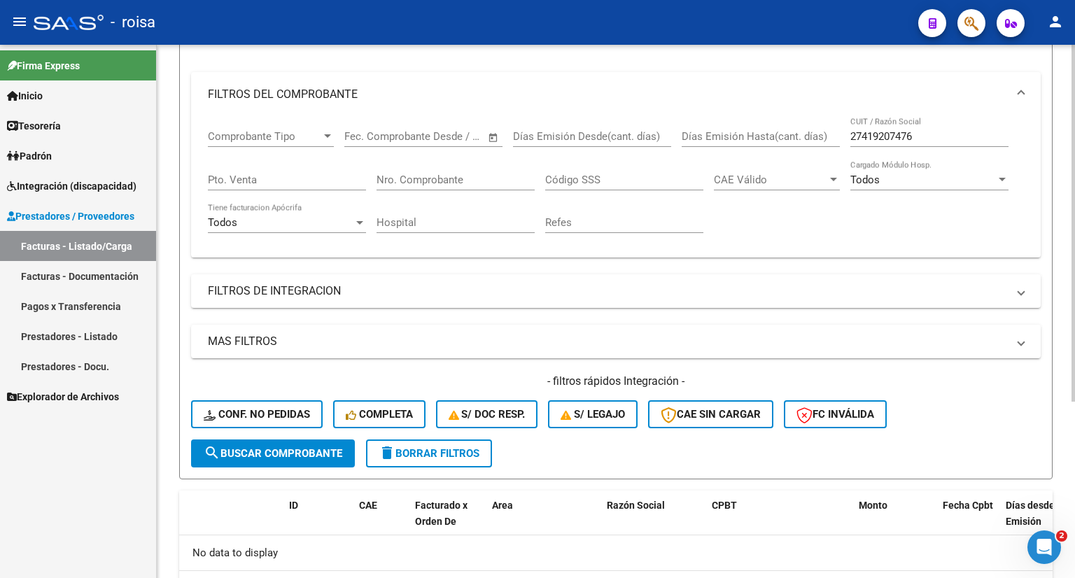
click at [431, 456] on span "delete Borrar Filtros" at bounding box center [429, 453] width 101 height 13
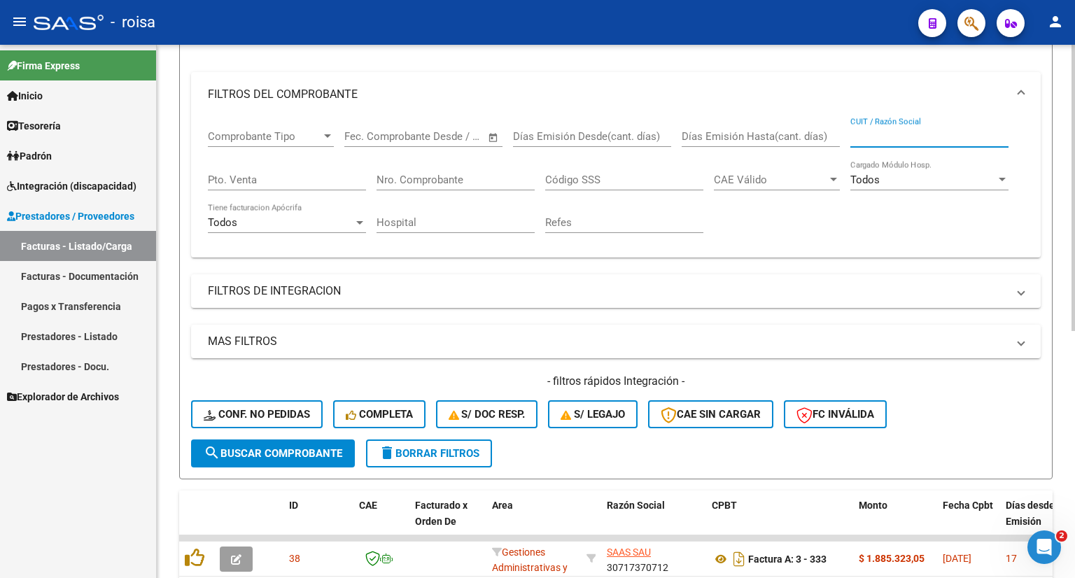
paste input "27411383399"
type input "27411383399"
click at [286, 454] on span "search Buscar Comprobante" at bounding box center [273, 453] width 139 height 13
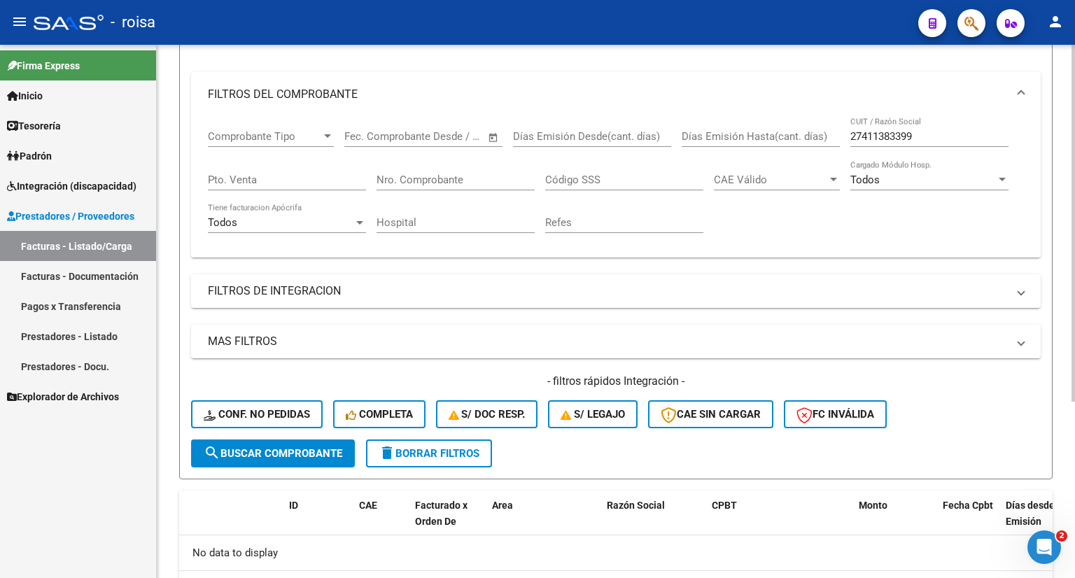
click at [421, 300] on mat-expansion-panel-header "FILTROS DE INTEGRACION" at bounding box center [616, 291] width 850 height 34
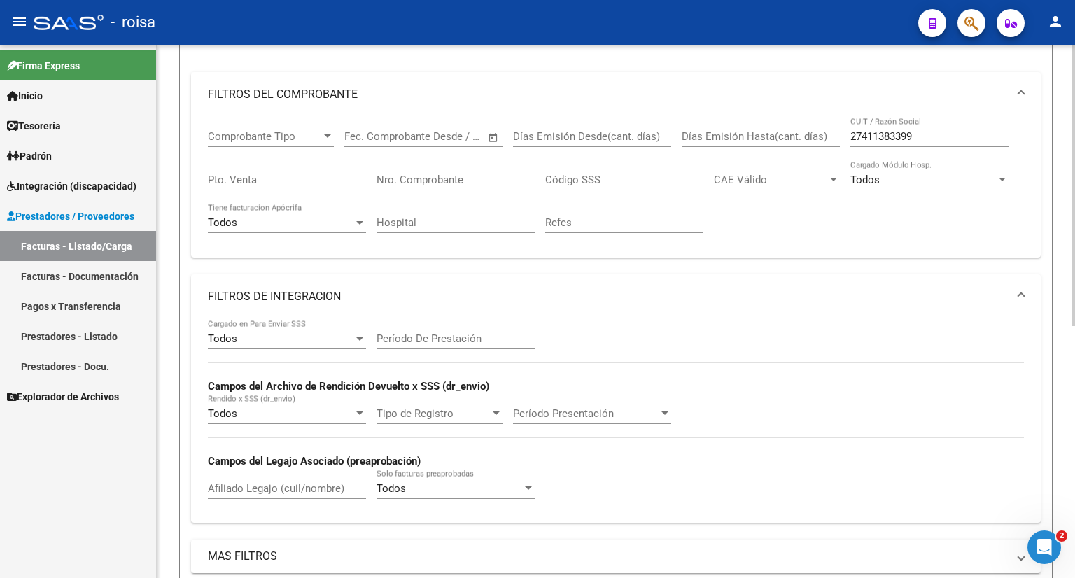
click at [308, 335] on div "Todos" at bounding box center [281, 339] width 146 height 13
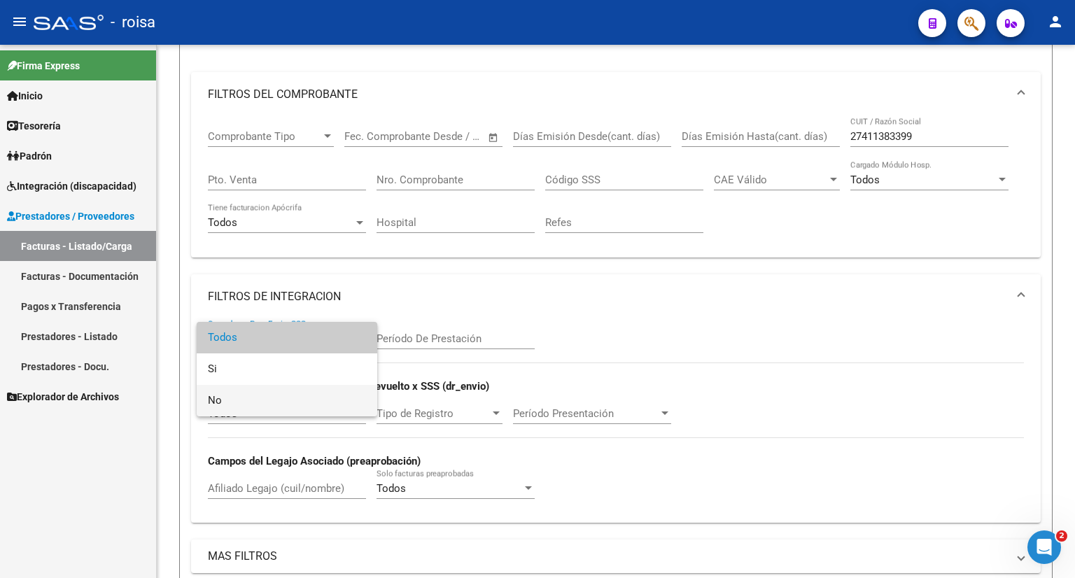
click at [251, 403] on span "No" at bounding box center [287, 401] width 158 height 32
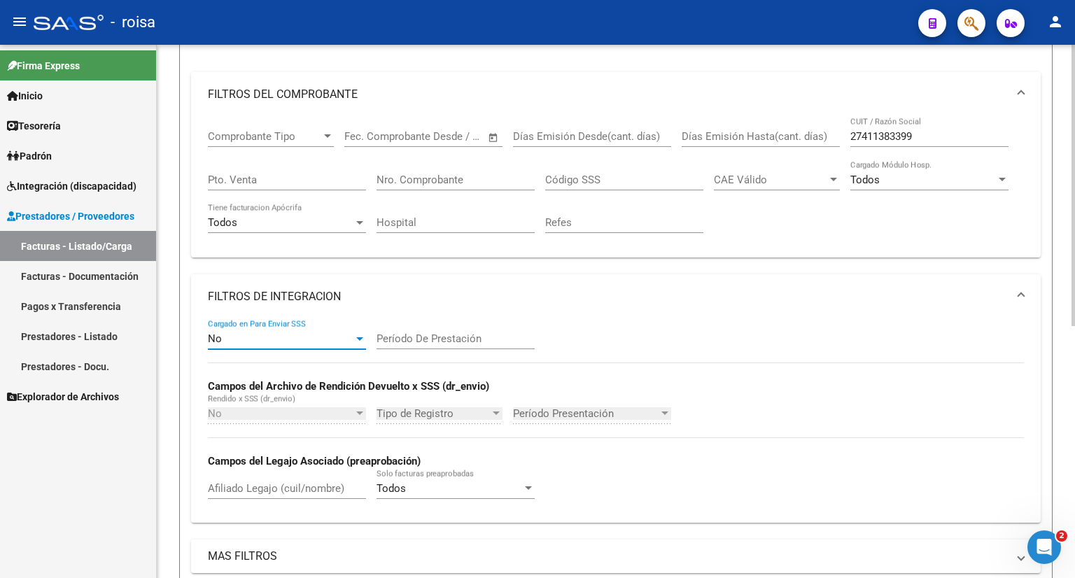
click at [416, 335] on input "Período De Prestación" at bounding box center [456, 339] width 158 height 13
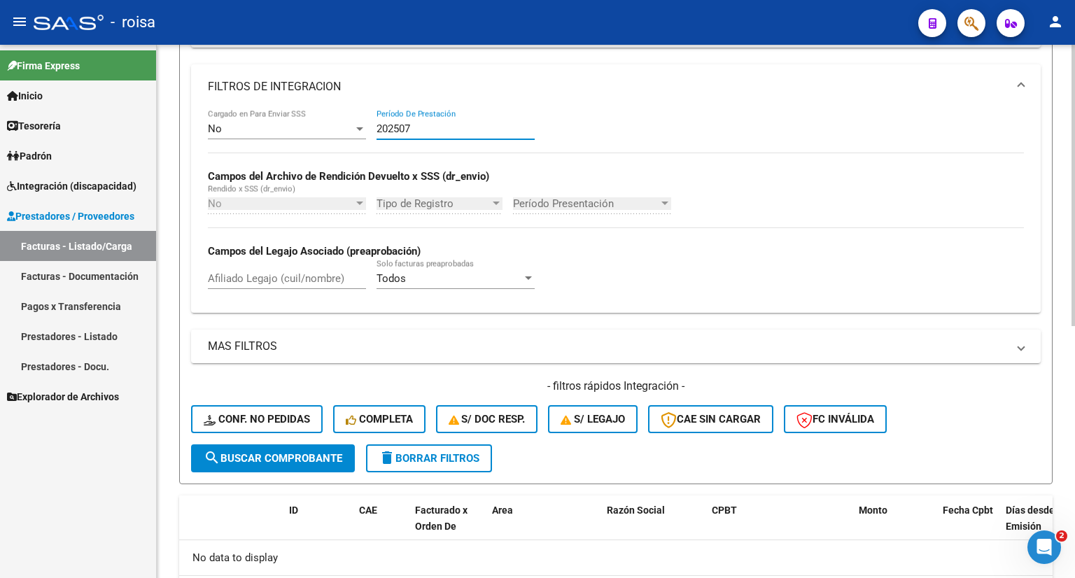
type input "202507"
click at [284, 459] on span "search Buscar Comprobante" at bounding box center [273, 458] width 139 height 13
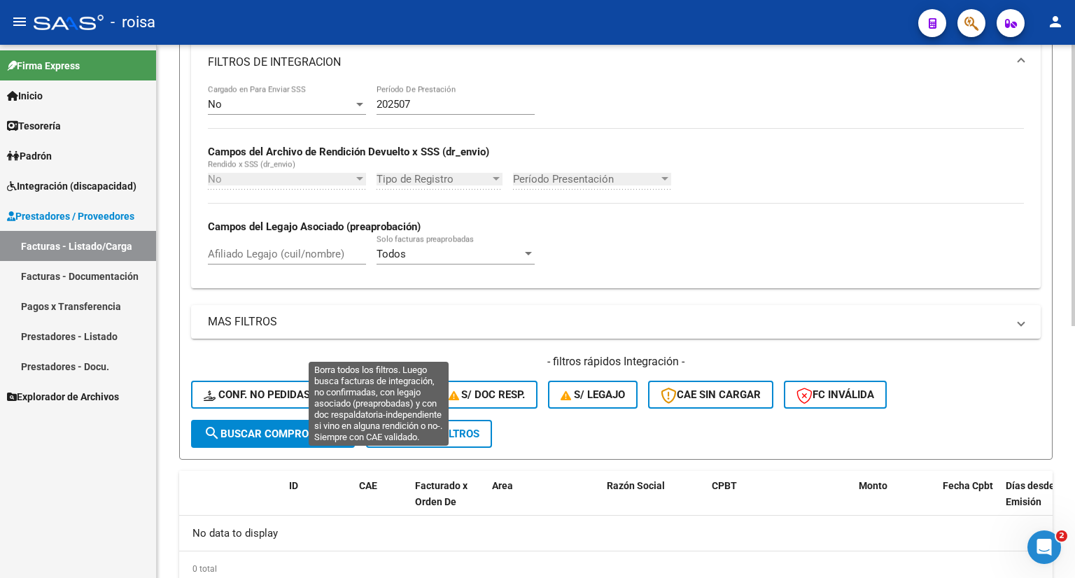
scroll to position [409, 0]
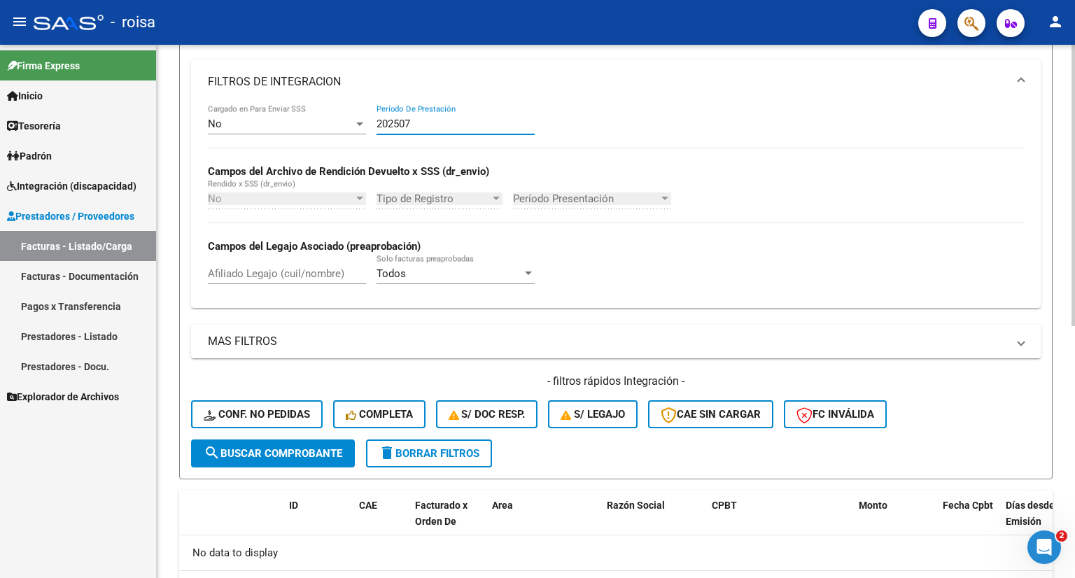
drag, startPoint x: 428, startPoint y: 122, endPoint x: 379, endPoint y: 126, distance: 49.9
click at [379, 126] on input "202507" at bounding box center [456, 124] width 158 height 13
click at [459, 158] on div "No Cargado en Para Enviar SSS 202507 Período De Prestación Campos del Archivo d…" at bounding box center [616, 200] width 816 height 193
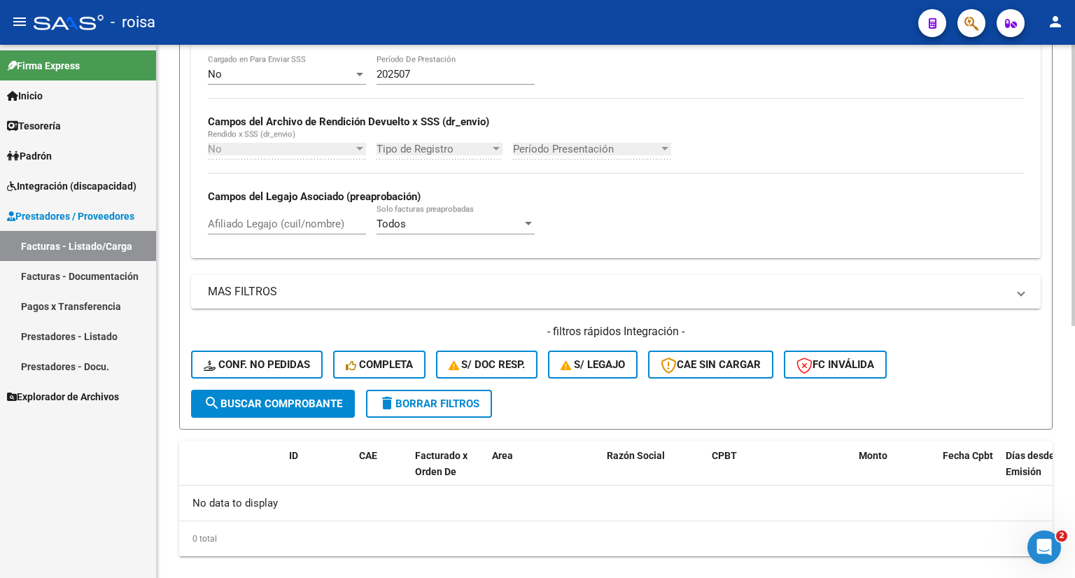
scroll to position [479, 0]
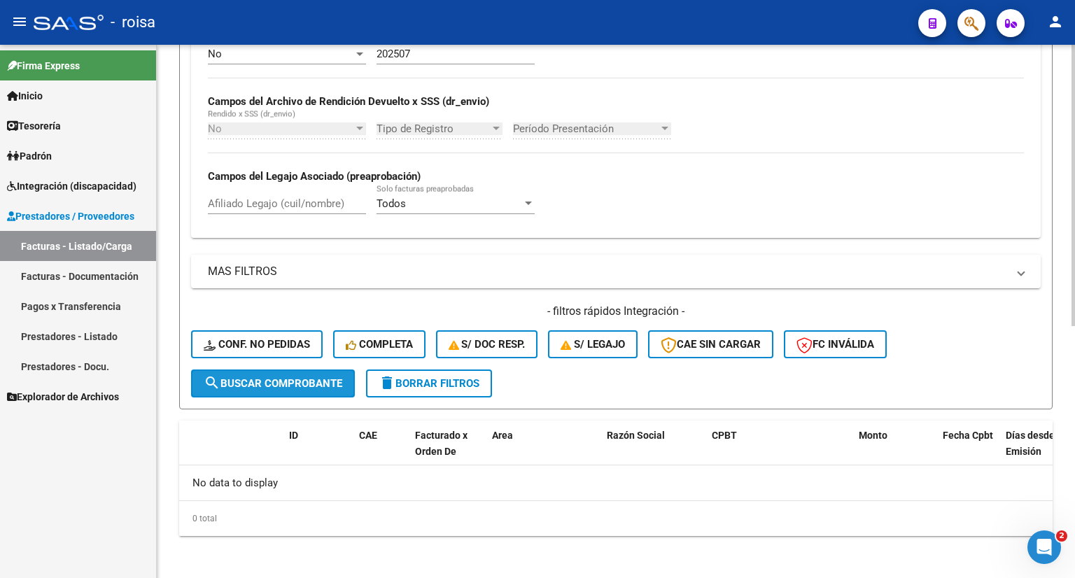
click at [339, 387] on button "search Buscar Comprobante" at bounding box center [273, 384] width 164 height 28
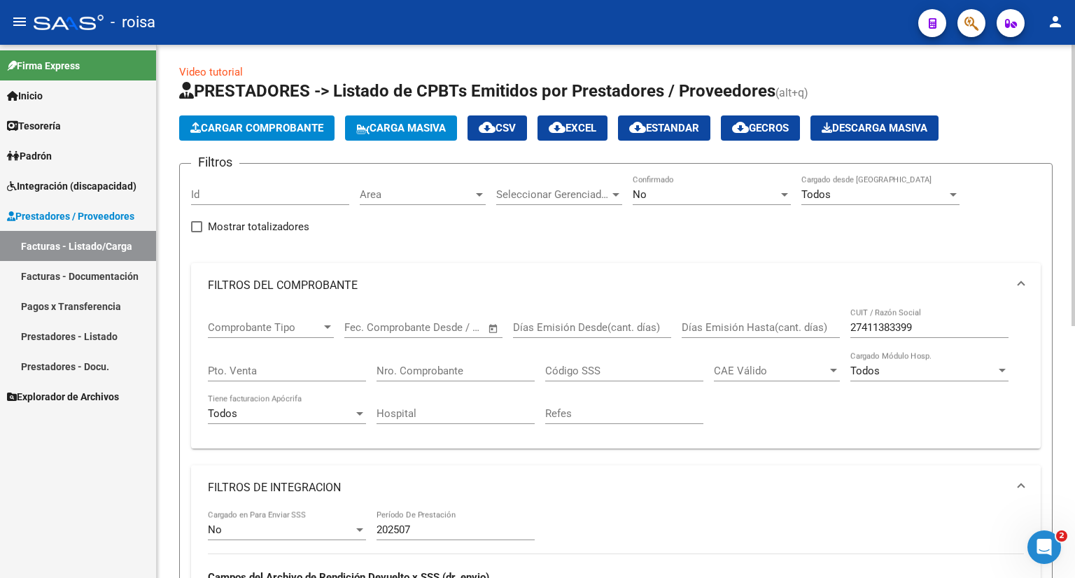
scroll to position [0, 0]
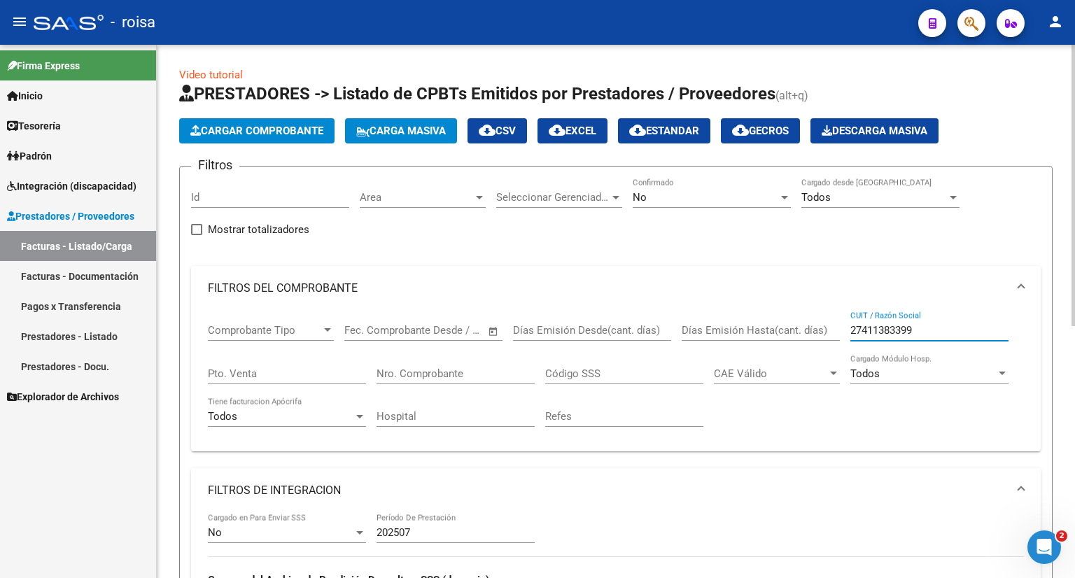
drag, startPoint x: 936, startPoint y: 326, endPoint x: 846, endPoint y: 355, distance: 95.0
click at [846, 355] on div "Comprobante Tipo Comprobante Tipo Fecha inicio – Fecha fin Fec. Comprobante Des…" at bounding box center [616, 376] width 816 height 130
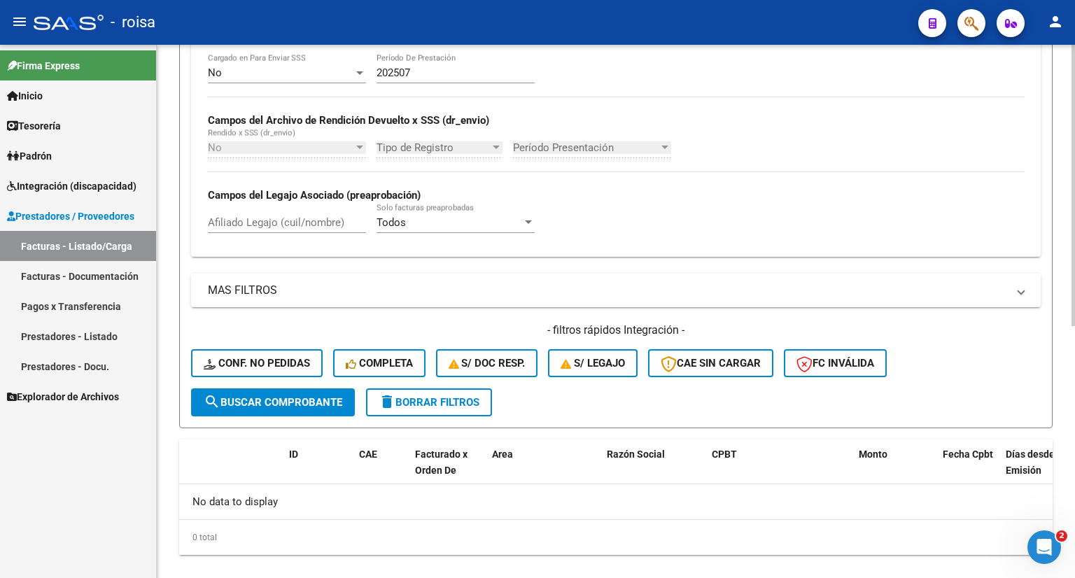
scroll to position [479, 0]
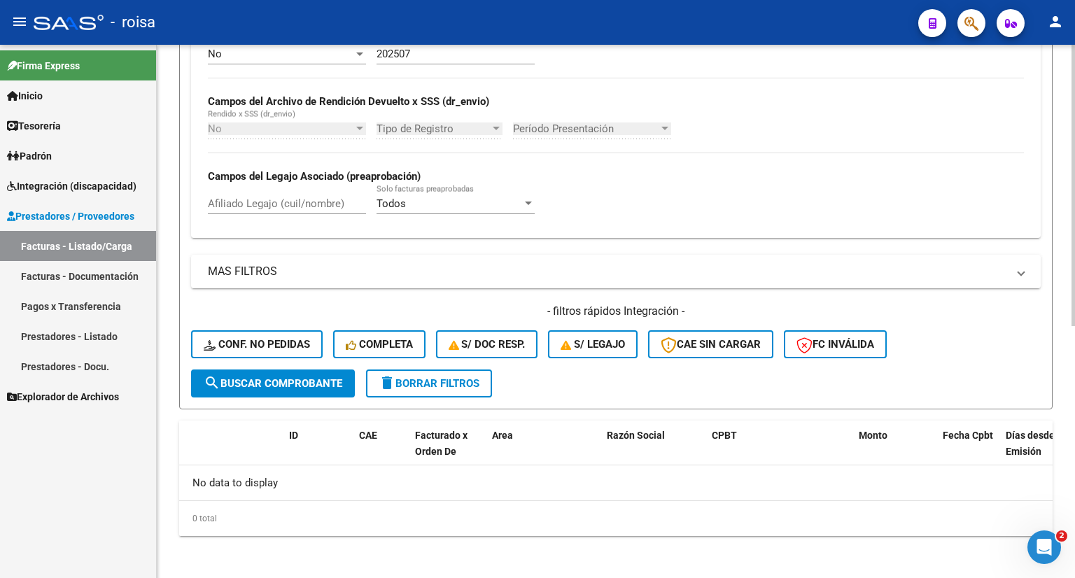
click at [316, 387] on span "search Buscar Comprobante" at bounding box center [273, 383] width 139 height 13
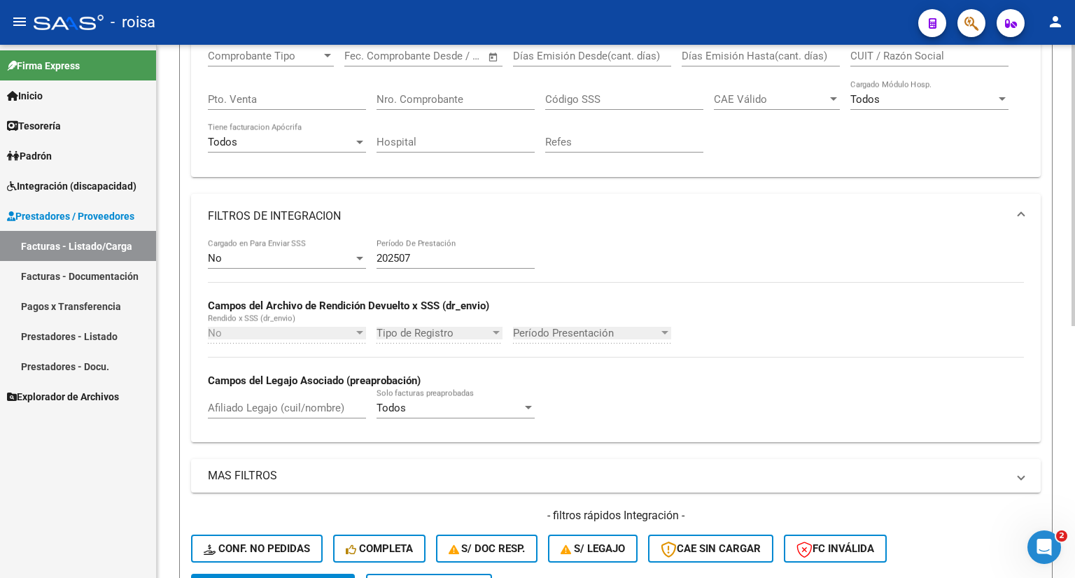
scroll to position [280, 0]
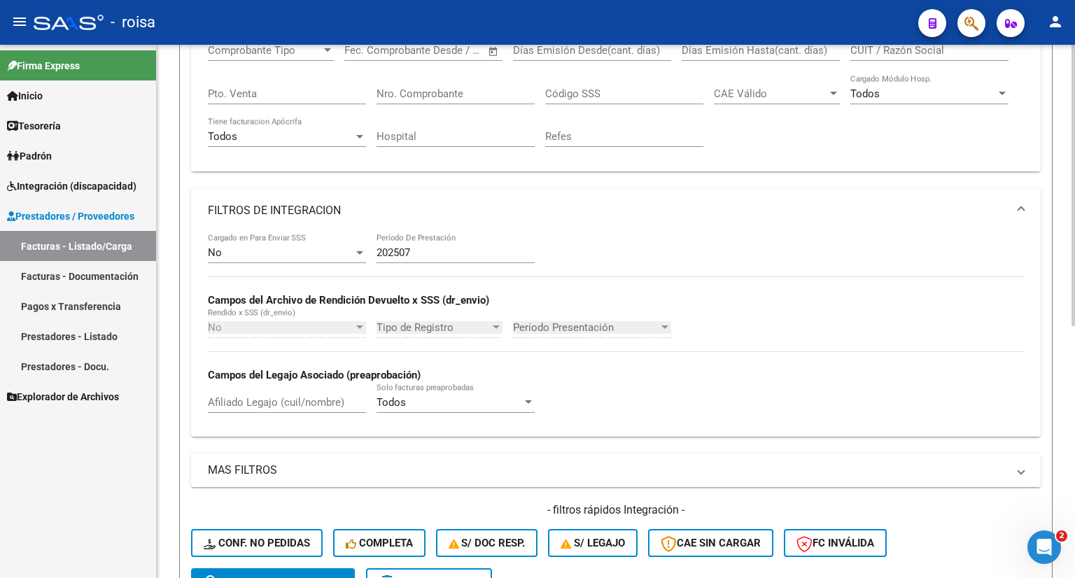
click at [246, 255] on div "No" at bounding box center [281, 252] width 146 height 13
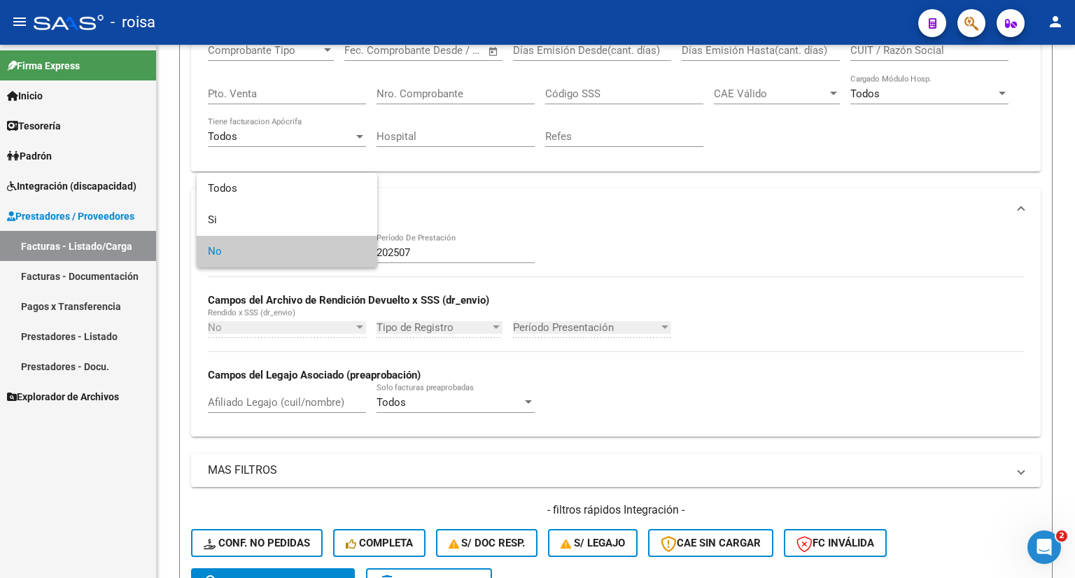
click at [438, 218] on div at bounding box center [537, 289] width 1075 height 578
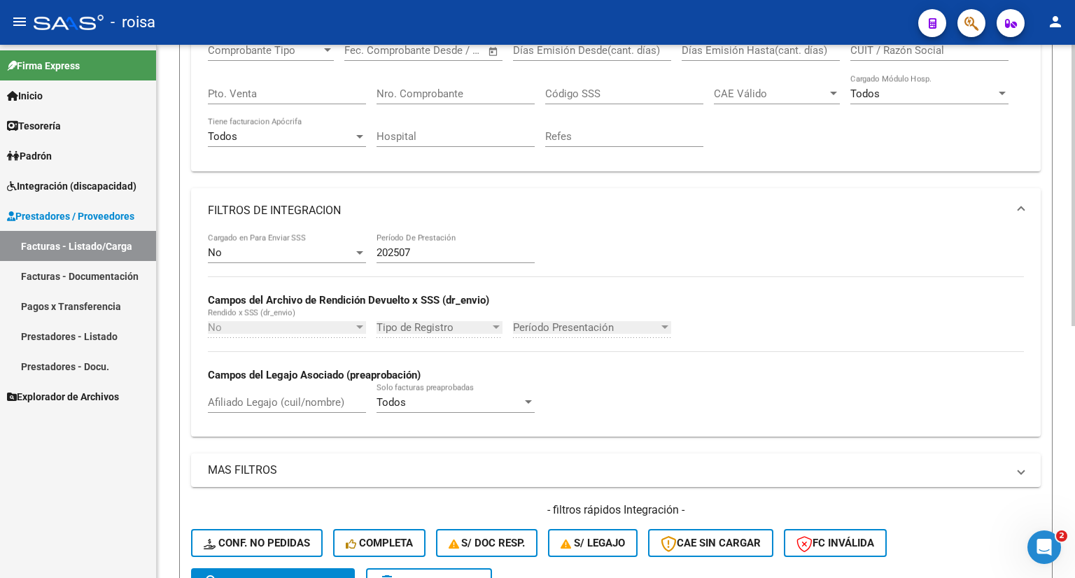
click at [292, 258] on div "No Cargado en Para Enviar SSS" at bounding box center [287, 248] width 158 height 30
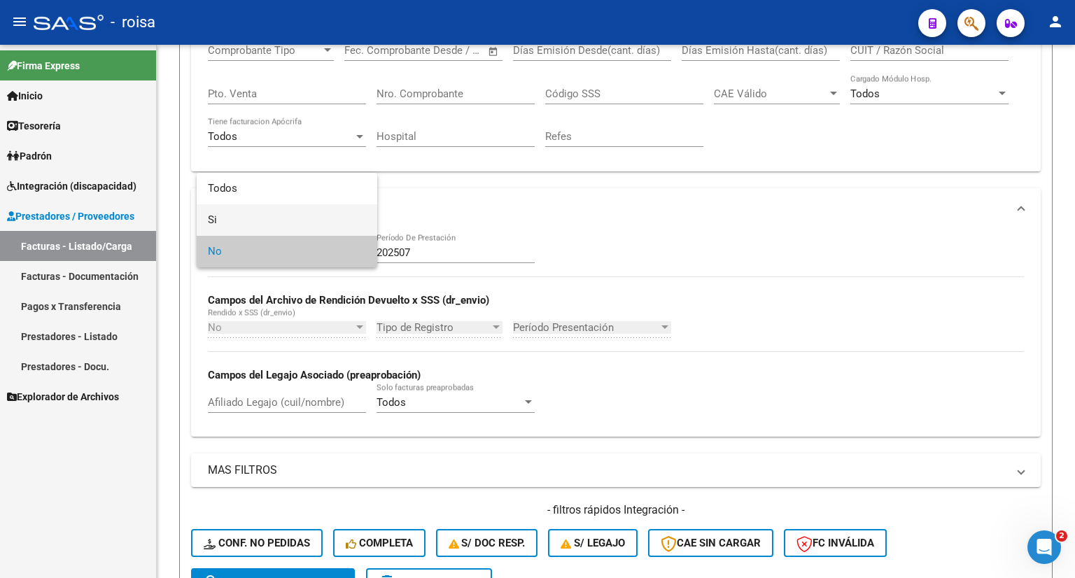
click at [218, 228] on span "Si" at bounding box center [287, 220] width 158 height 32
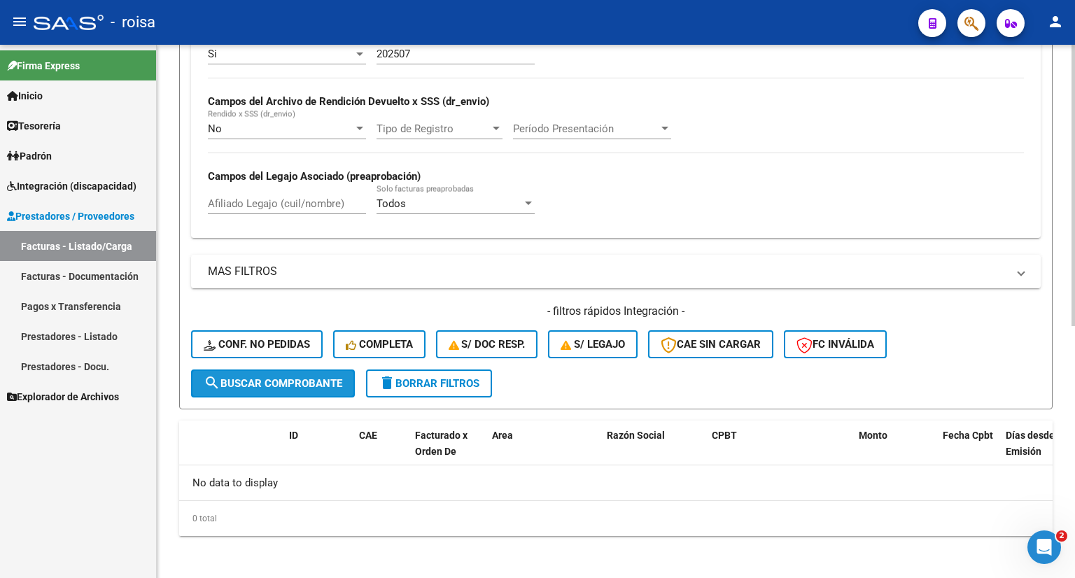
click at [299, 379] on span "search Buscar Comprobante" at bounding box center [273, 383] width 139 height 13
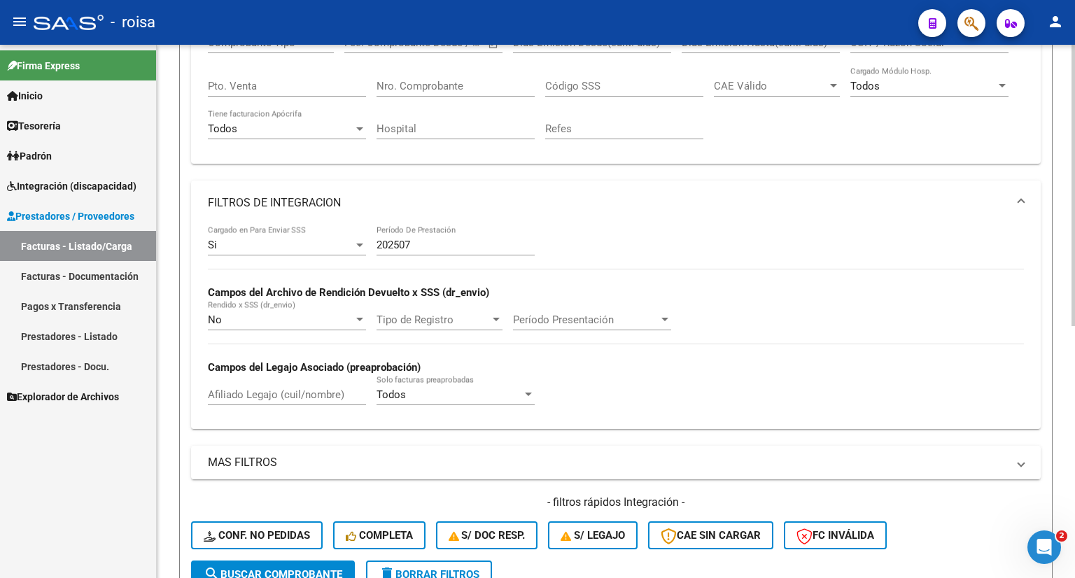
scroll to position [269, 0]
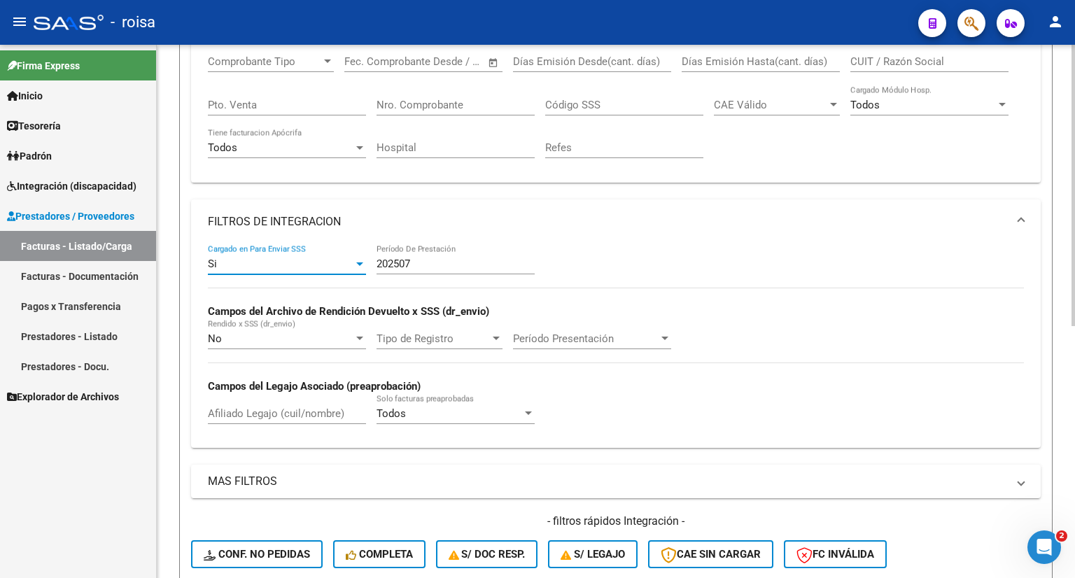
click at [243, 259] on div "Si" at bounding box center [281, 264] width 146 height 13
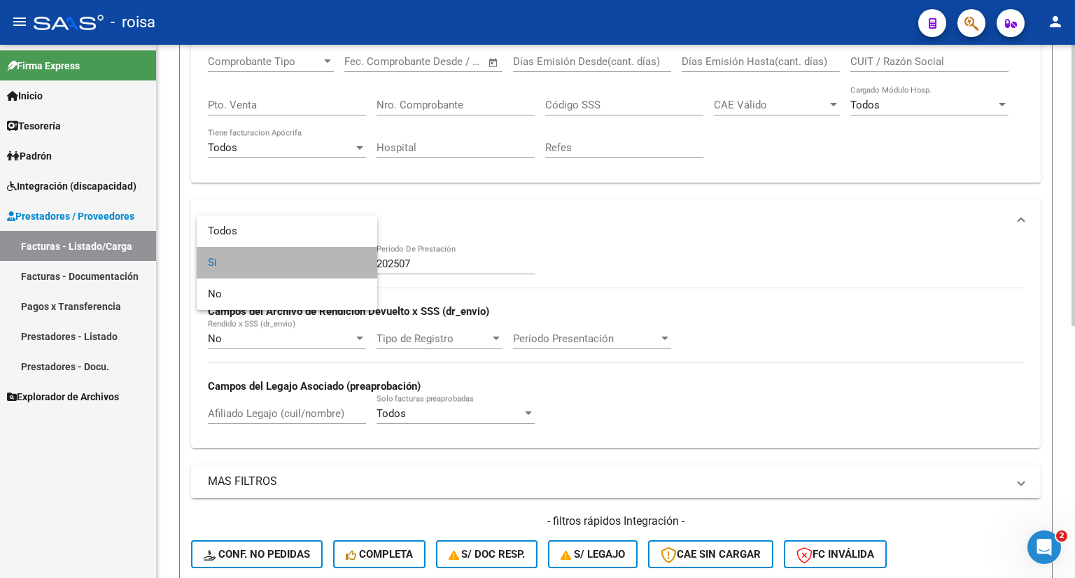
click at [243, 259] on span "Si" at bounding box center [287, 263] width 158 height 32
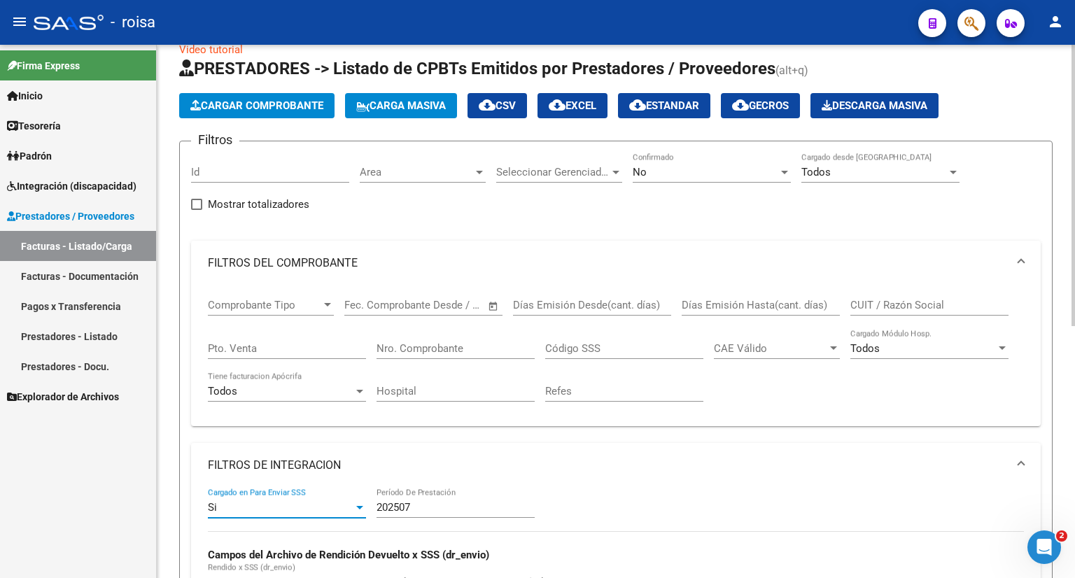
scroll to position [0, 0]
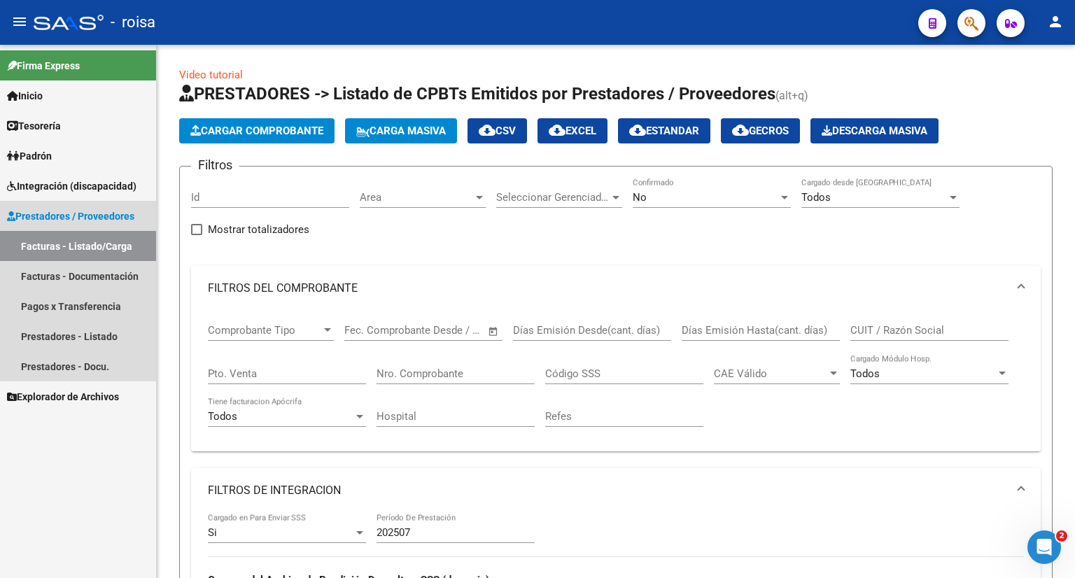
click at [104, 239] on link "Facturas - Listado/Carga" at bounding box center [78, 246] width 156 height 30
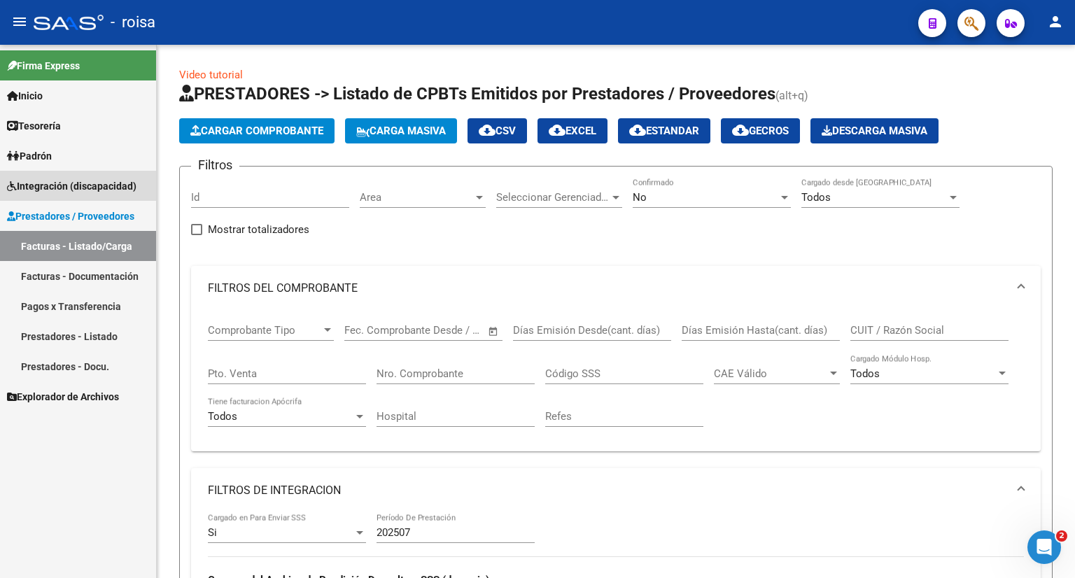
click at [94, 187] on span "Integración (discapacidad)" at bounding box center [72, 186] width 130 height 15
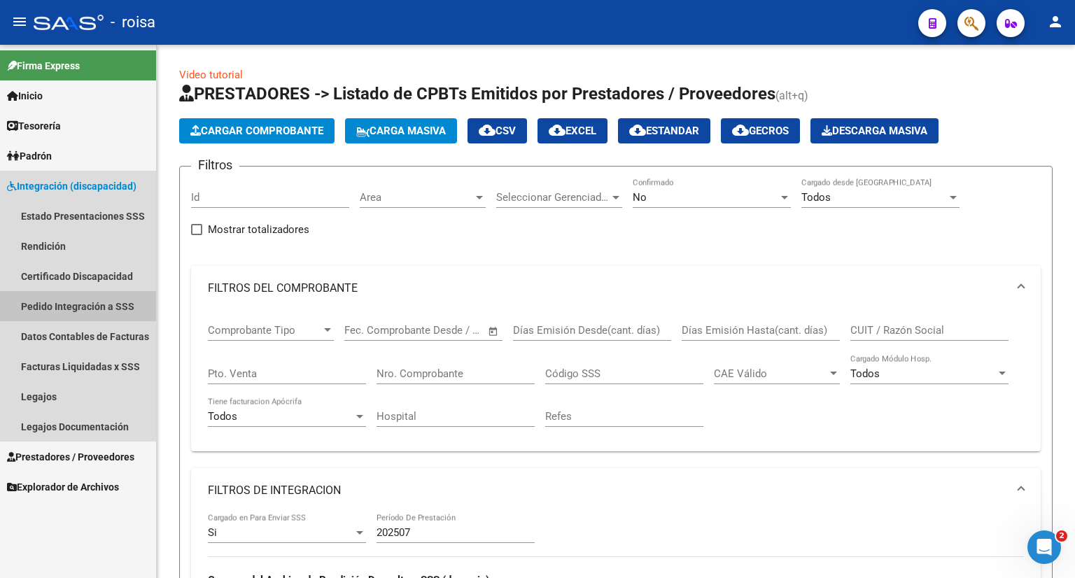
click at [61, 303] on link "Pedido Integración a SSS" at bounding box center [78, 306] width 156 height 30
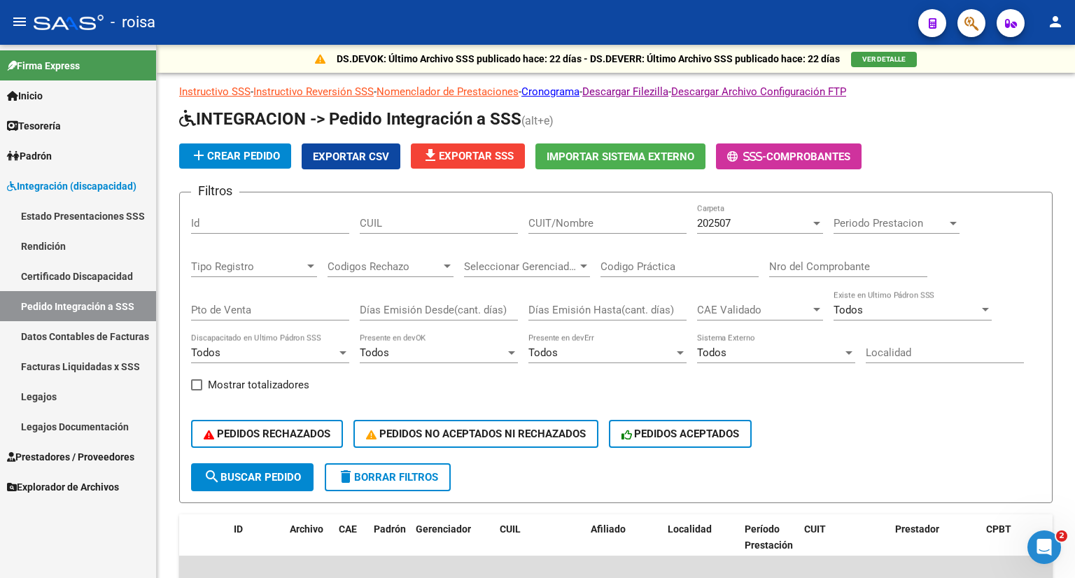
click at [39, 244] on link "Rendición" at bounding box center [78, 246] width 156 height 30
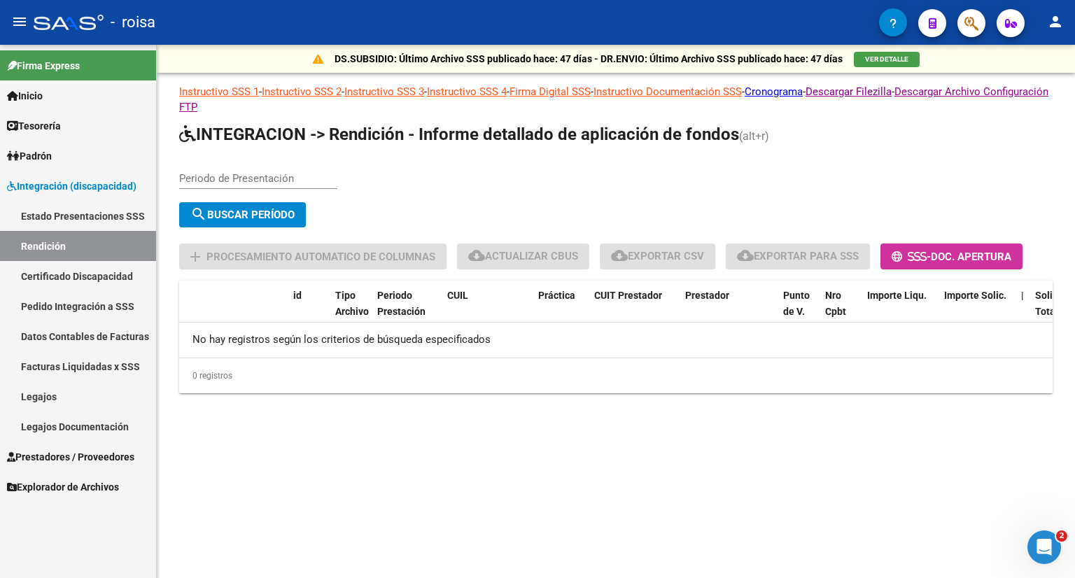
click at [53, 215] on link "Estado Presentaciones SSS" at bounding box center [78, 216] width 156 height 30
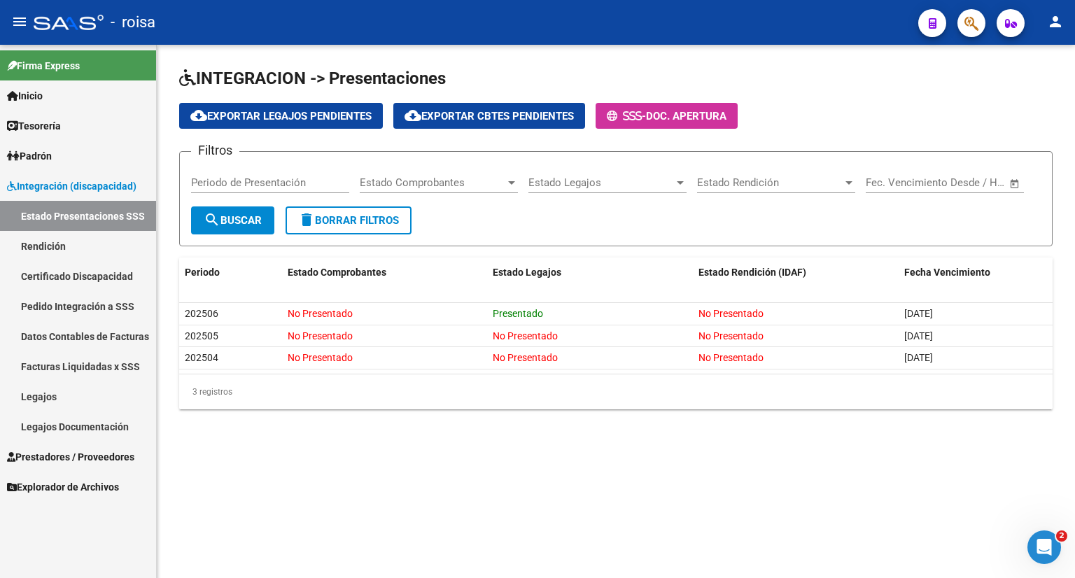
click at [61, 250] on link "Rendición" at bounding box center [78, 246] width 156 height 30
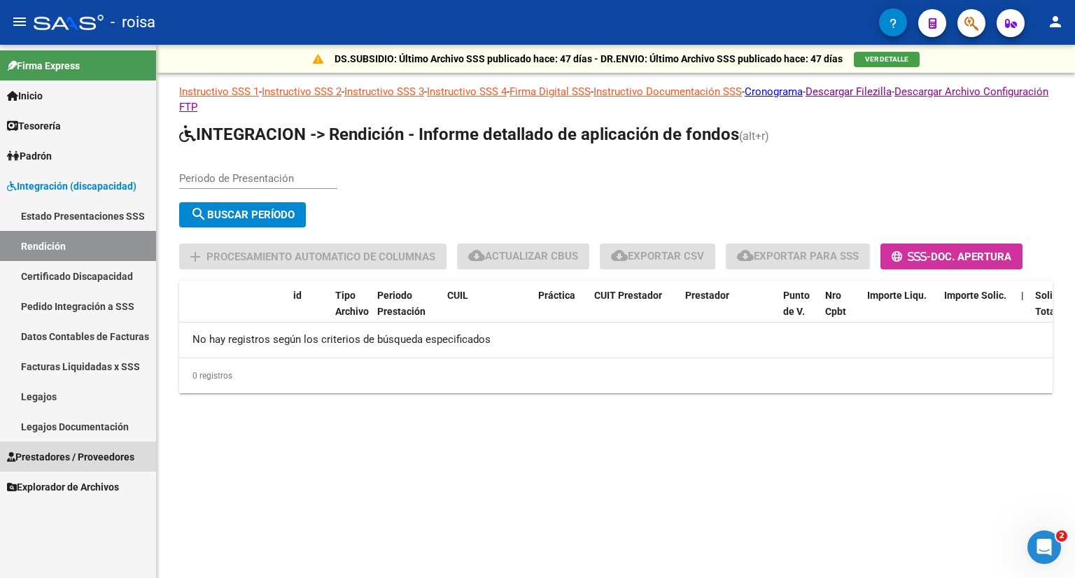
click at [77, 452] on span "Prestadores / Proveedores" at bounding box center [70, 456] width 127 height 15
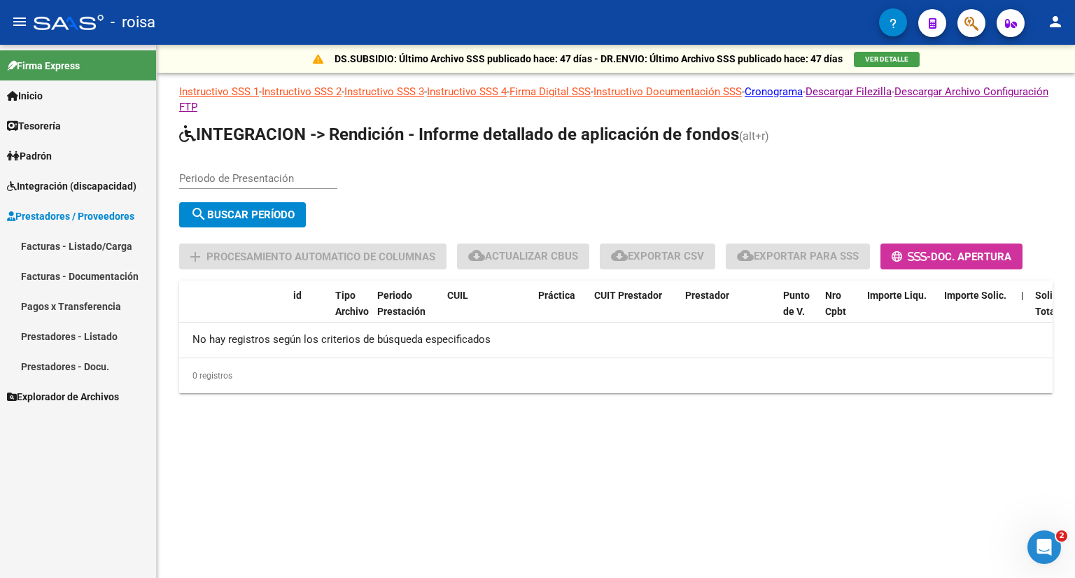
click at [99, 250] on link "Facturas - Listado/Carga" at bounding box center [78, 246] width 156 height 30
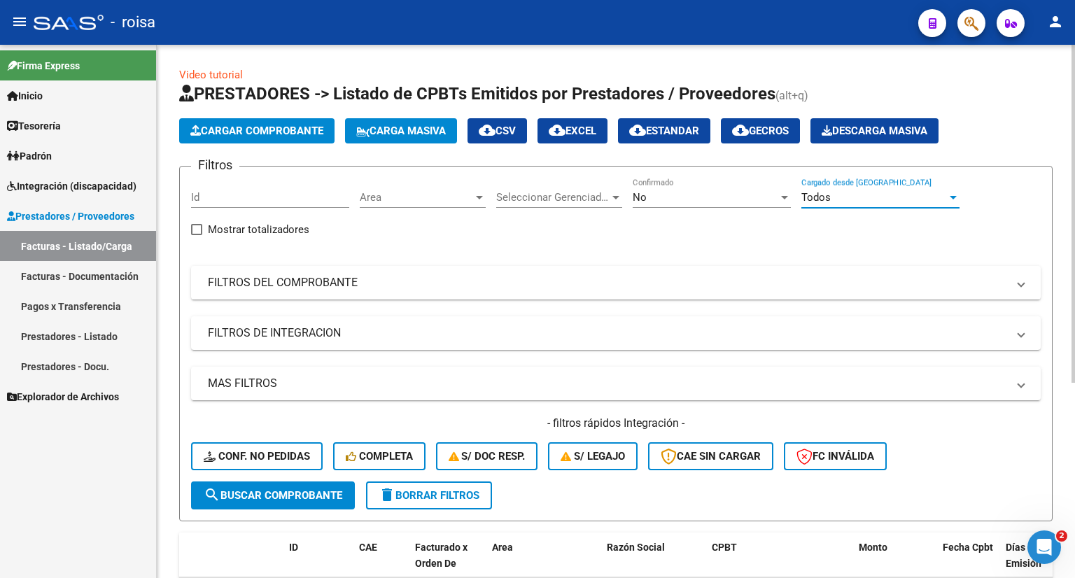
click at [874, 194] on div "Todos" at bounding box center [875, 197] width 146 height 13
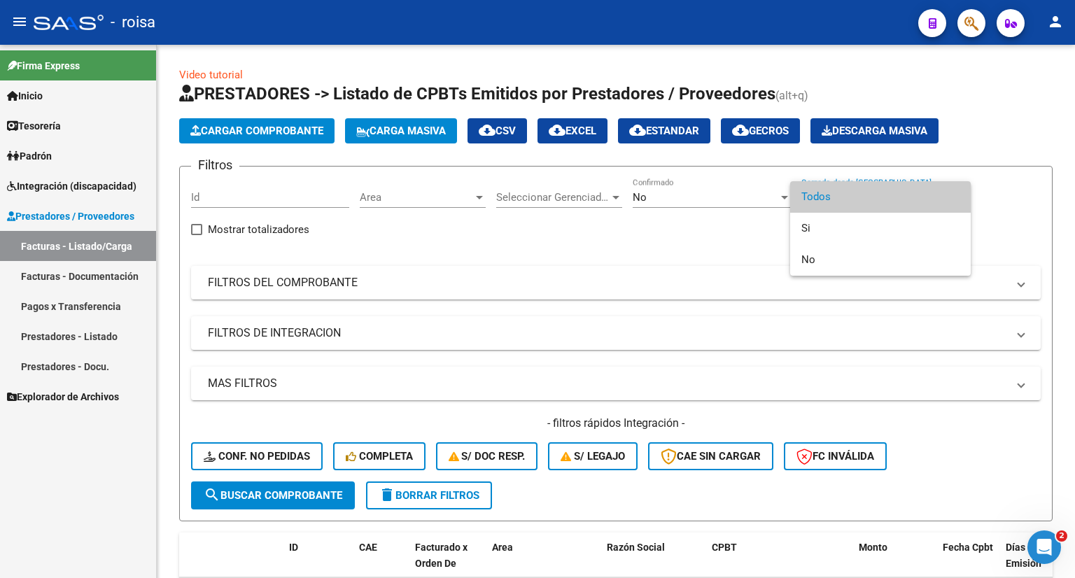
click at [690, 277] on div at bounding box center [537, 289] width 1075 height 578
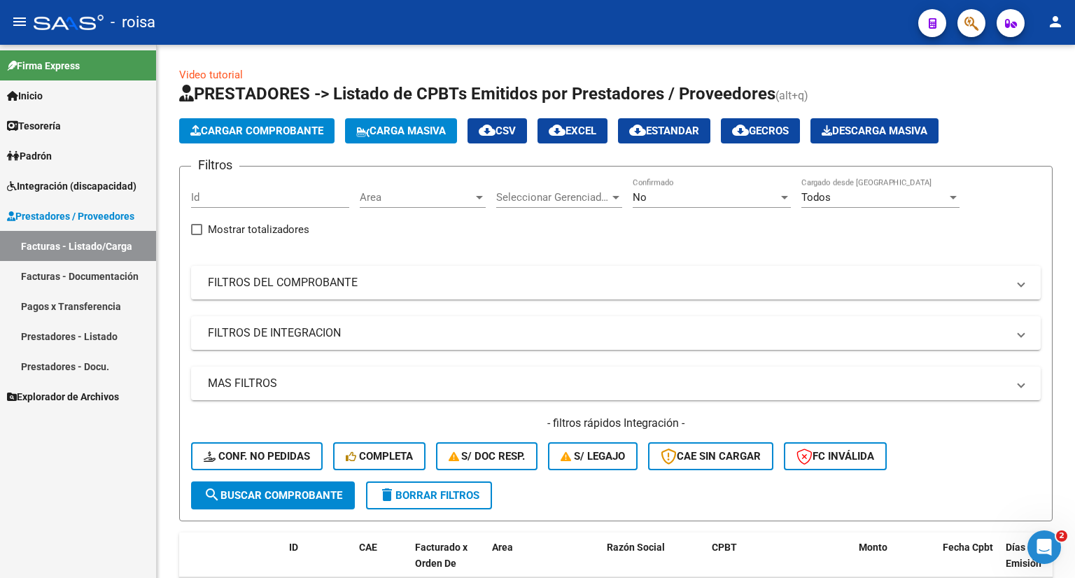
click at [92, 245] on link "Facturas - Listado/Carga" at bounding box center [78, 246] width 156 height 30
